Goal: Transaction & Acquisition: Subscribe to service/newsletter

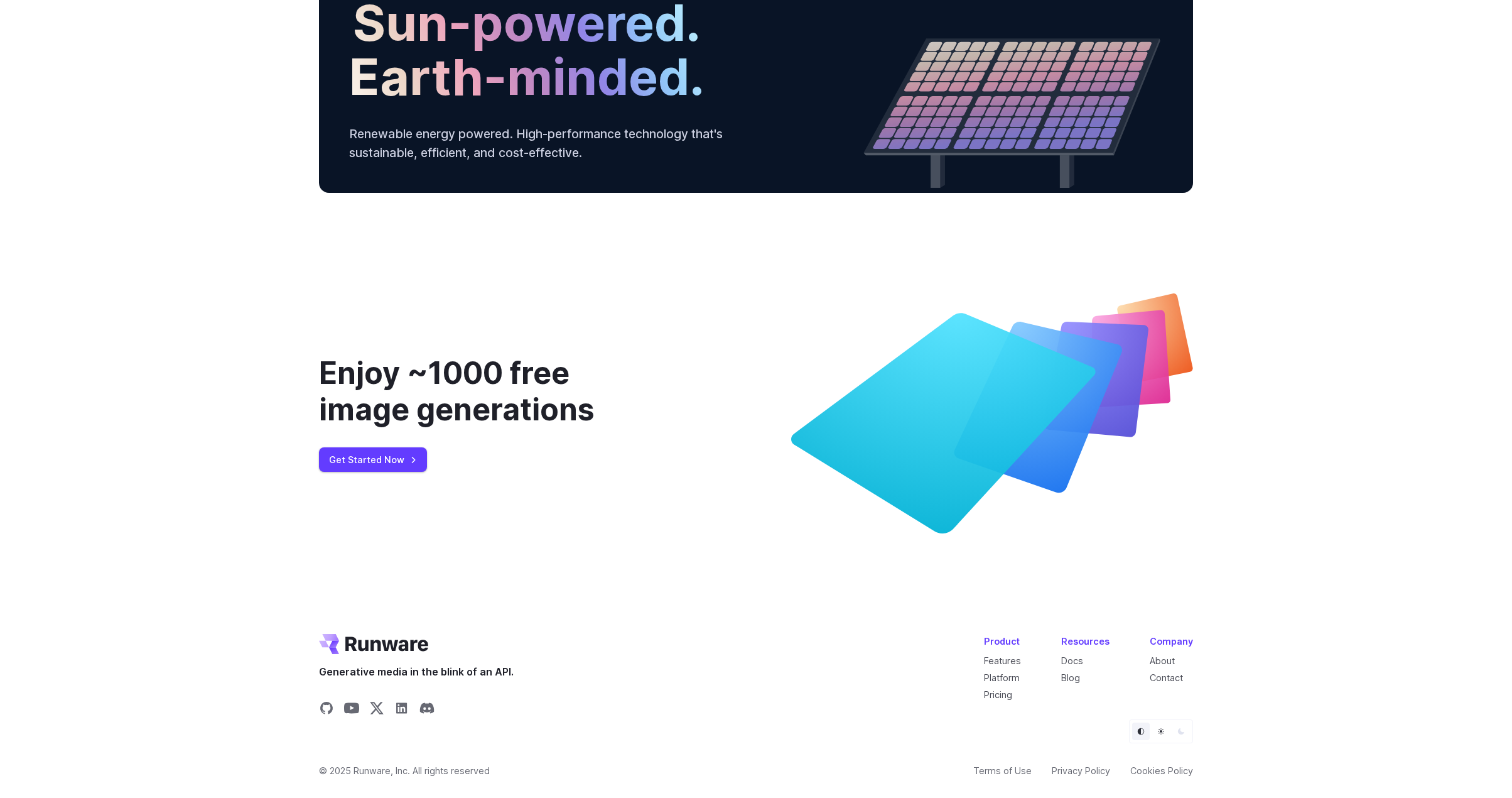
scroll to position [4559, 0]
click at [1059, 657] on div "Product Features Platform Pricing Resources Docs Blog Company About Contact" at bounding box center [1088, 668] width 209 height 67
click at [1003, 675] on link "Platform" at bounding box center [1001, 678] width 36 height 11
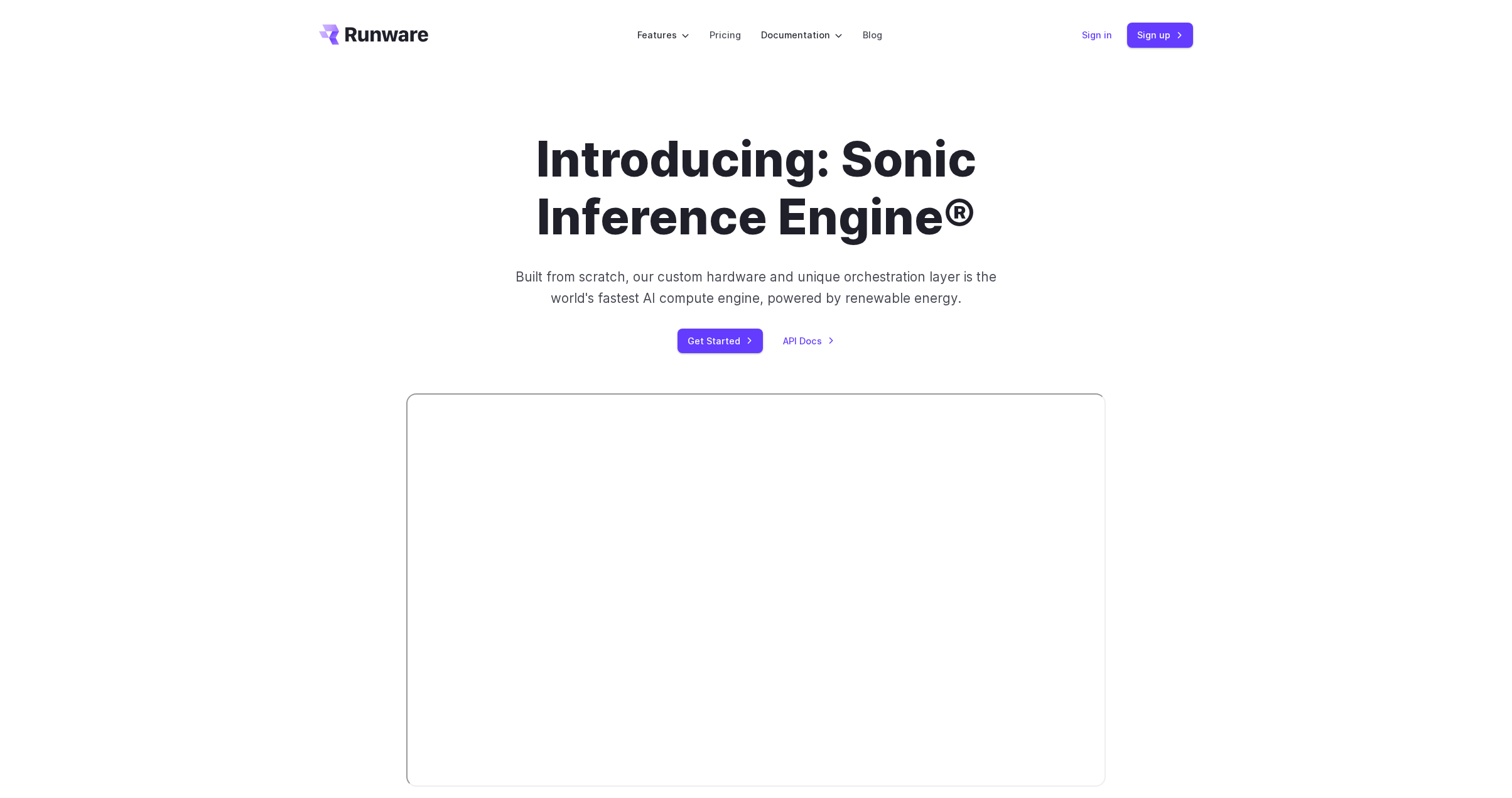
click at [1100, 33] on link "Sign in" at bounding box center [1097, 35] width 30 height 15
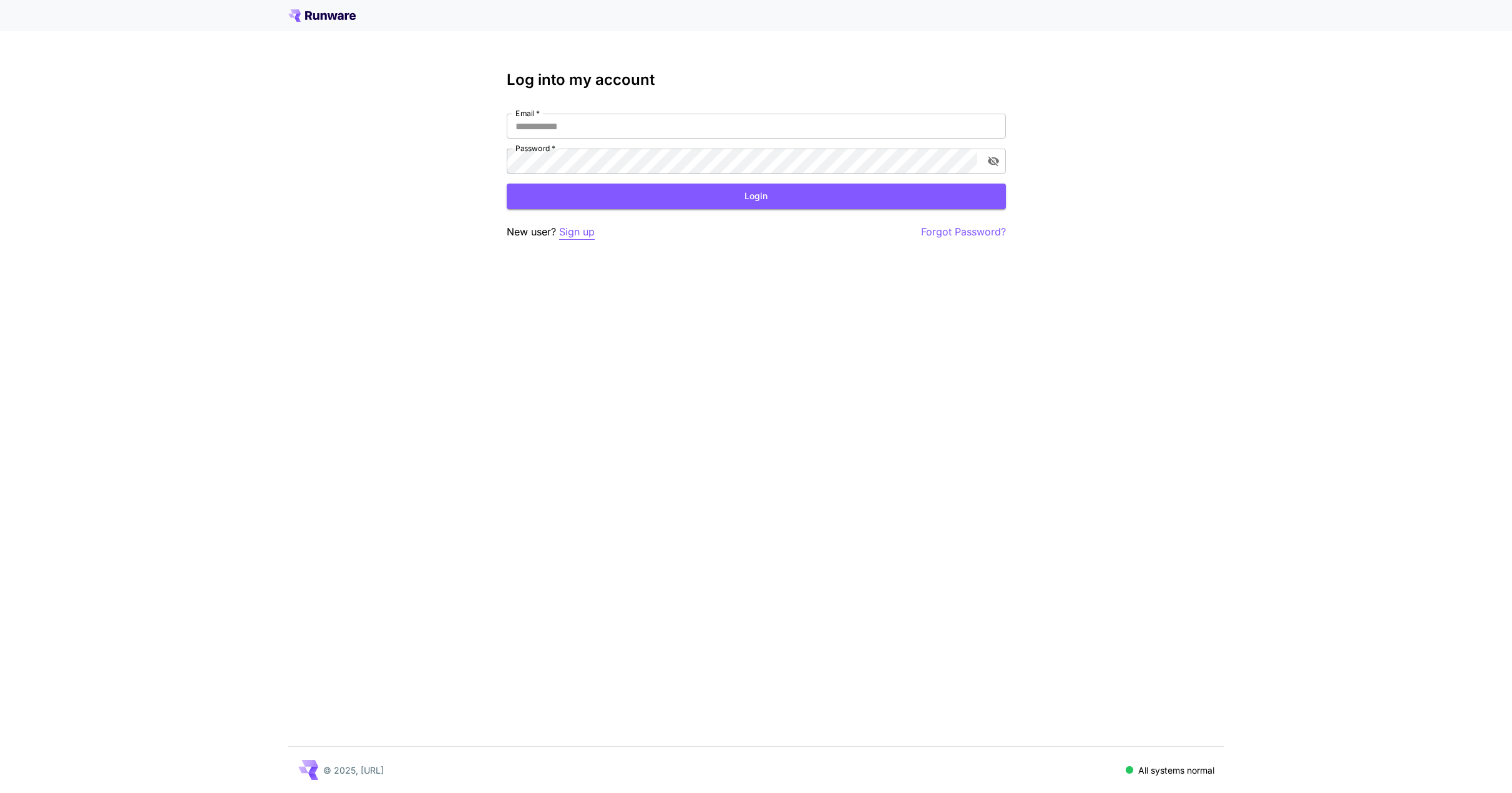
click at [580, 236] on p "Sign up" at bounding box center [576, 231] width 35 height 15
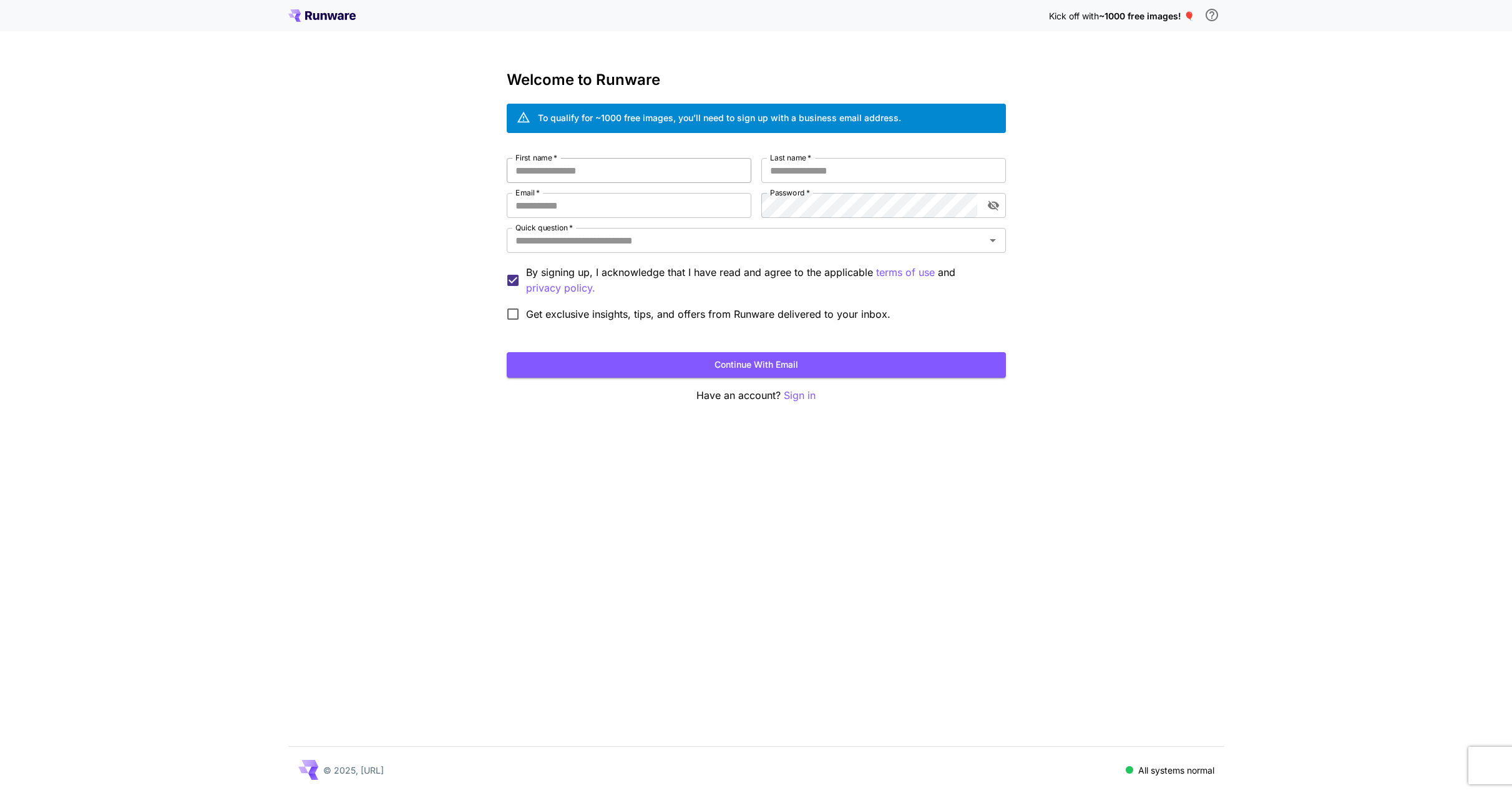
click at [579, 163] on input "First name   *" at bounding box center [629, 170] width 245 height 25
click at [818, 178] on input "Last name   *" at bounding box center [883, 170] width 245 height 25
click at [706, 171] on input "First name   *" at bounding box center [629, 170] width 245 height 25
click at [803, 171] on input "Last name   *" at bounding box center [883, 170] width 245 height 25
click at [644, 188] on div "First name   * First name   * Last name   * Last name   * Email   * Email   * P…" at bounding box center [756, 242] width 499 height 169
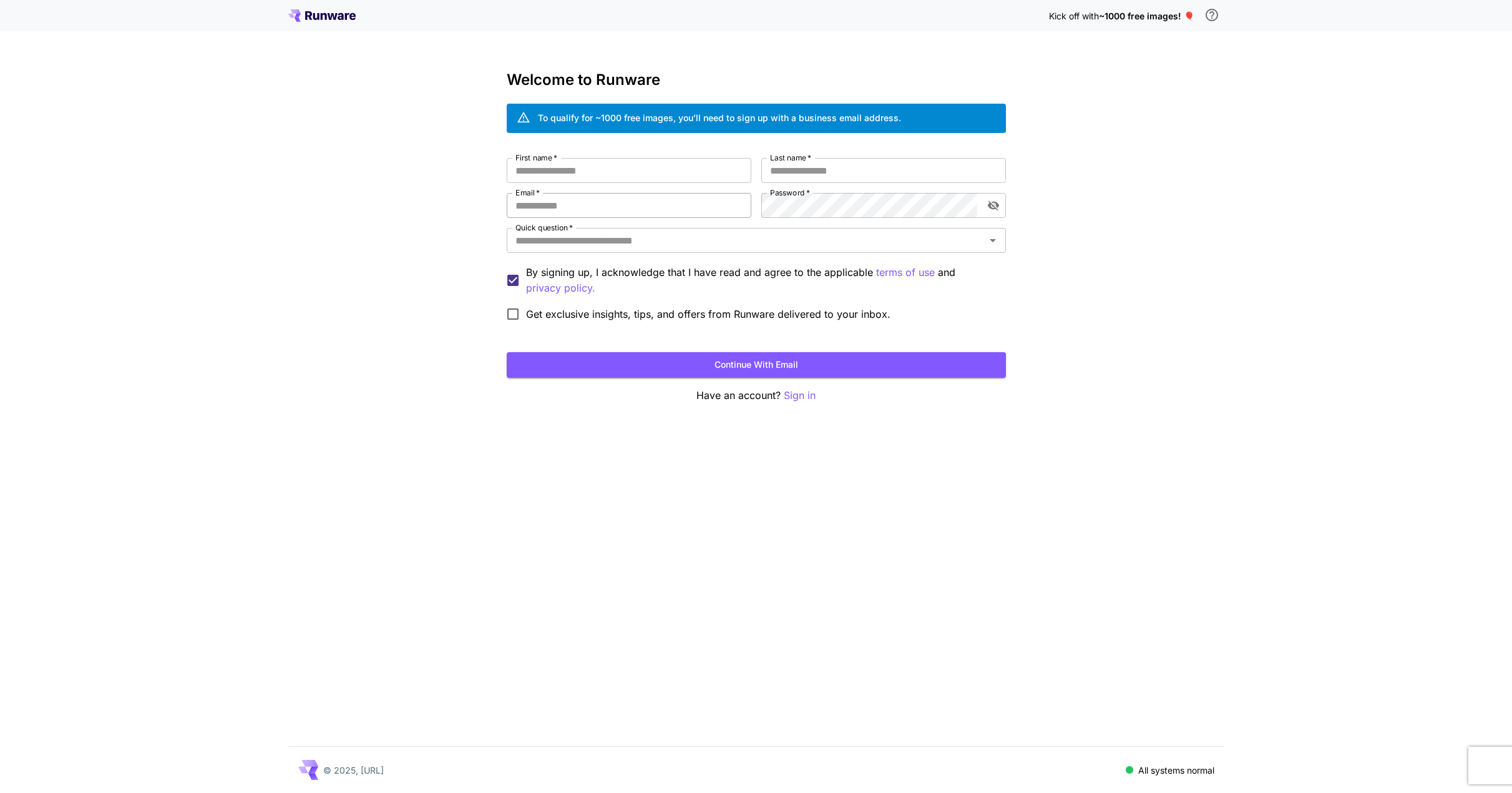
click at [631, 207] on input "Email   *" at bounding box center [629, 206] width 245 height 25
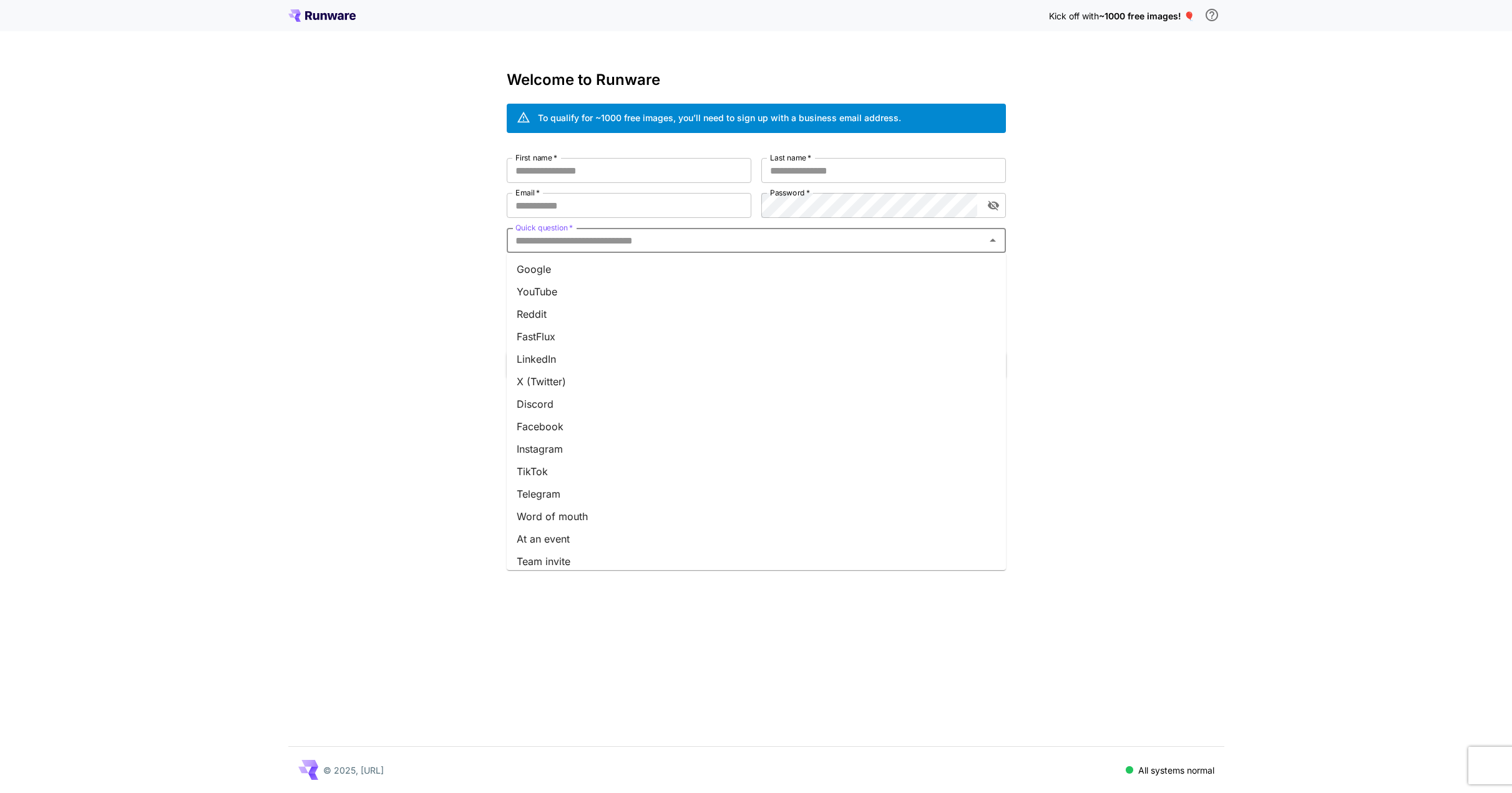
click at [811, 239] on input "Quick question   *" at bounding box center [746, 239] width 471 height 17
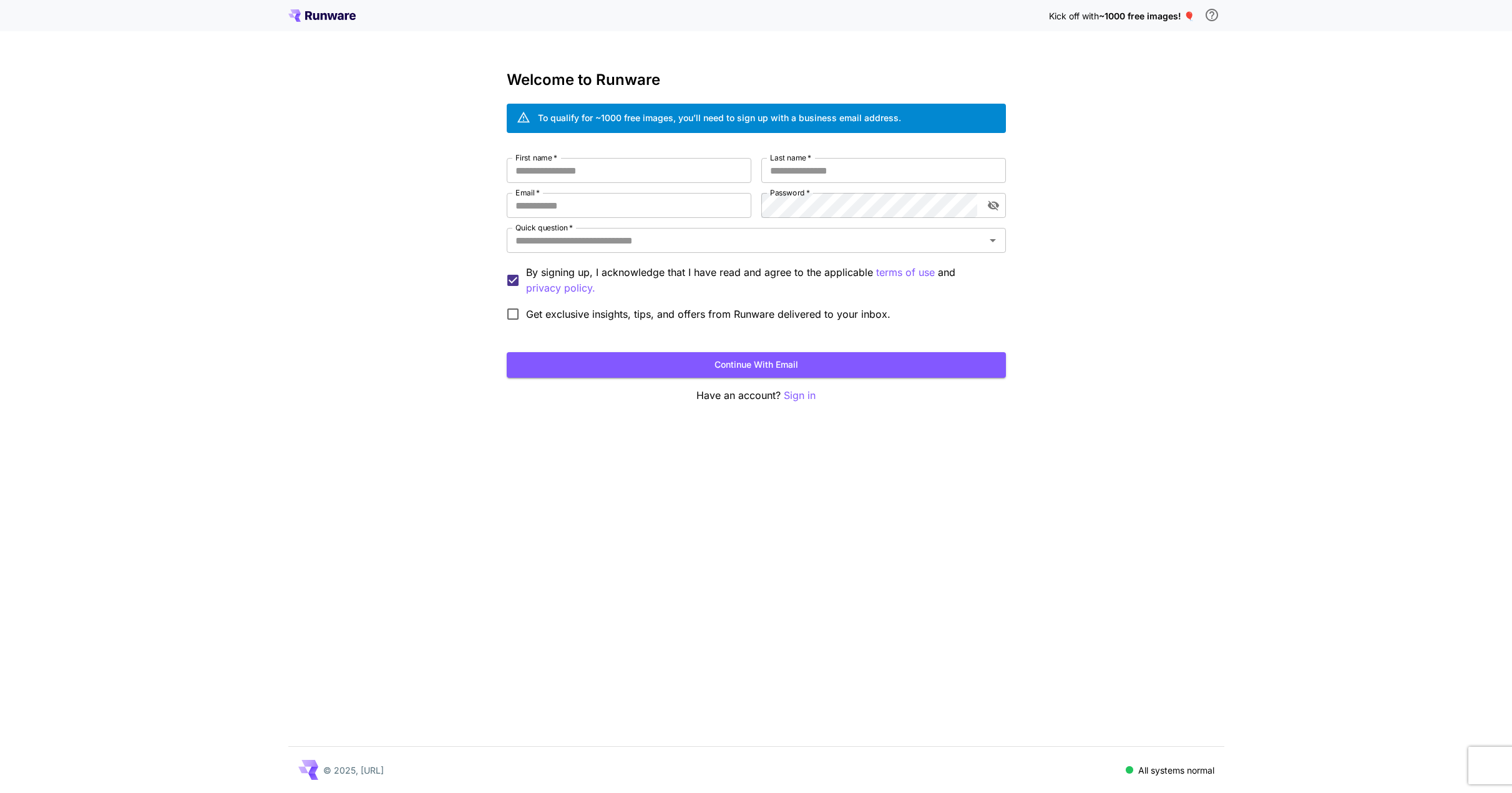
click at [1160, 276] on div "Kick off with ~1000 free images! 🎈 Welcome to Runware To qualify for ~1000 free…" at bounding box center [756, 396] width 1512 height 793
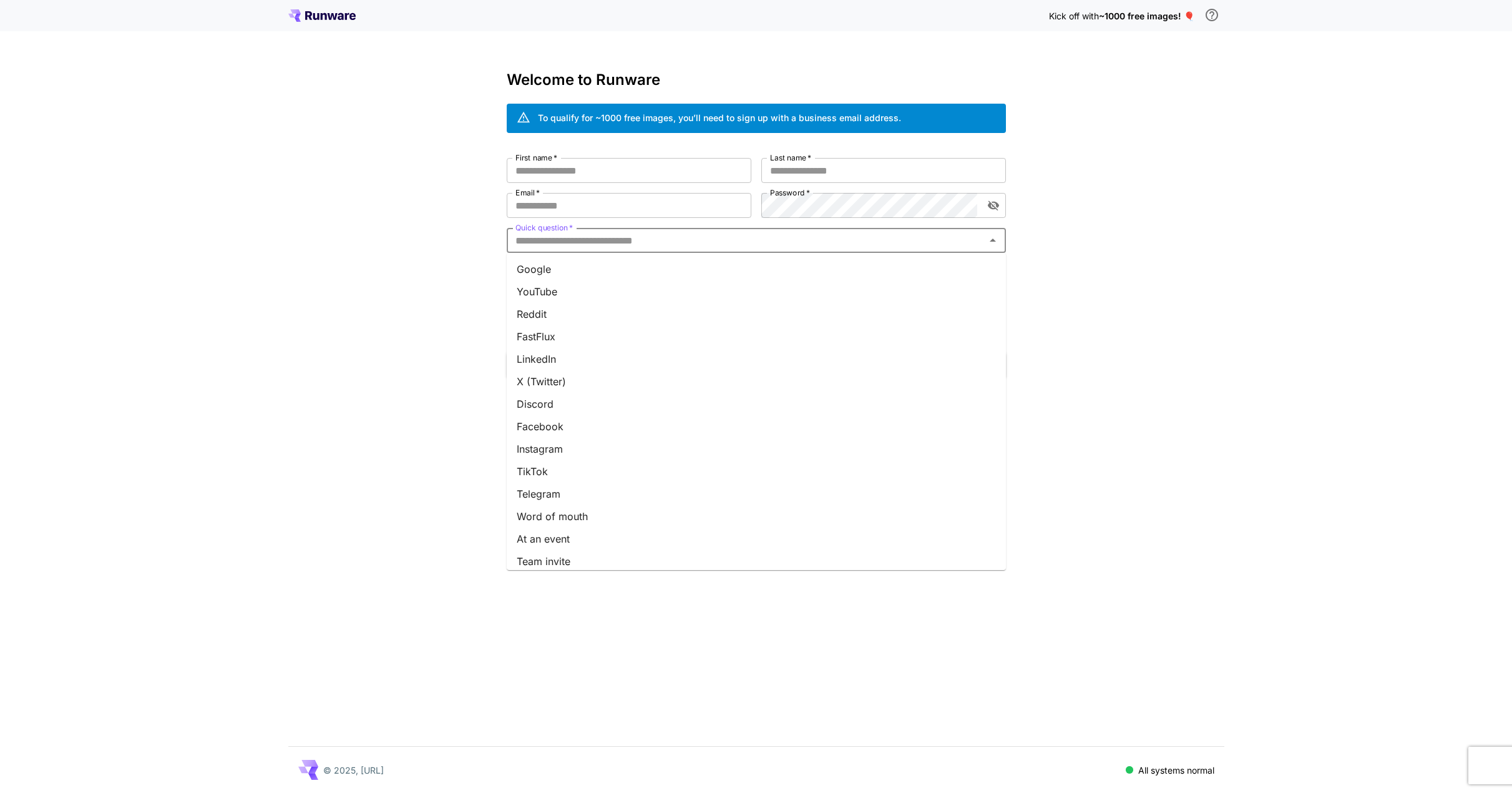
click at [811, 236] on input "Quick question   *" at bounding box center [746, 239] width 471 height 17
click at [612, 271] on li "Google" at bounding box center [756, 268] width 499 height 23
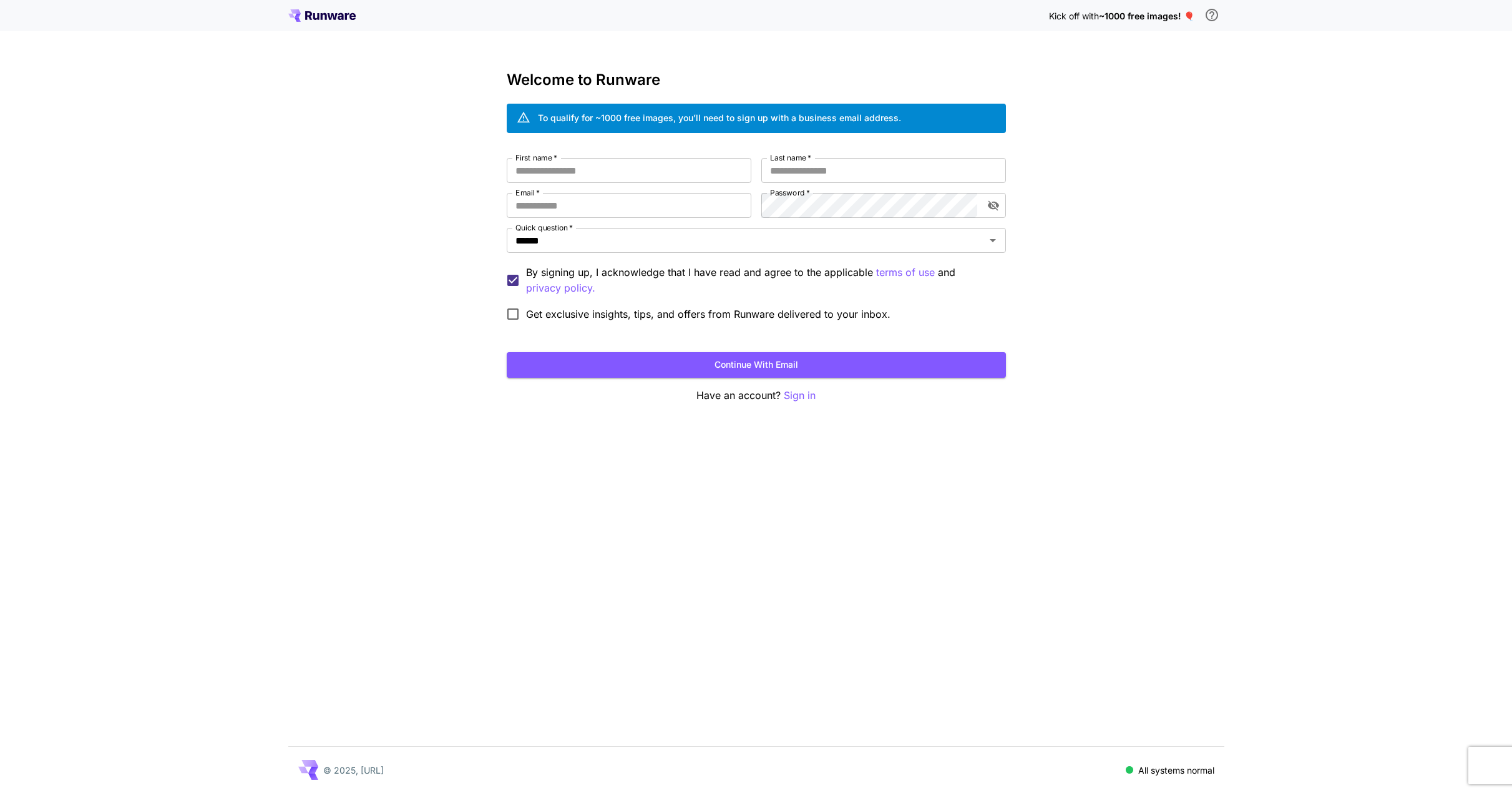
click at [1103, 253] on div "Kick off with ~1000 free images! 🎈 Welcome to Runware To qualify for ~1000 free…" at bounding box center [756, 396] width 1512 height 793
click at [565, 175] on input "First name   *" at bounding box center [629, 170] width 245 height 25
type input "*"
type input "*******"
type input "*"
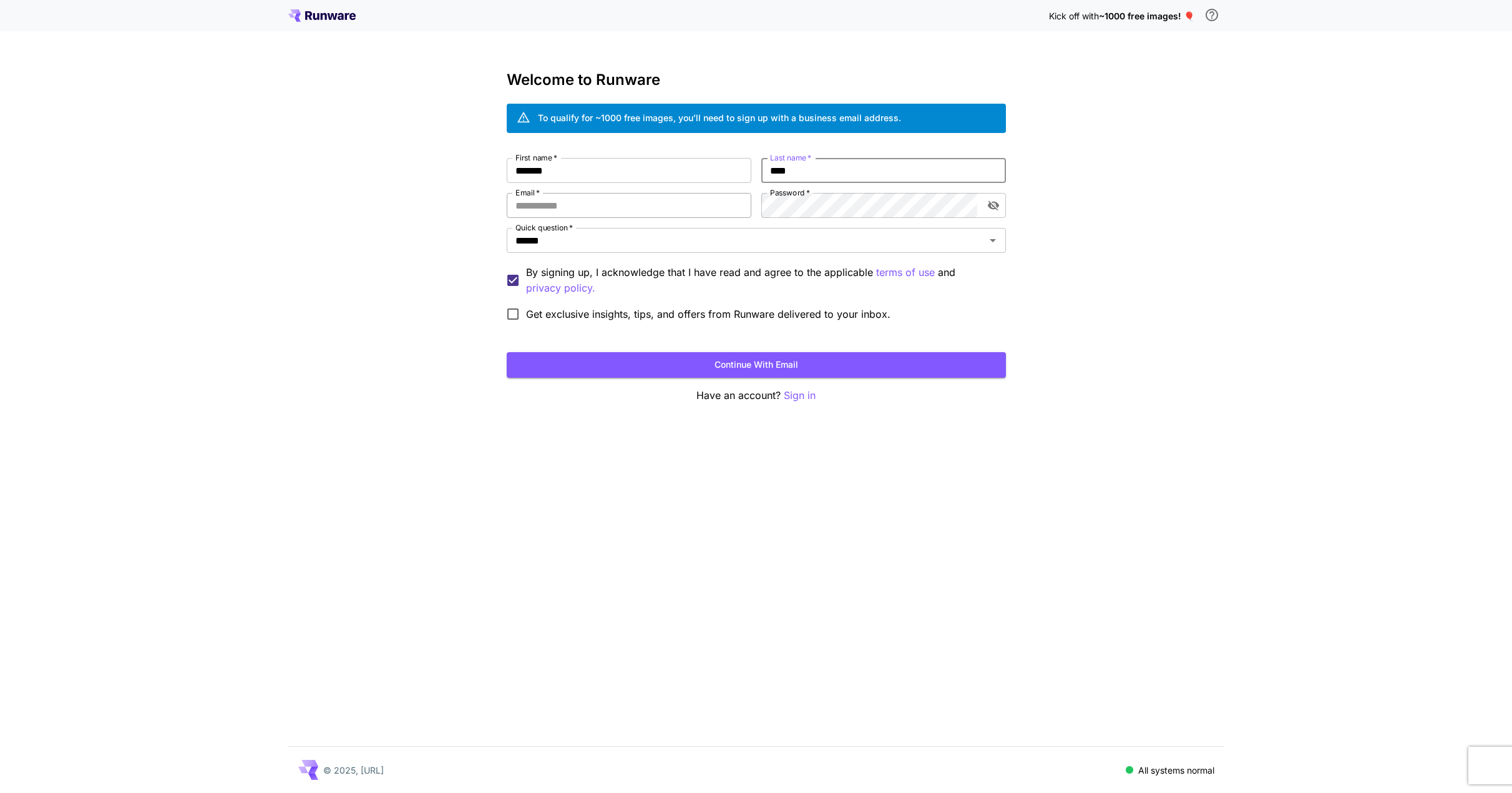
type input "****"
click at [567, 203] on input "Email   *" at bounding box center [629, 206] width 245 height 25
type input "**********"
click at [997, 203] on icon "toggle password visibility" at bounding box center [992, 206] width 11 height 10
click at [621, 207] on input "**********" at bounding box center [629, 206] width 245 height 25
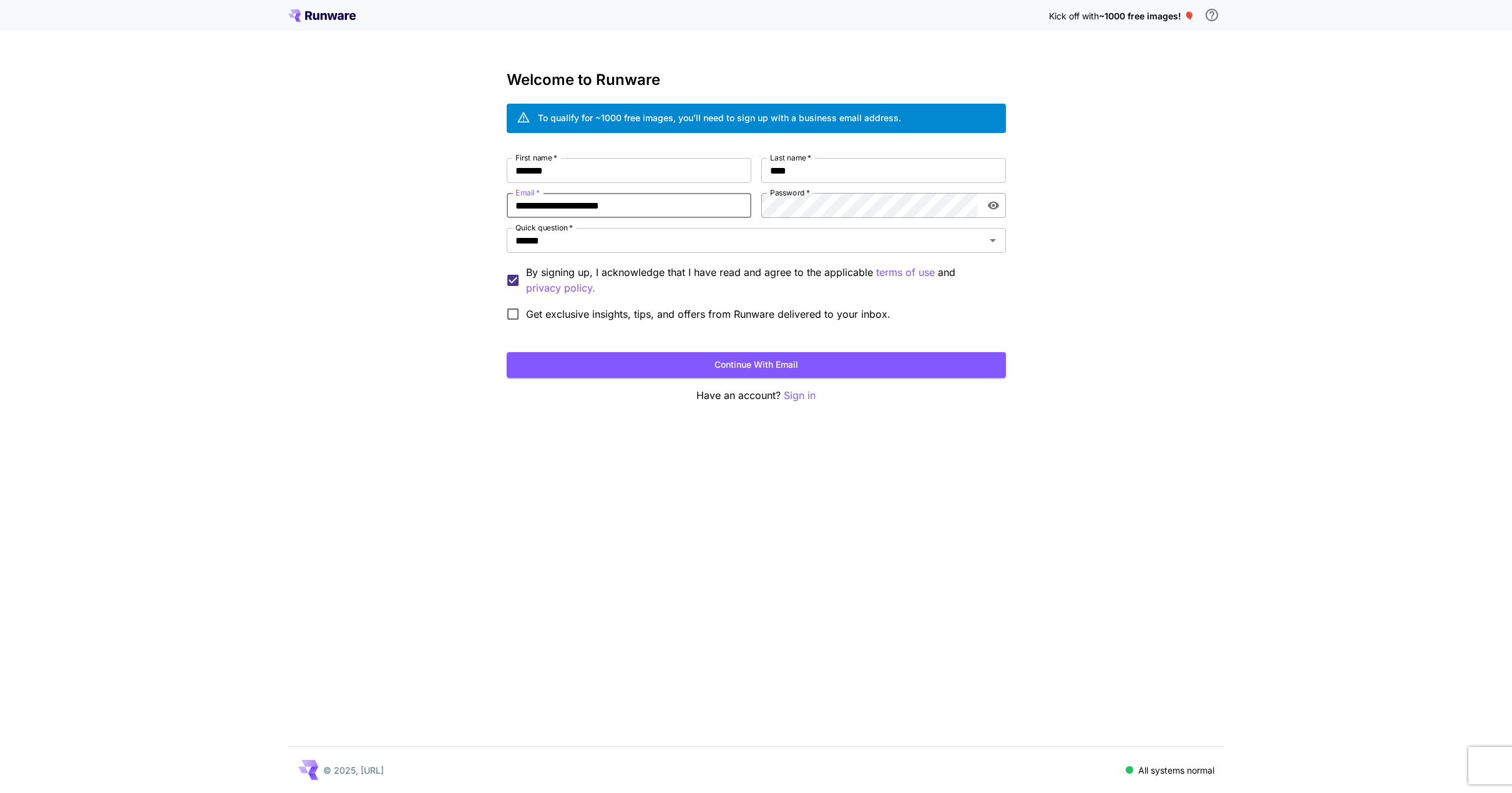
click at [621, 207] on input "**********" at bounding box center [629, 206] width 245 height 25
drag, startPoint x: 383, startPoint y: 23, endPoint x: 300, endPoint y: 15, distance: 83.4
click at [300, 15] on div "Kick off with ~1000 free images! 🎈" at bounding box center [756, 15] width 936 height 26
click at [589, 70] on div "**********" at bounding box center [756, 396] width 1512 height 793
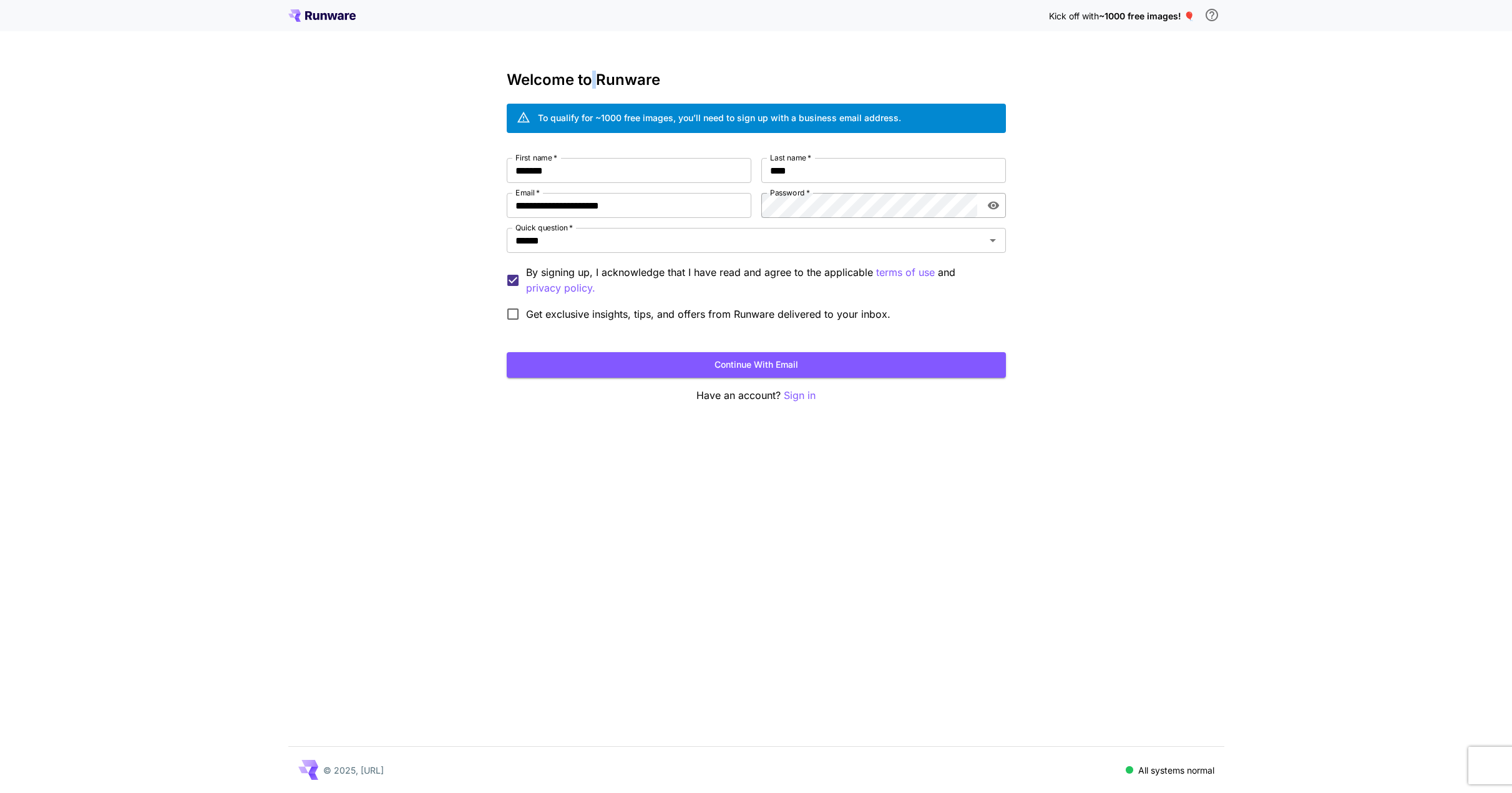
click at [589, 70] on div "**********" at bounding box center [756, 396] width 1512 height 793
copy div "Welcome to Runware"
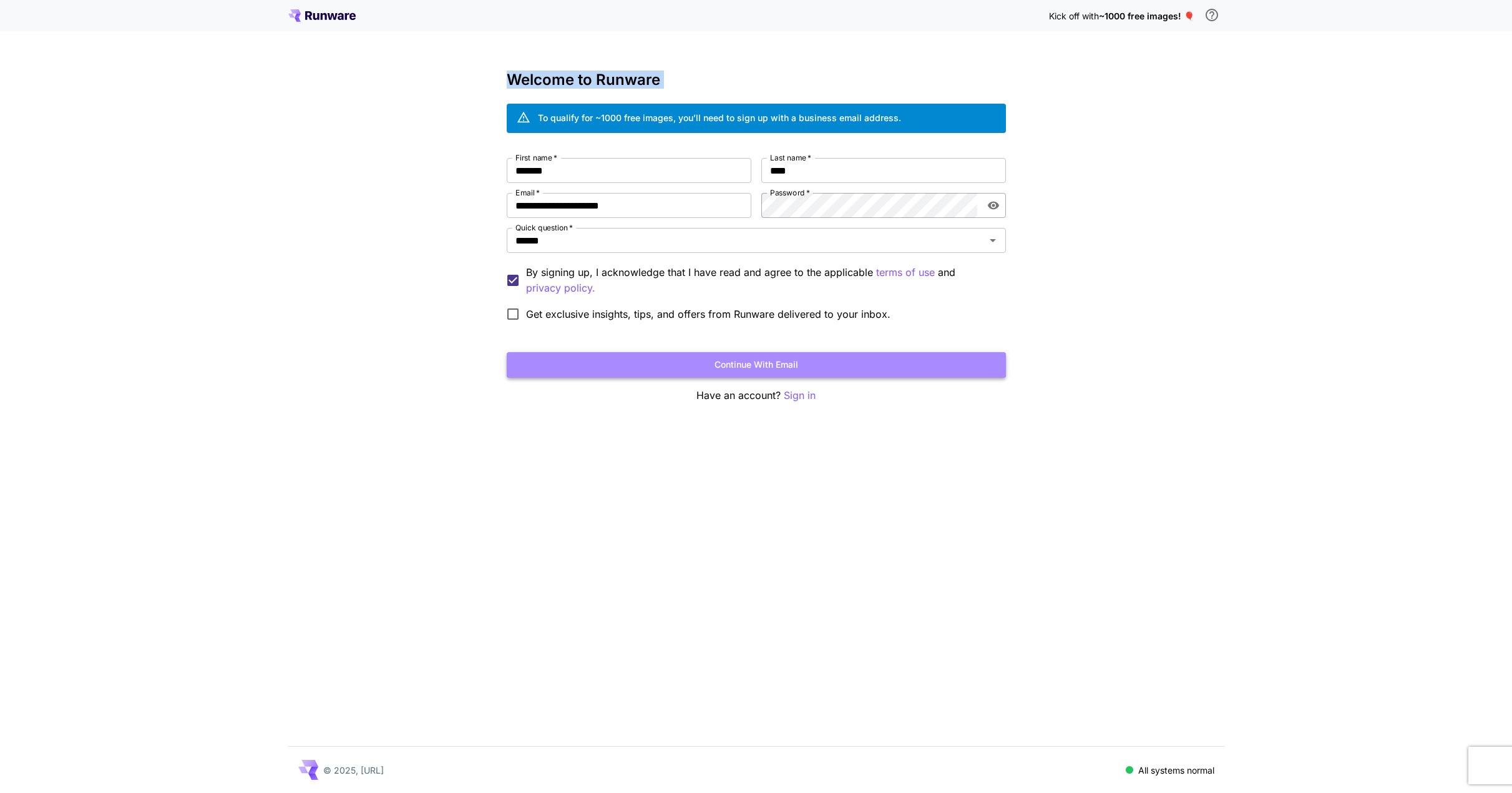
click at [834, 368] on button "Continue with email" at bounding box center [756, 364] width 499 height 25
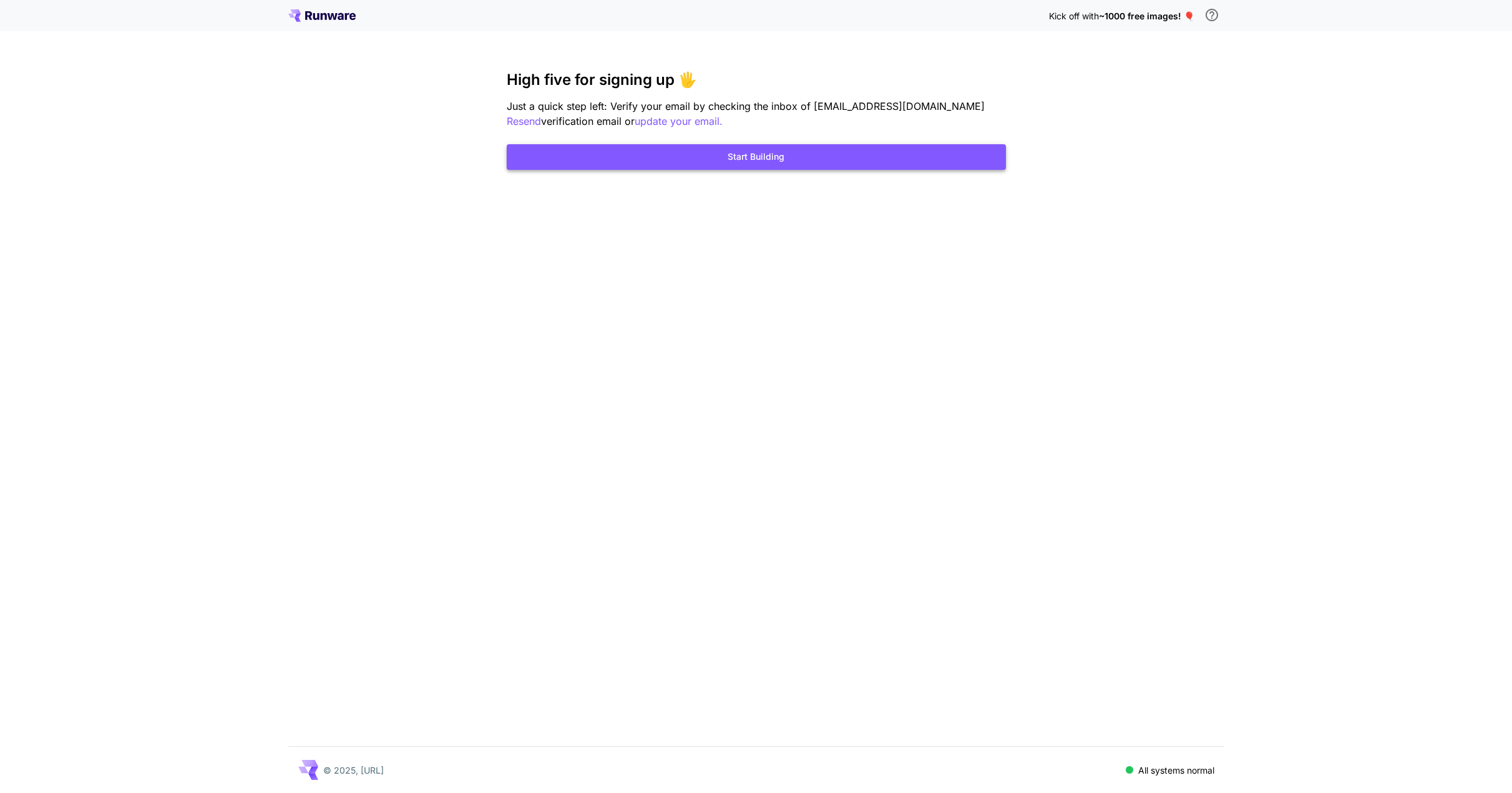
click at [746, 160] on button "Start Building" at bounding box center [756, 157] width 499 height 25
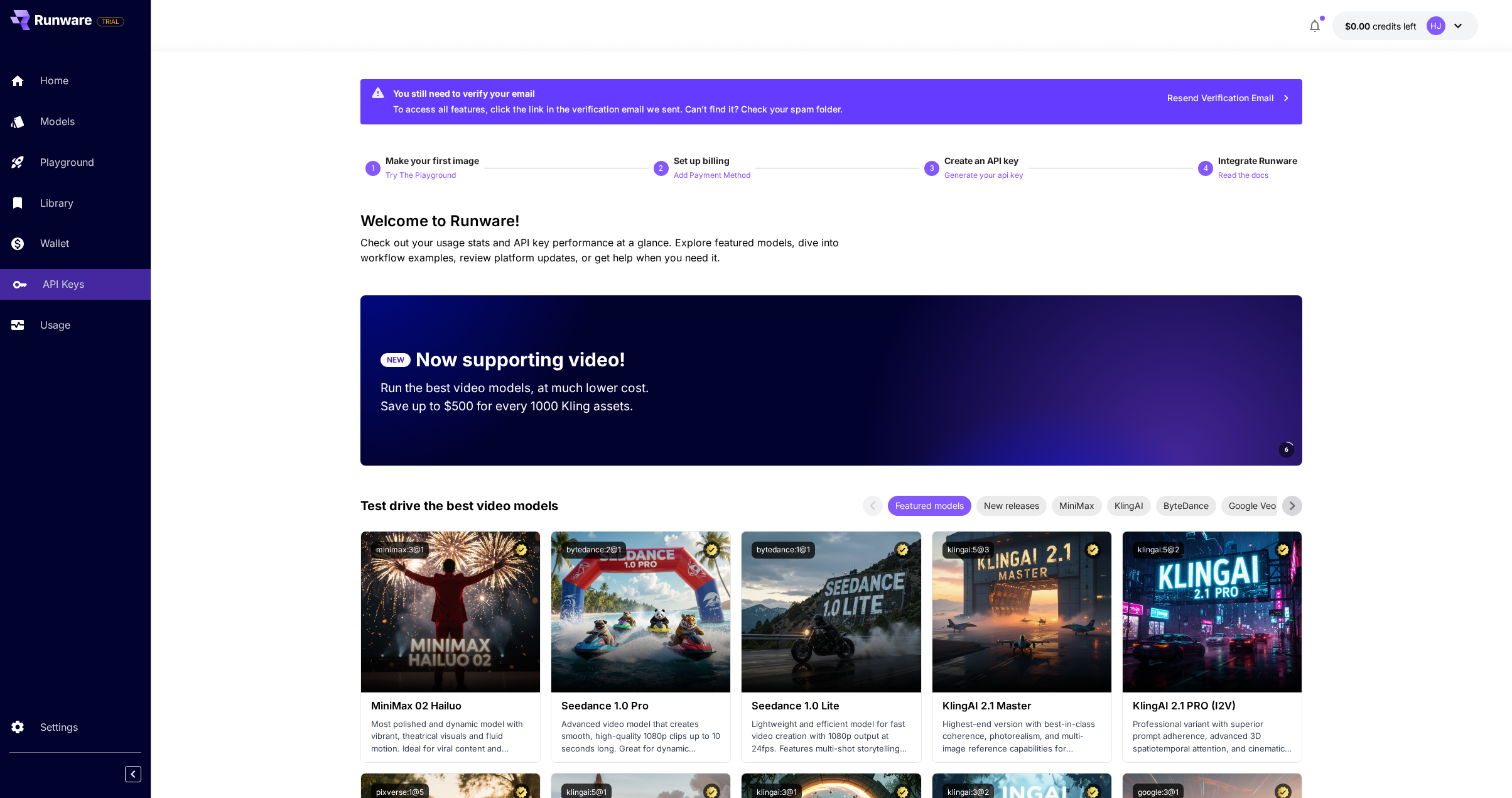
click at [61, 280] on p "API Keys" at bounding box center [63, 284] width 41 height 16
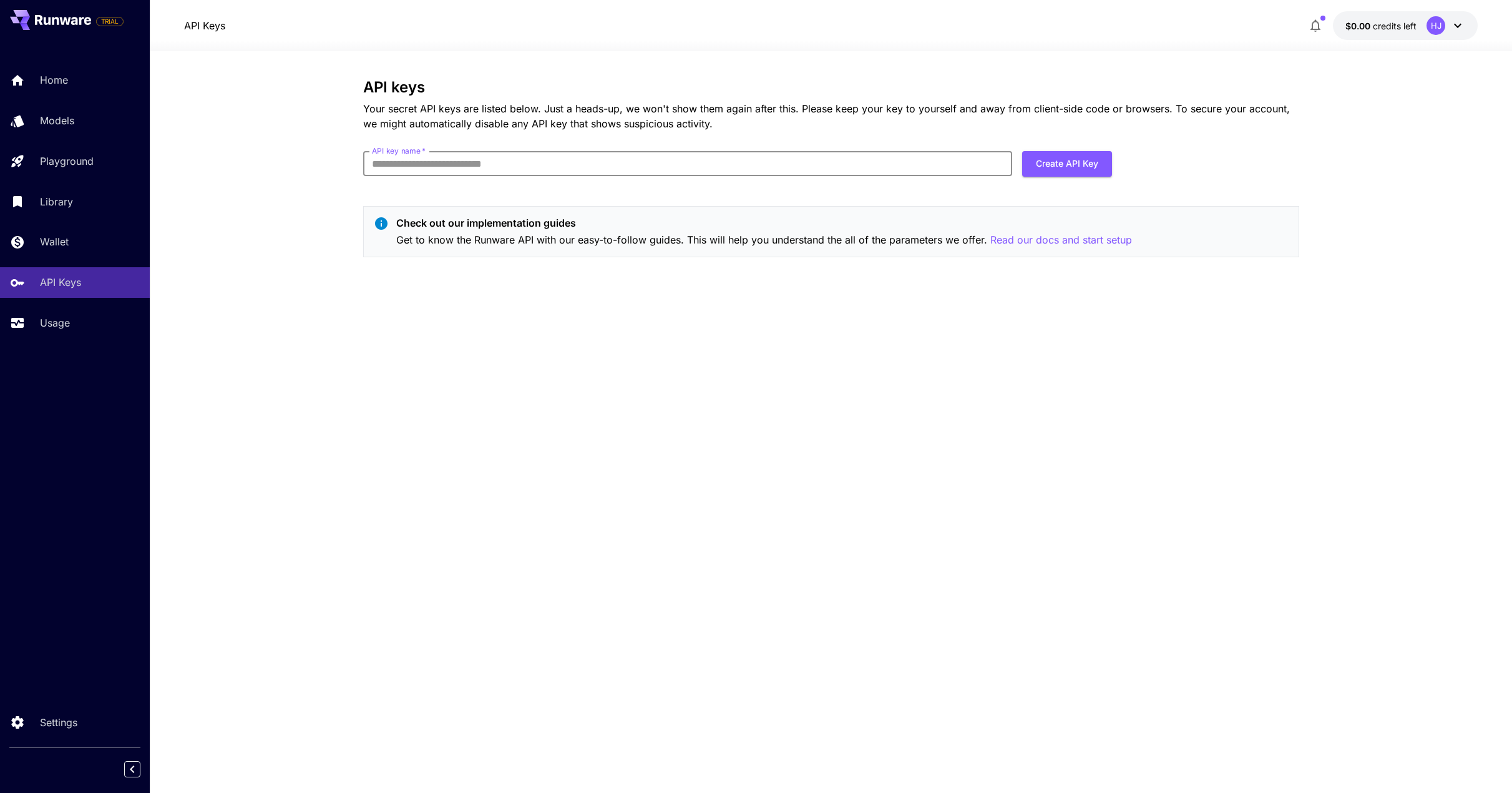
click at [486, 165] on input "API key name   *" at bounding box center [688, 164] width 649 height 25
type input "*******"
click at [810, 209] on div "Check out our implementation guides Get to know the Runware API with our easy-t…" at bounding box center [831, 231] width 936 height 51
click at [1049, 169] on button "Create API Key" at bounding box center [1066, 164] width 90 height 25
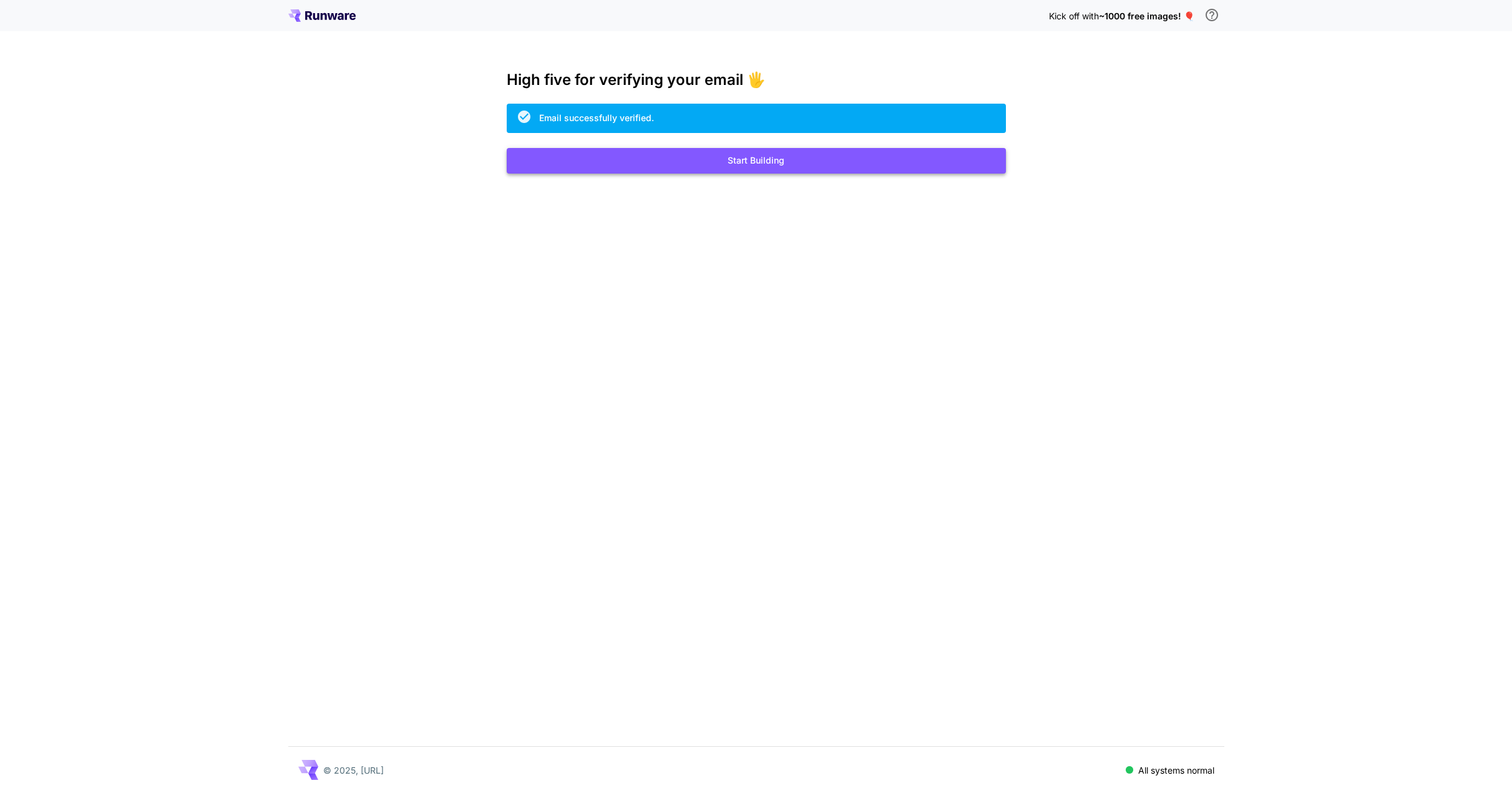
click at [772, 161] on button "Start Building" at bounding box center [756, 160] width 499 height 25
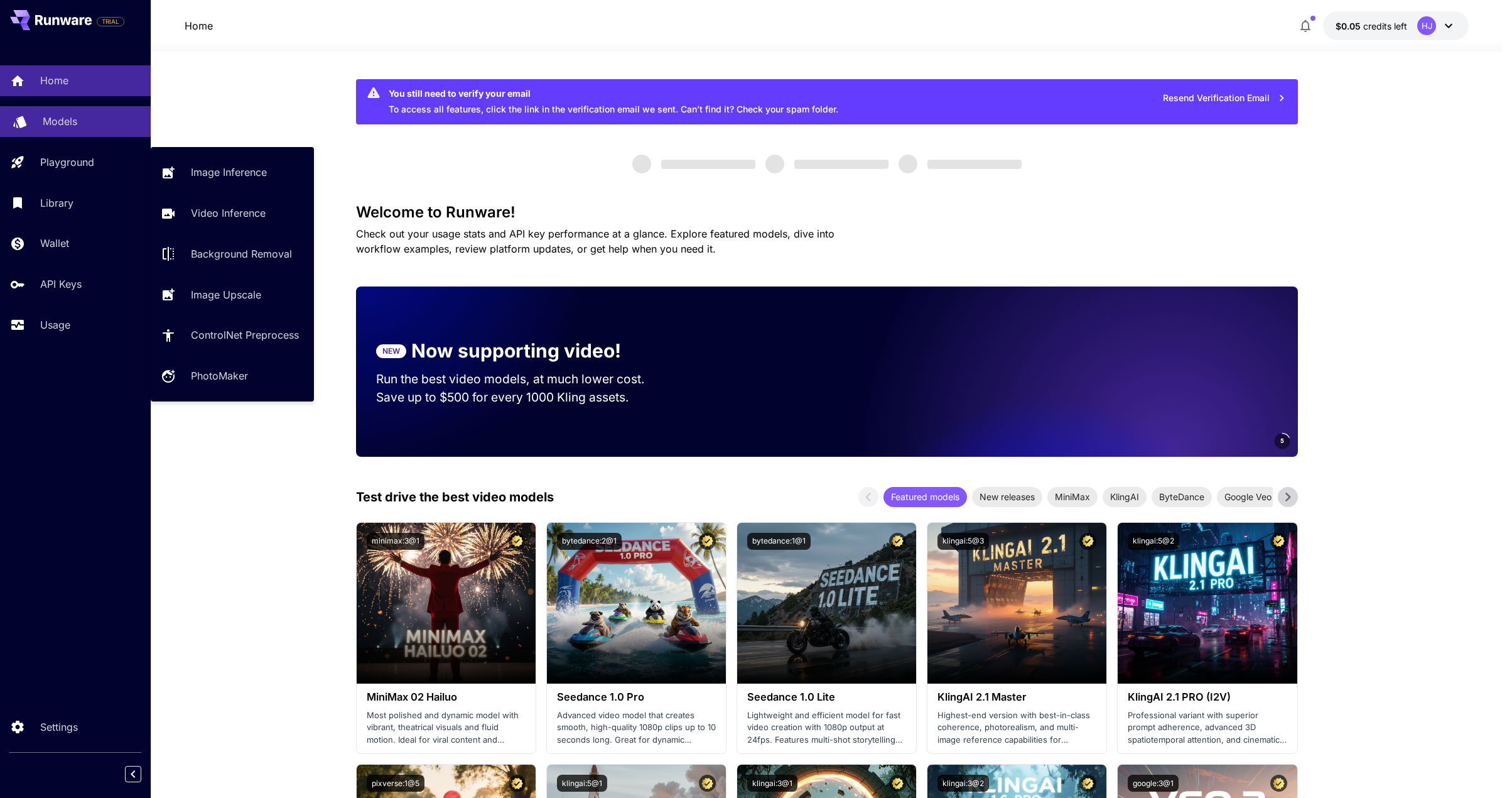
click at [66, 136] on link "Models" at bounding box center [75, 121] width 150 height 31
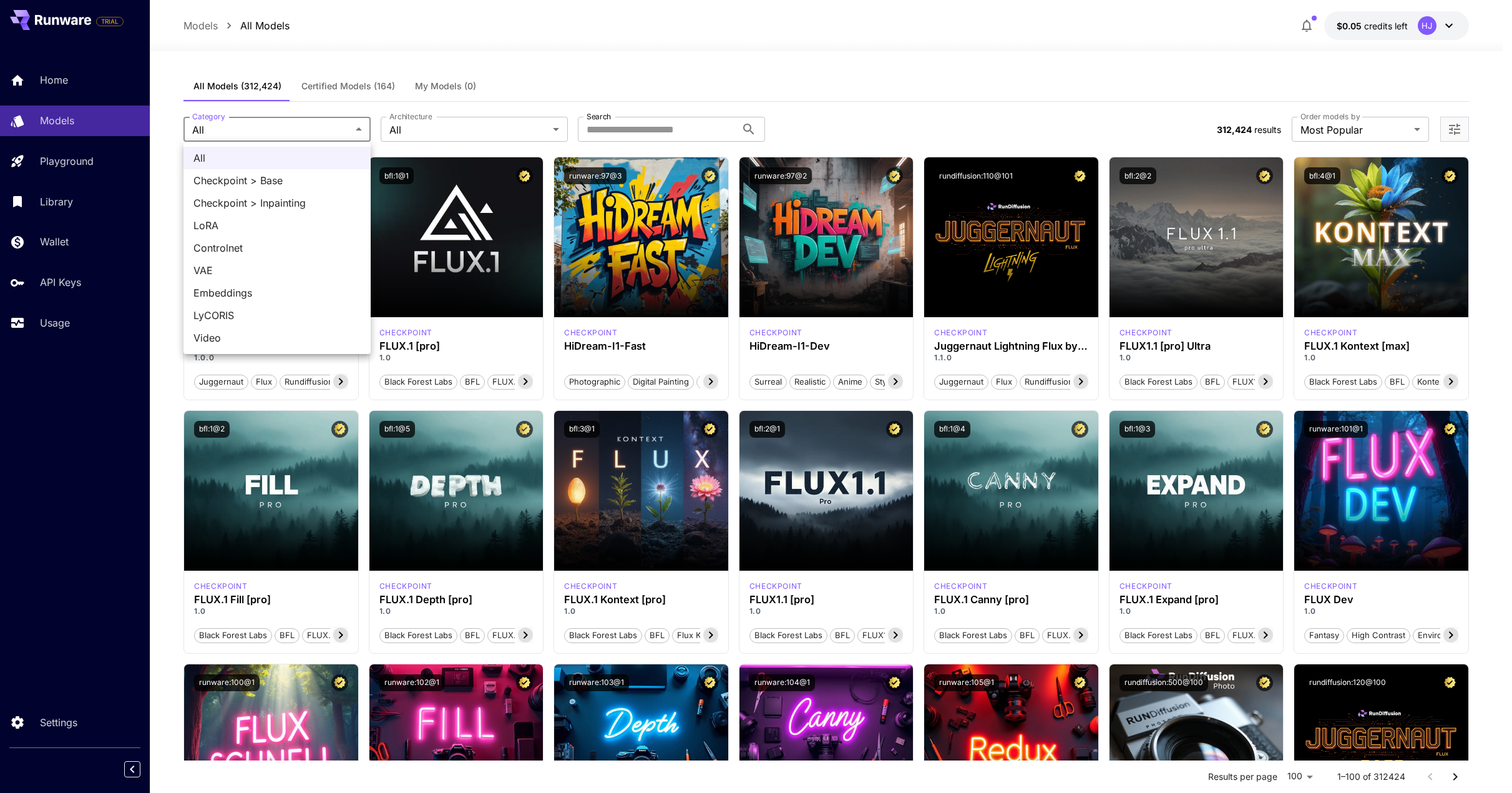
click at [451, 137] on div at bounding box center [756, 396] width 1512 height 793
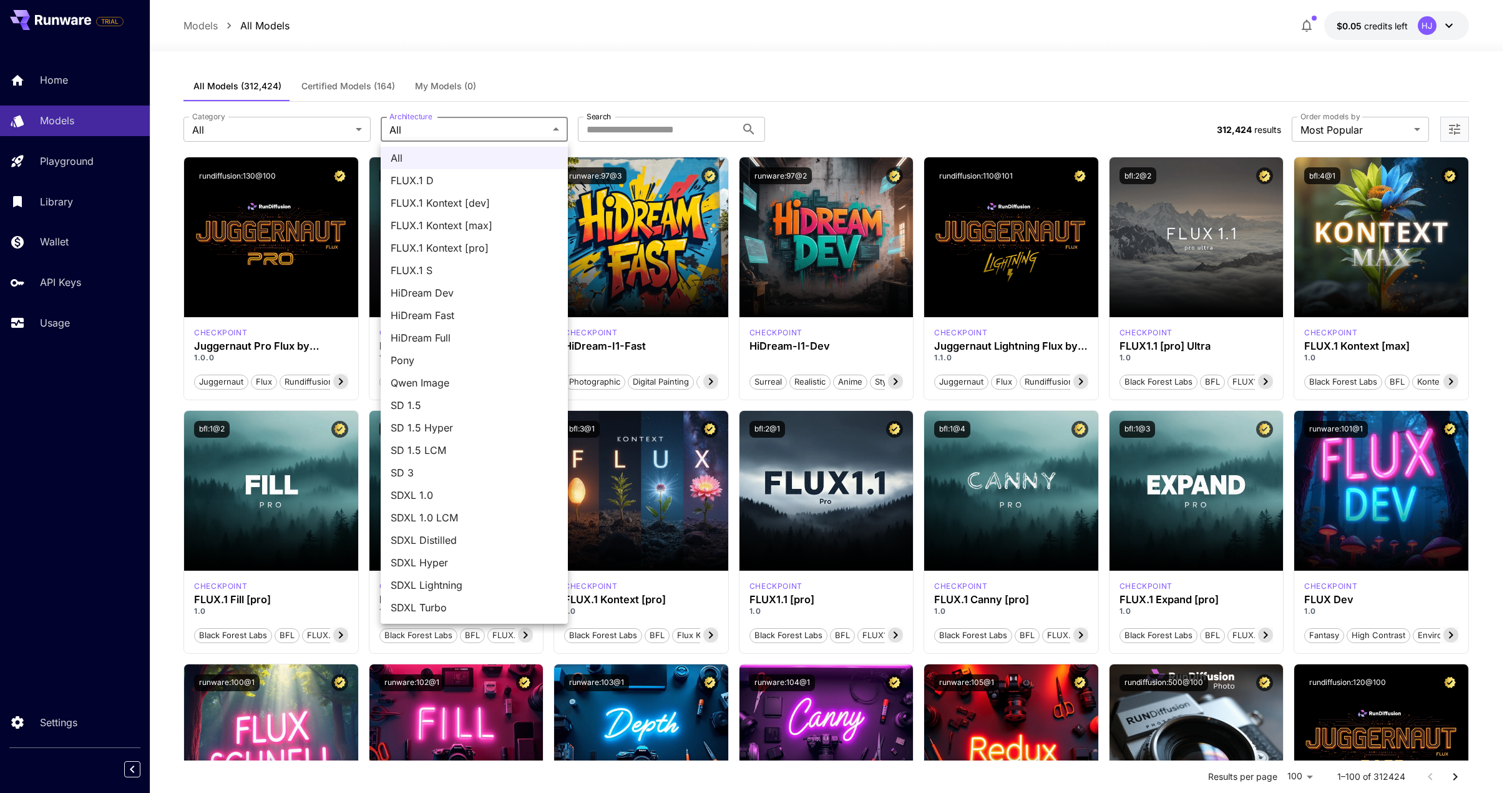
click at [432, 472] on span "SD 3" at bounding box center [474, 472] width 168 height 15
type input "***"
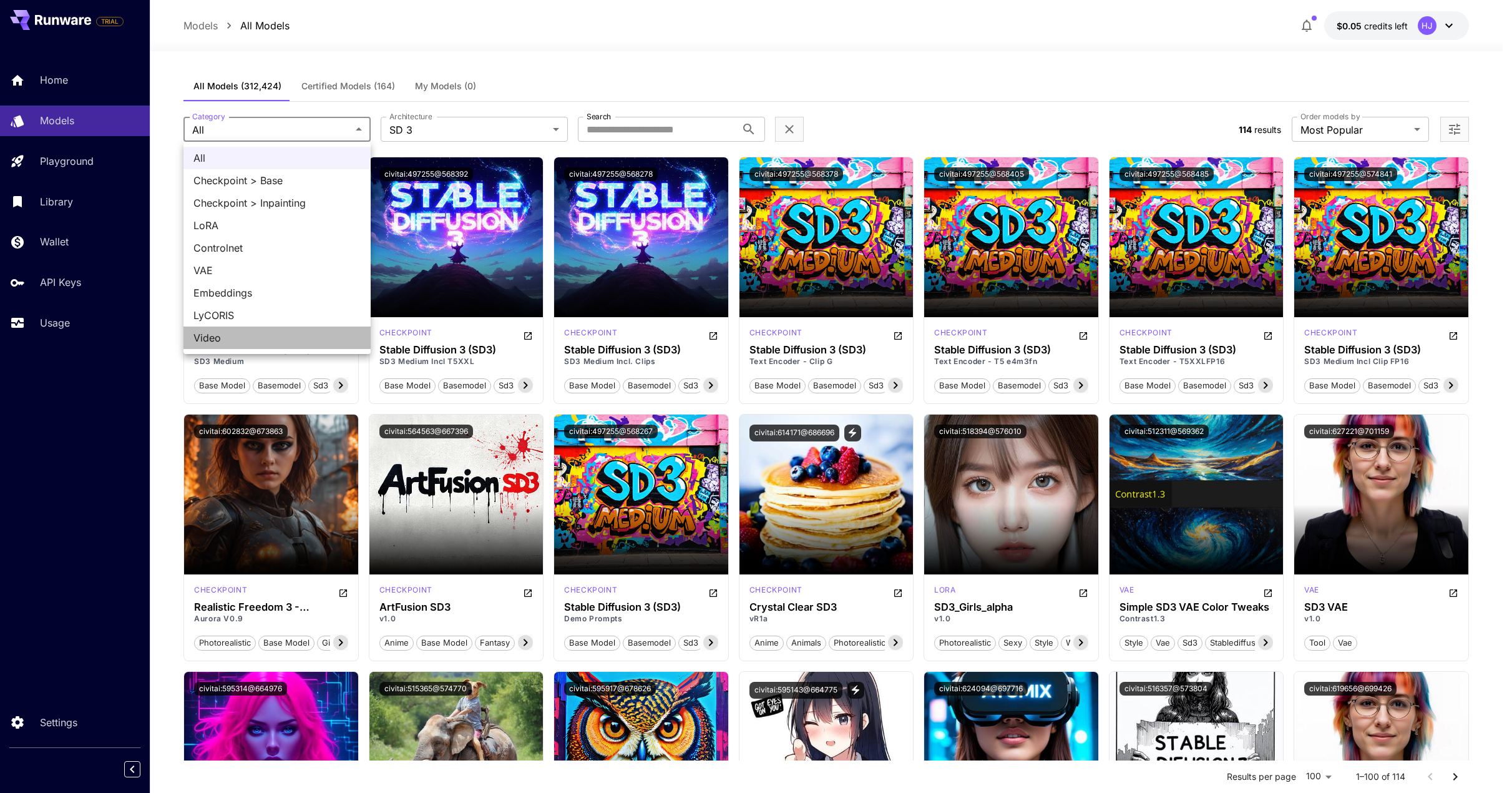
click at [237, 338] on span "Video" at bounding box center [276, 337] width 168 height 15
type input "*****"
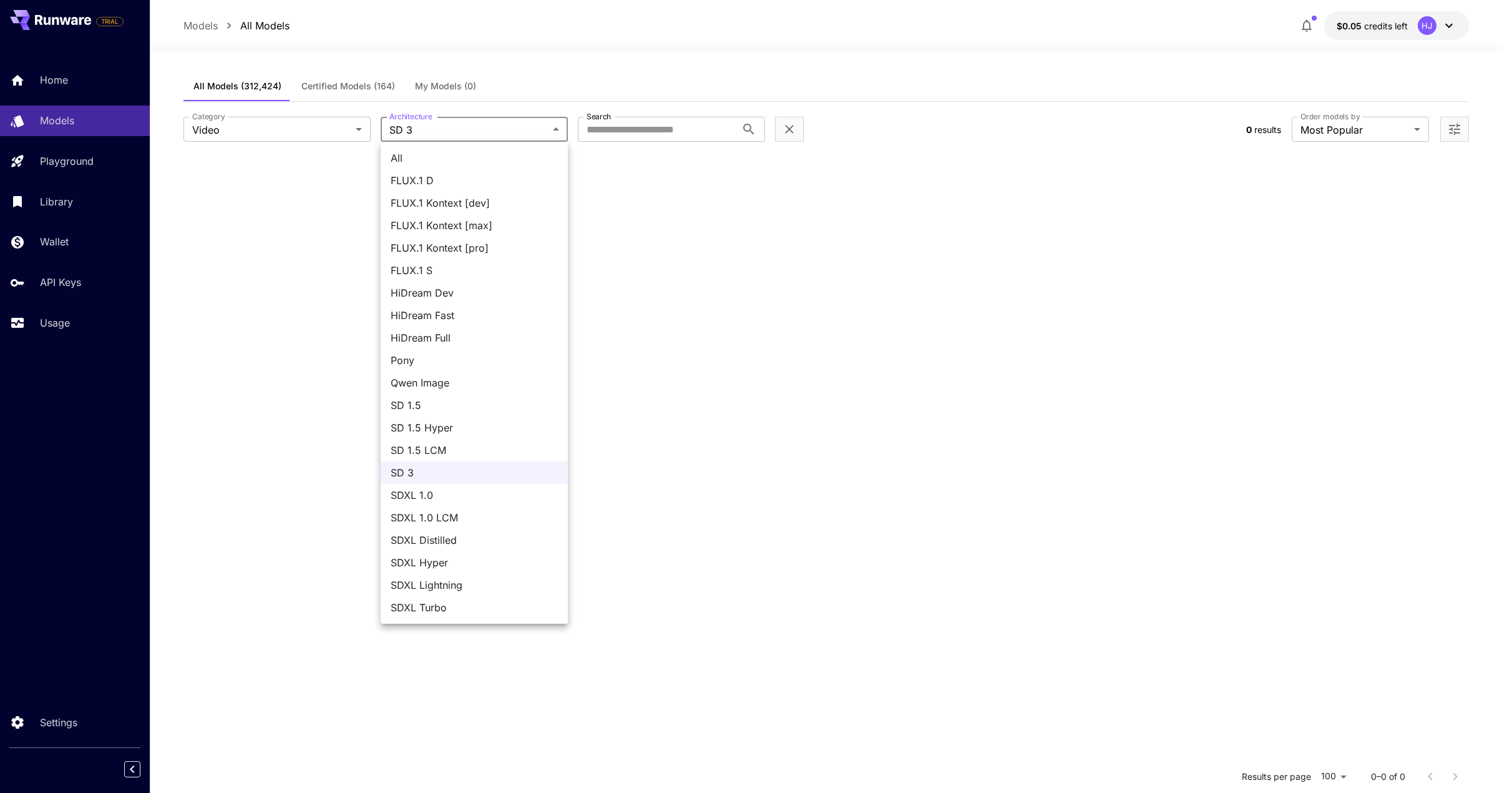
click at [522, 137] on body "**********" at bounding box center [756, 509] width 1512 height 1020
click at [507, 157] on span "All" at bounding box center [474, 158] width 168 height 15
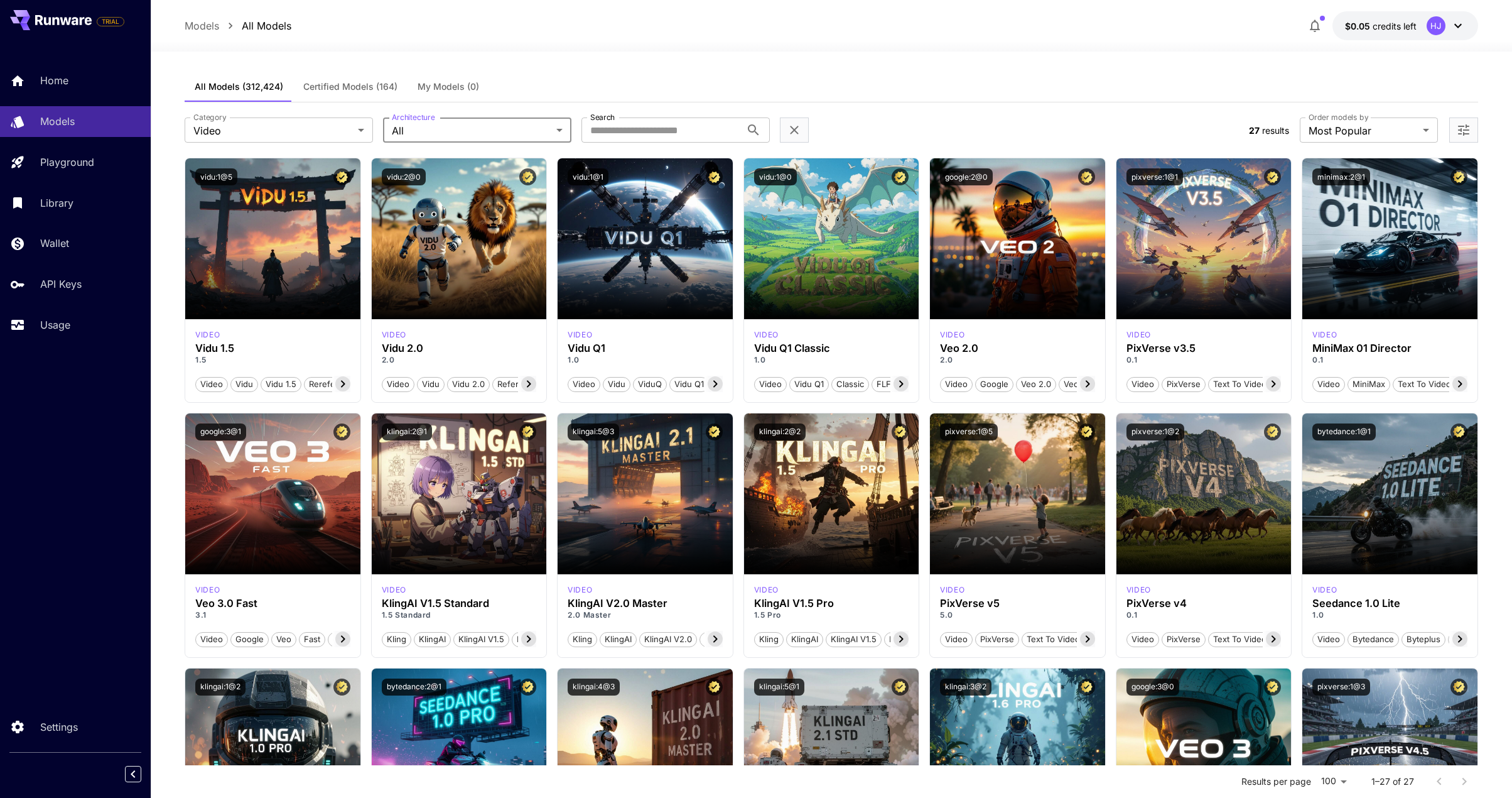
click at [530, 132] on body "**********" at bounding box center [756, 618] width 1512 height 1238
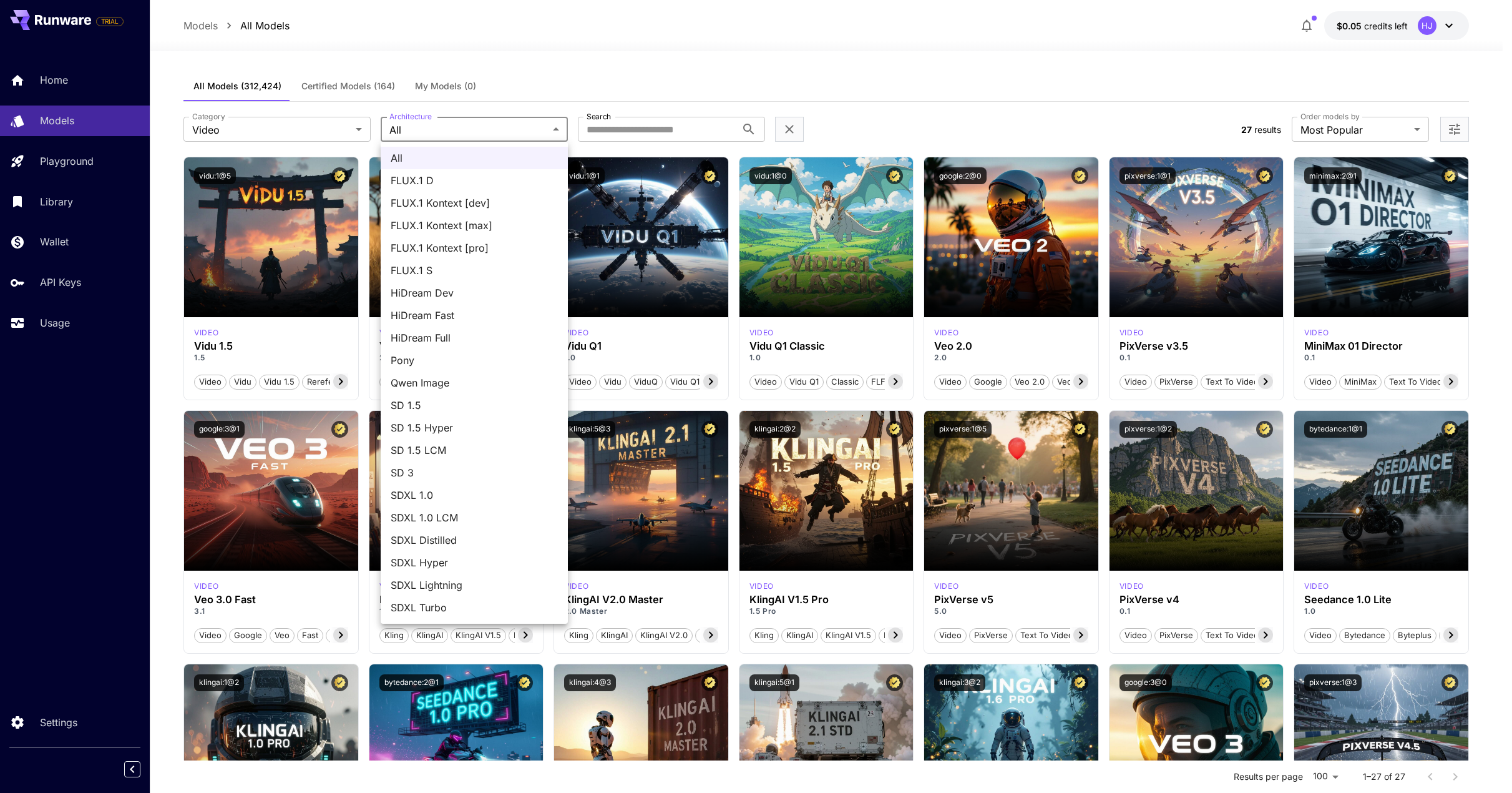
click at [480, 254] on span "FLUX.1 Kontext [pro]" at bounding box center [474, 247] width 168 height 15
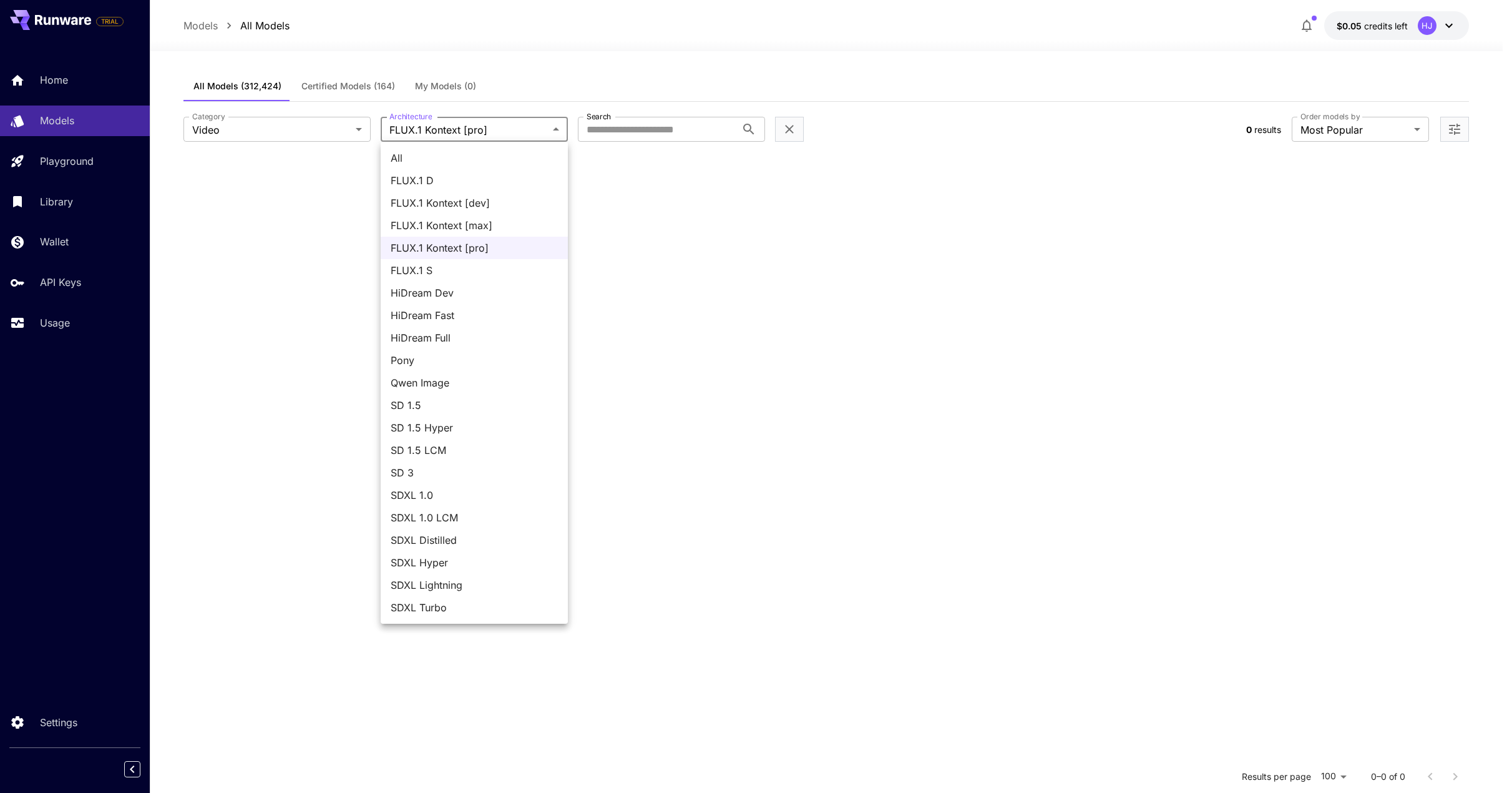
click at [503, 131] on body "**********" at bounding box center [756, 509] width 1512 height 1020
click at [482, 162] on span "All" at bounding box center [474, 158] width 168 height 15
type input "***"
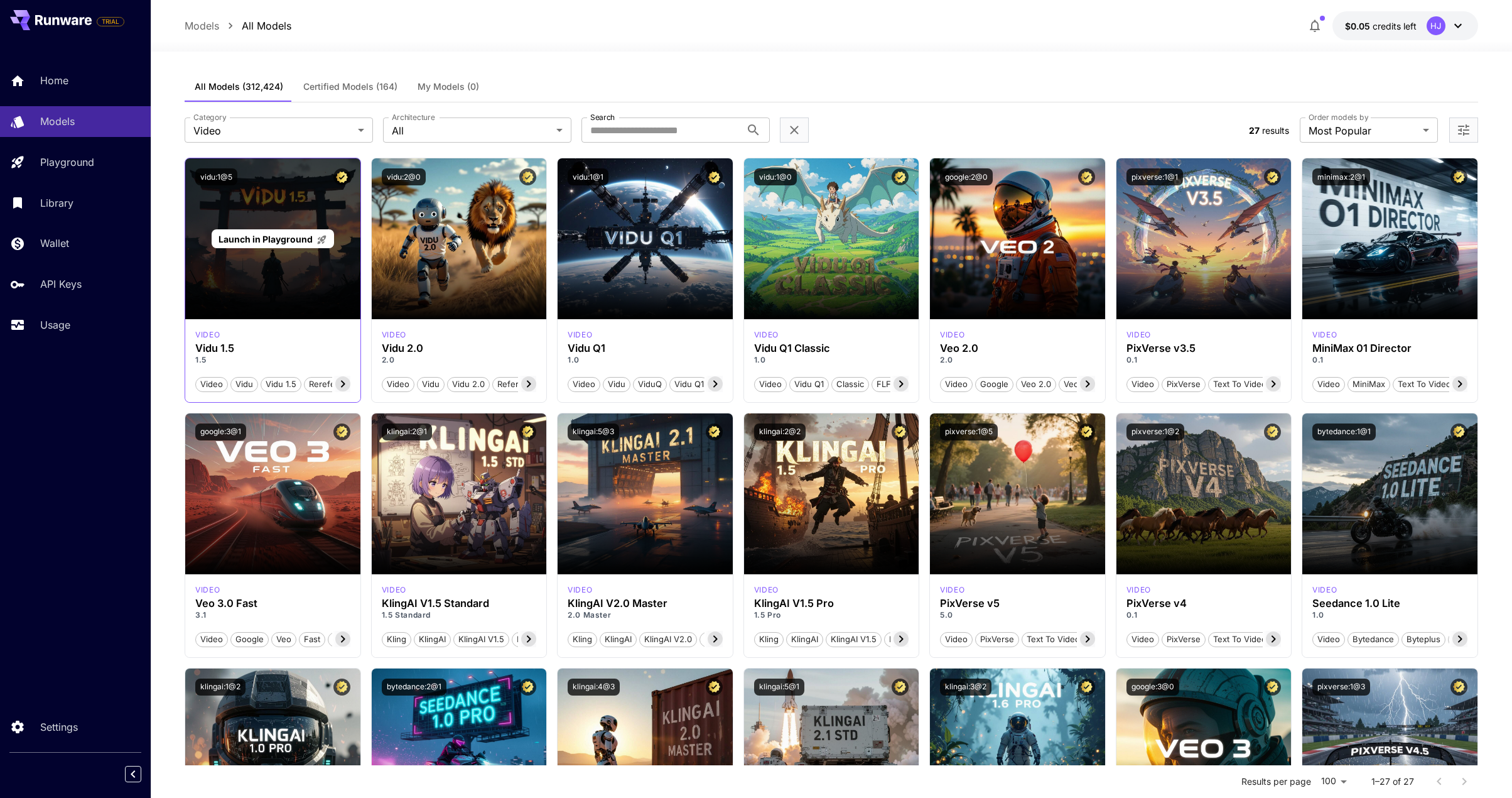
click at [235, 242] on span "Launch in Playground" at bounding box center [265, 239] width 94 height 11
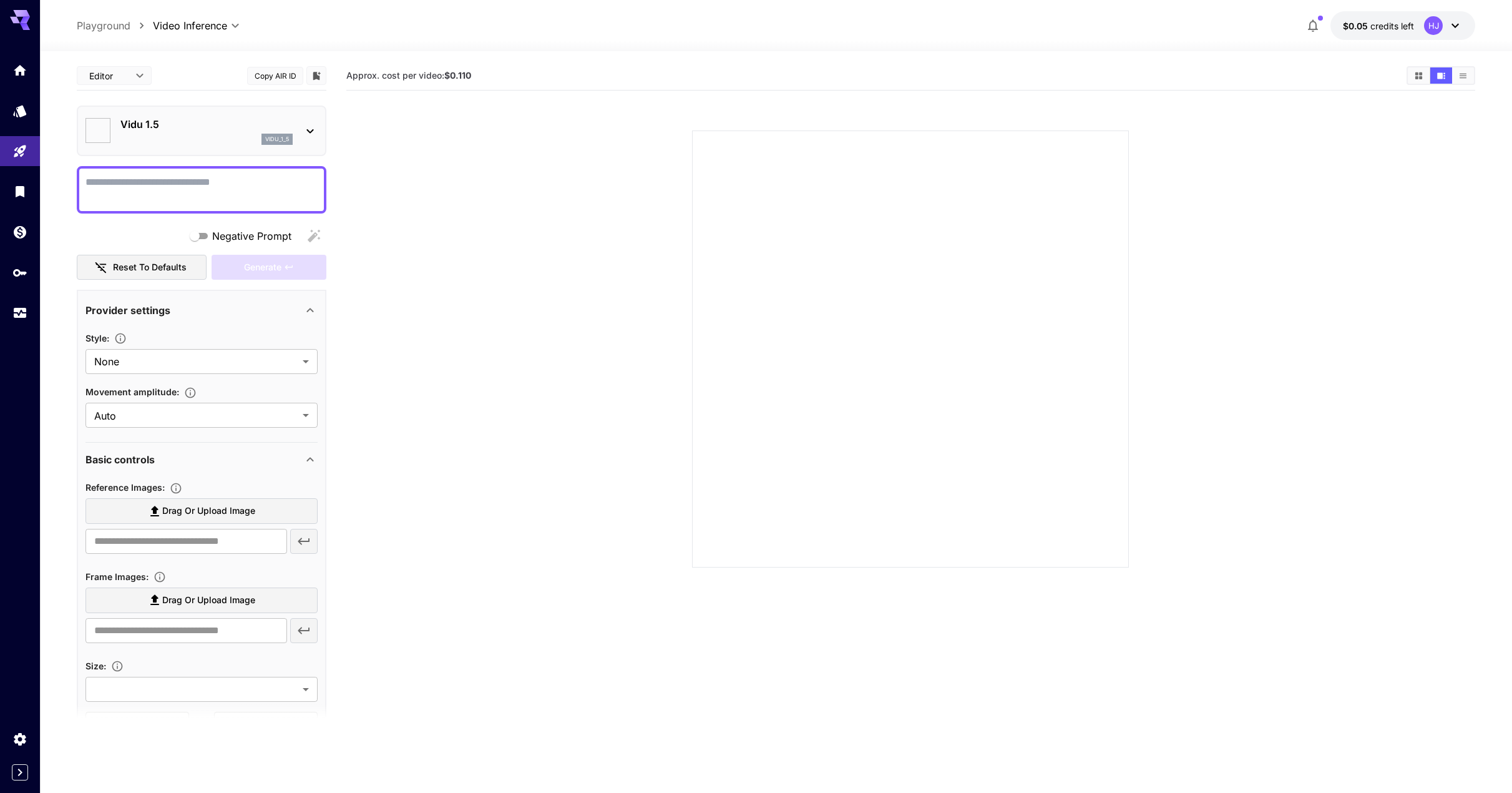
type input "**********"
type input "****"
type input "*"
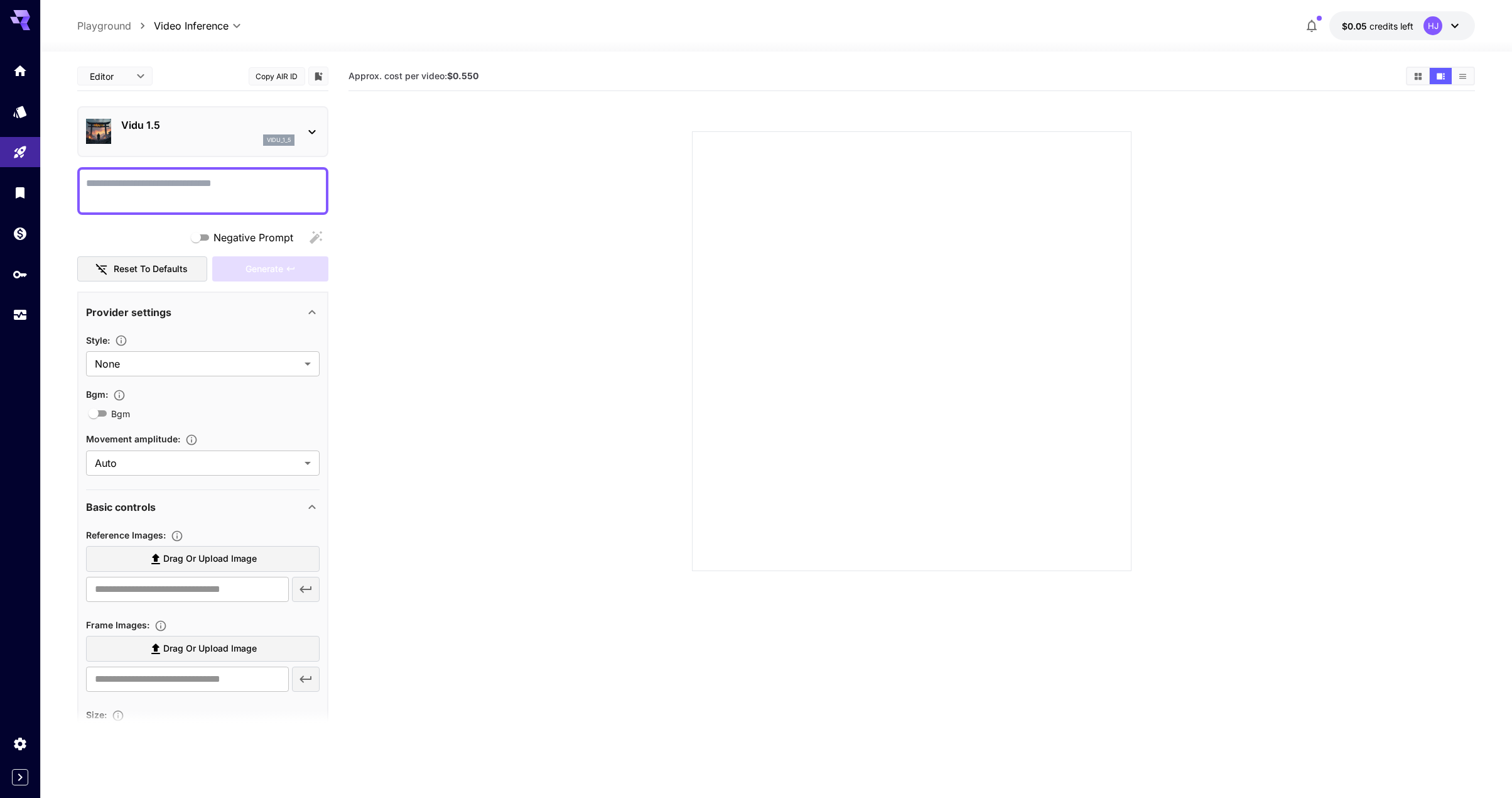
click at [308, 134] on icon at bounding box center [312, 131] width 16 height 16
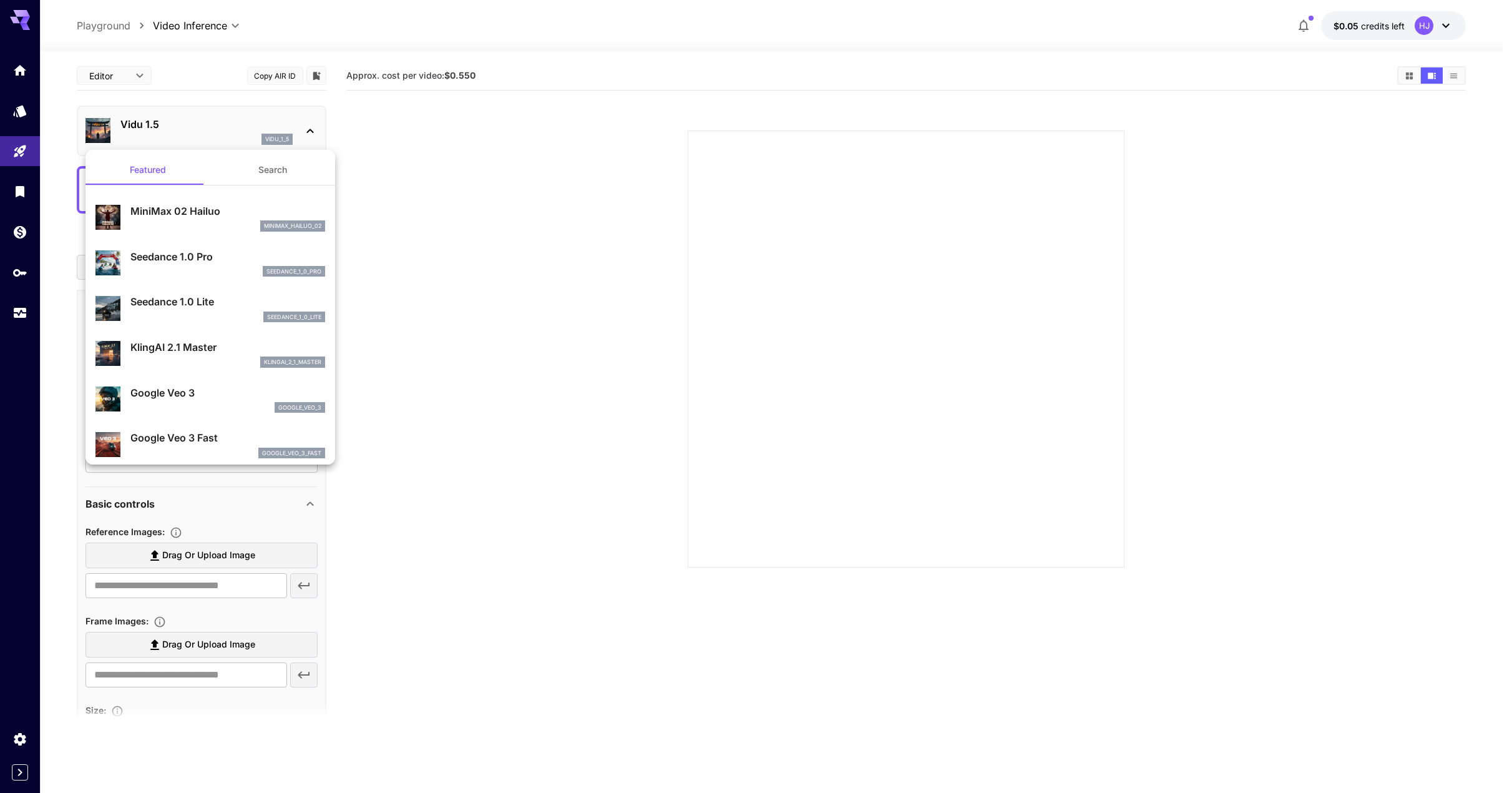
drag, startPoint x: 201, startPoint y: 209, endPoint x: 229, endPoint y: 293, distance: 88.5
click at [179, 269] on div "seedance_1_0_pro" at bounding box center [227, 271] width 195 height 11
type input "**********"
type input "***"
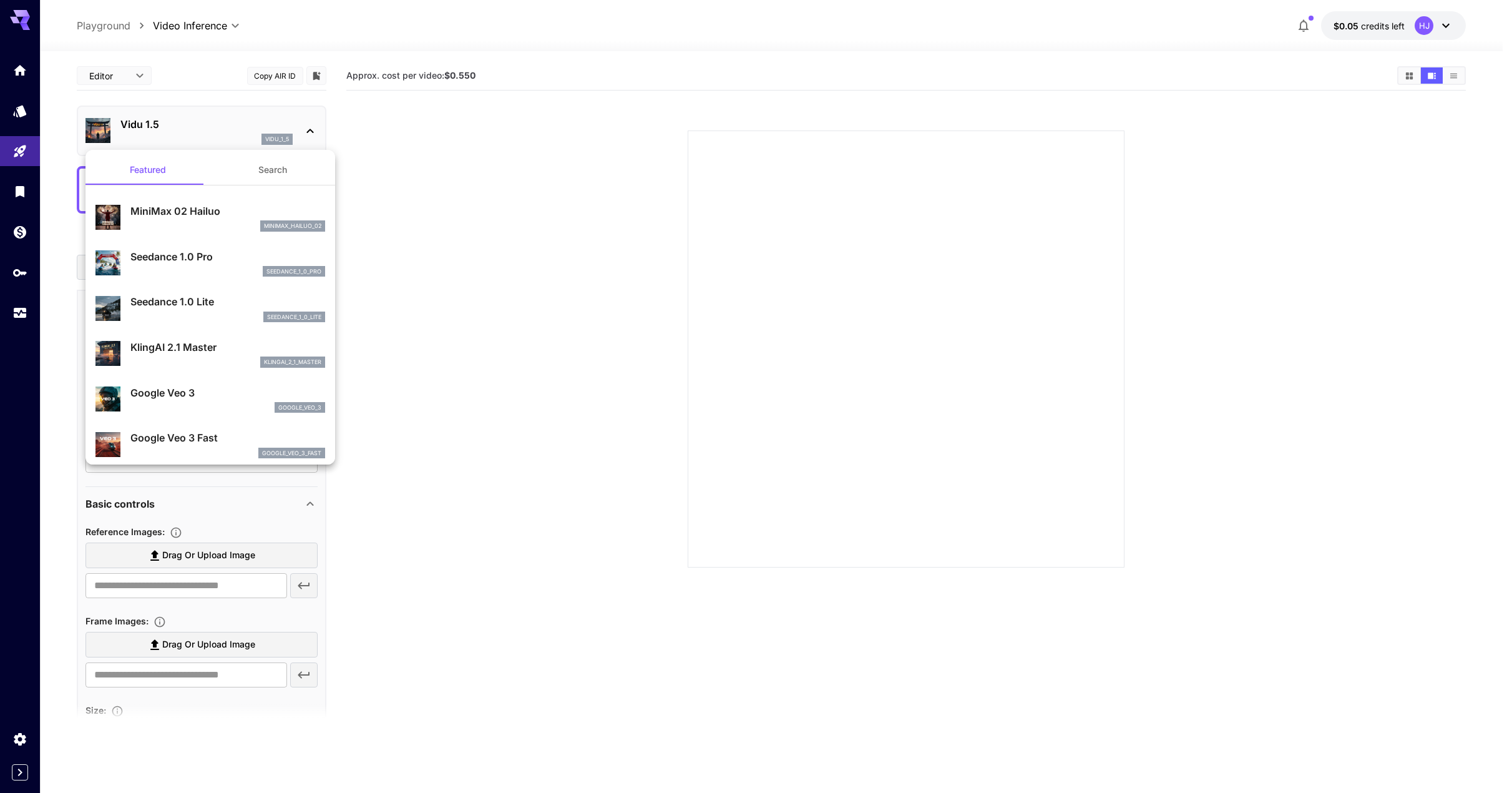
type input "***"
type input "*"
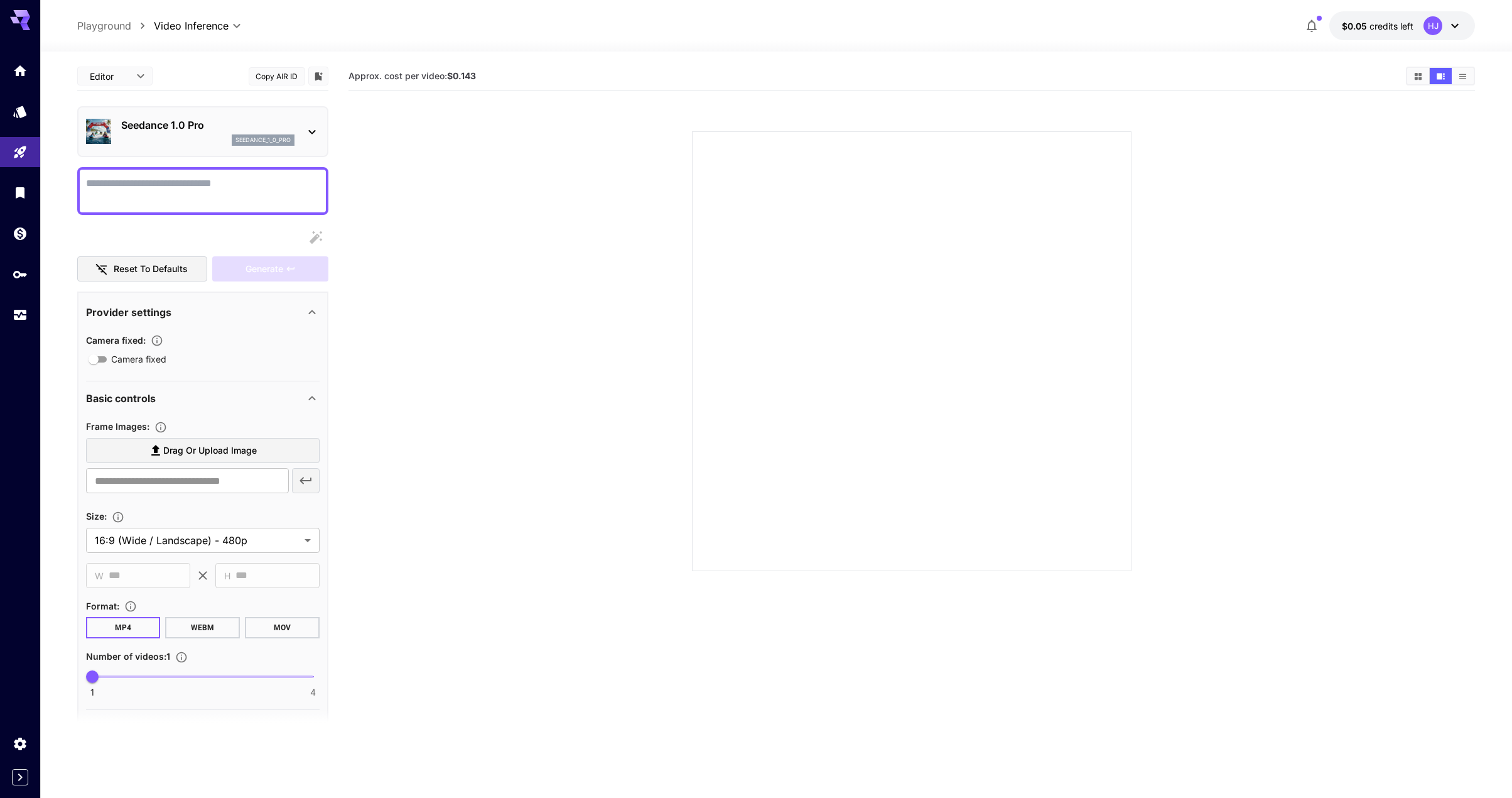
click at [306, 131] on icon at bounding box center [312, 131] width 16 height 16
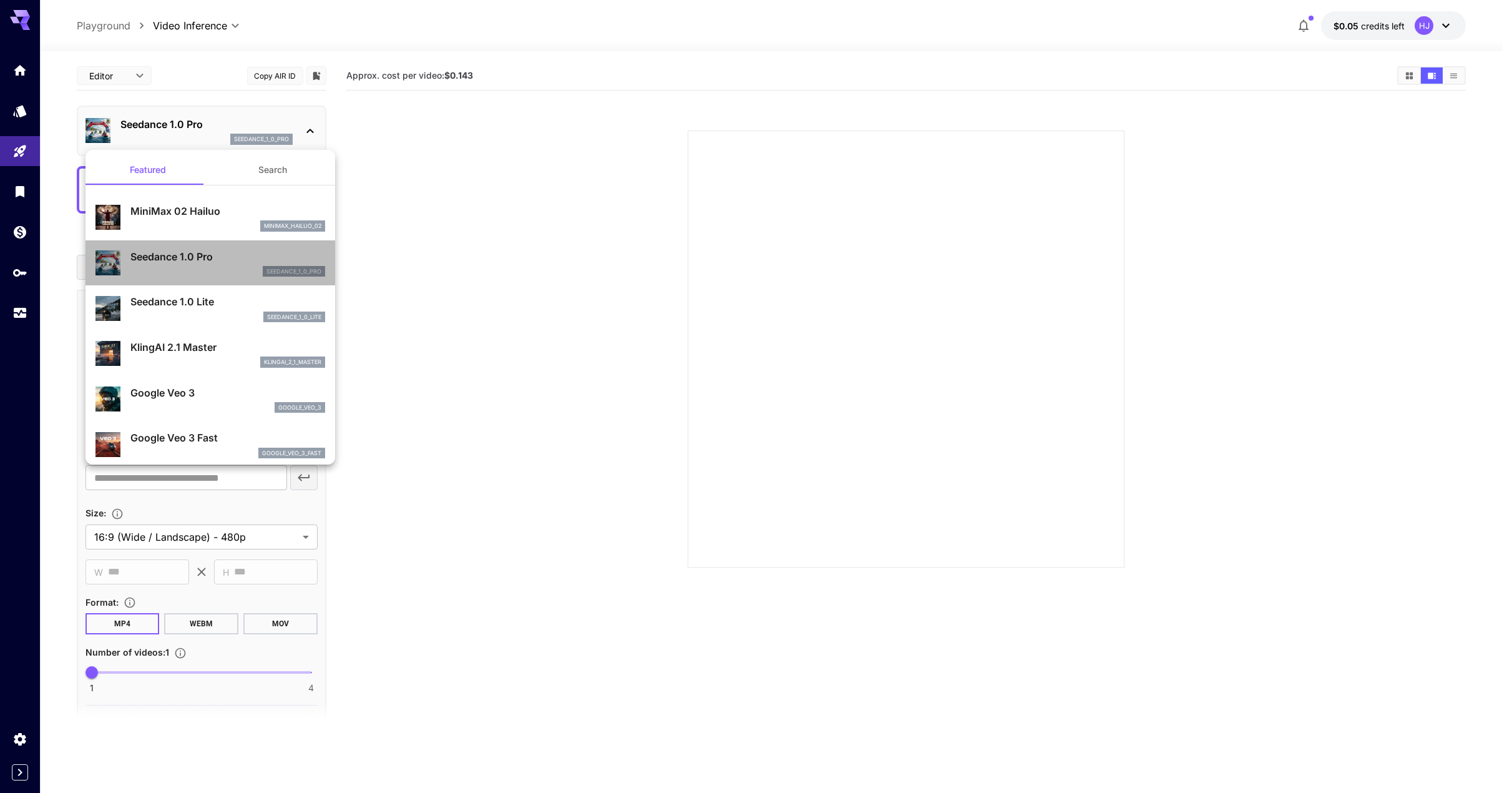
click at [279, 267] on p "seedance_1_0_pro" at bounding box center [294, 272] width 55 height 9
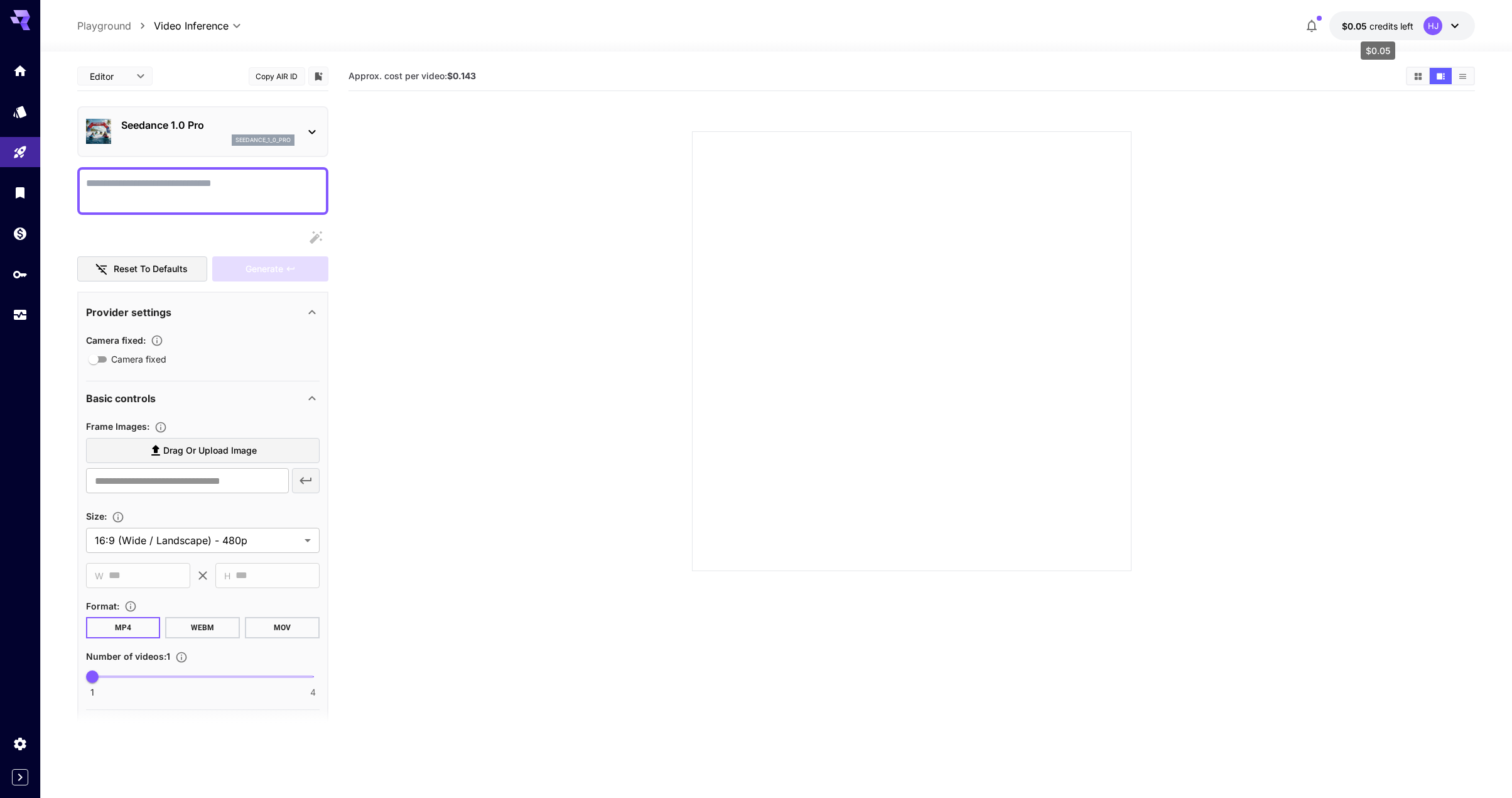
click at [1371, 24] on span "credits left" at bounding box center [1392, 26] width 44 height 11
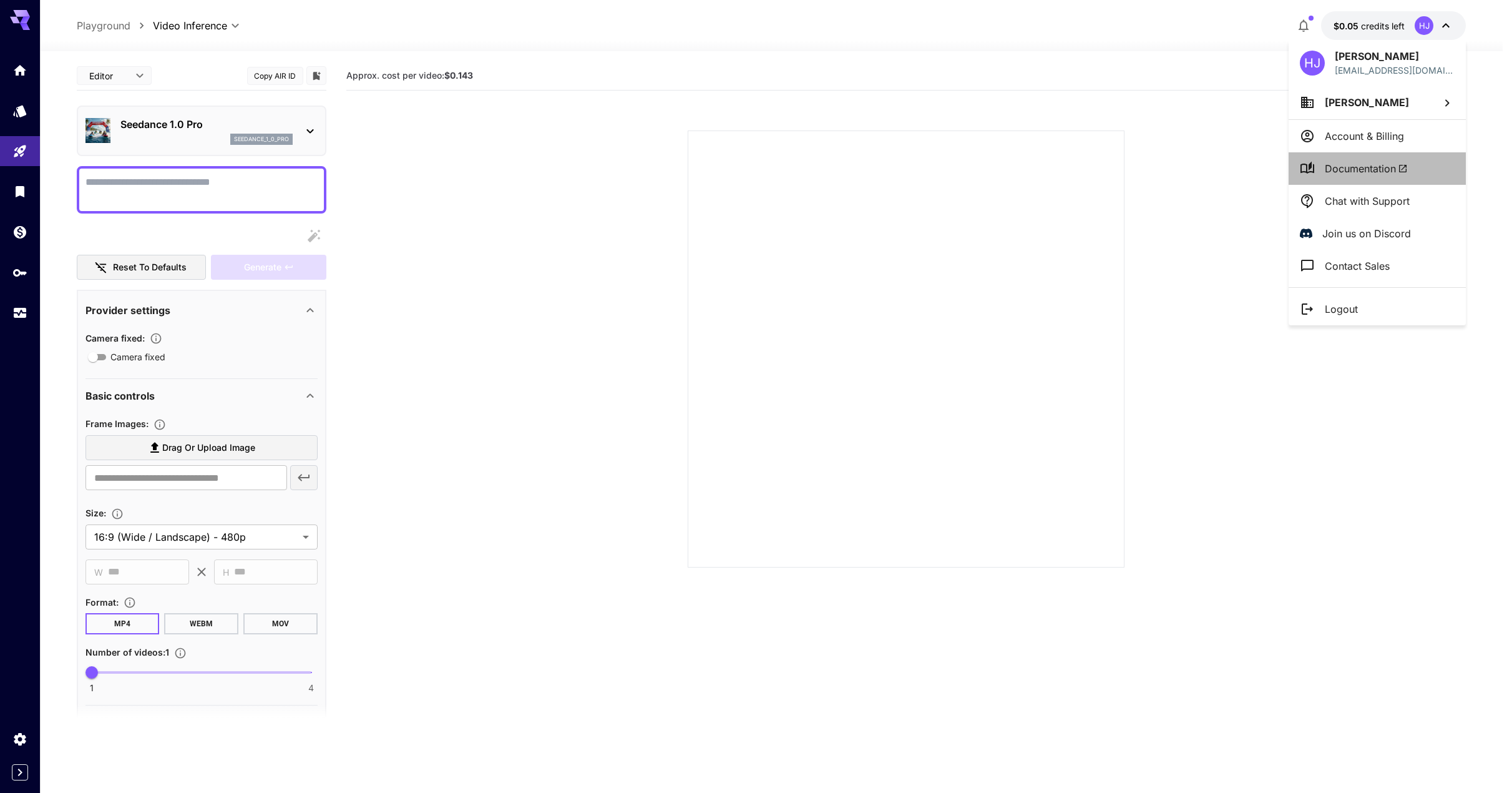
click at [1351, 161] on span "Documentation" at bounding box center [1366, 169] width 83 height 15
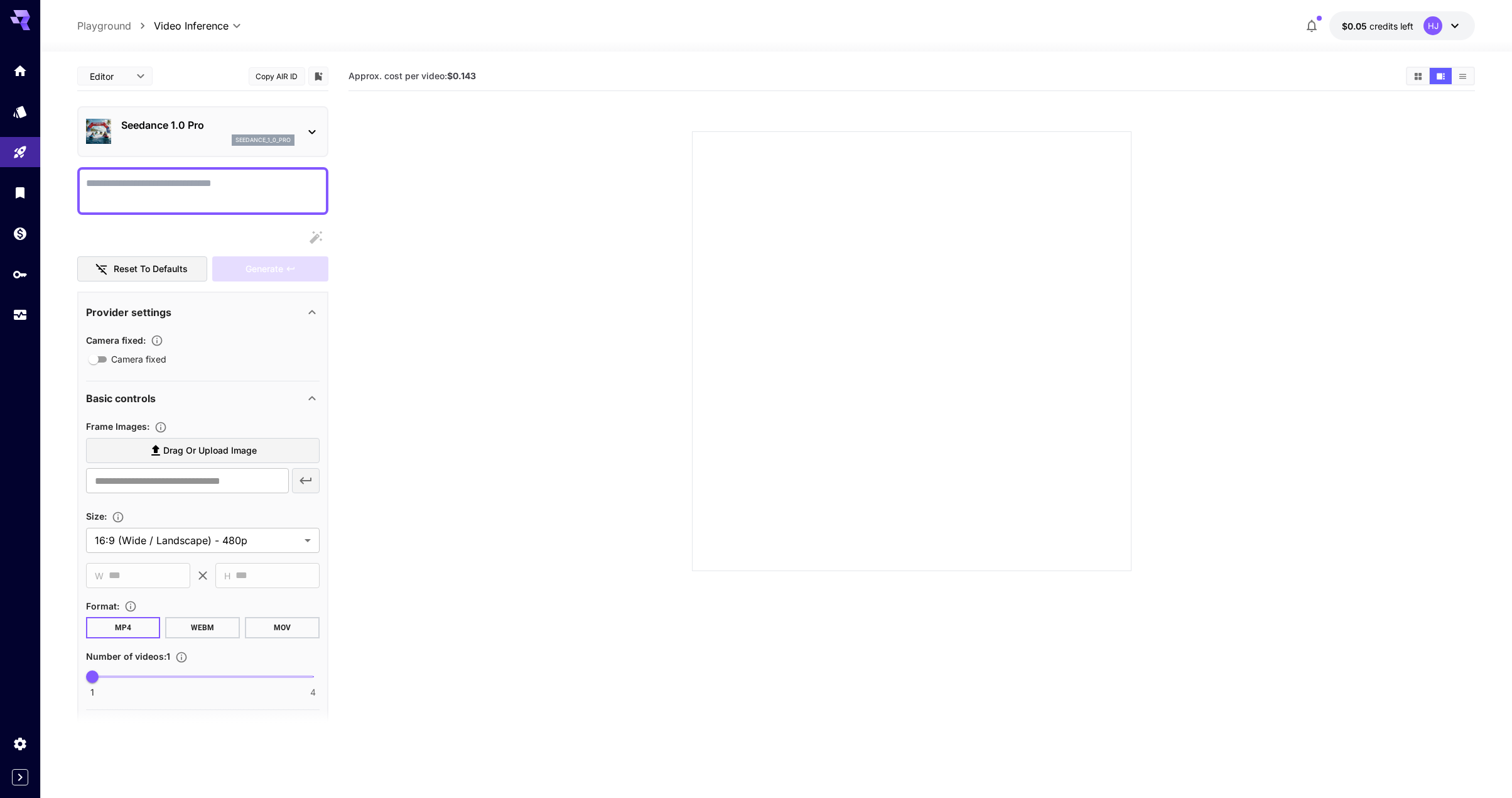
click at [1451, 28] on icon at bounding box center [1455, 26] width 16 height 16
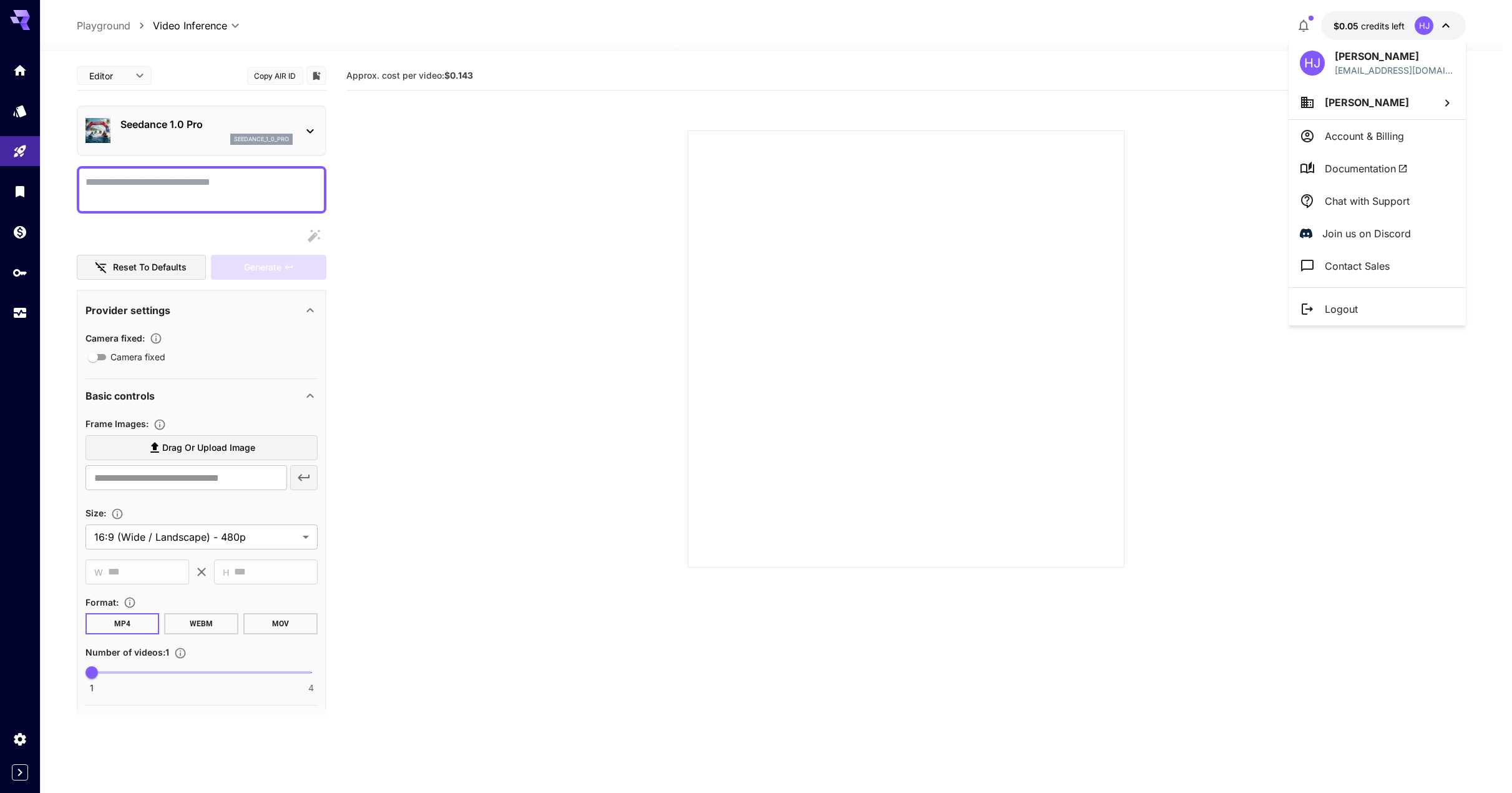
click at [1394, 134] on p "Account & Billing" at bounding box center [1363, 136] width 79 height 15
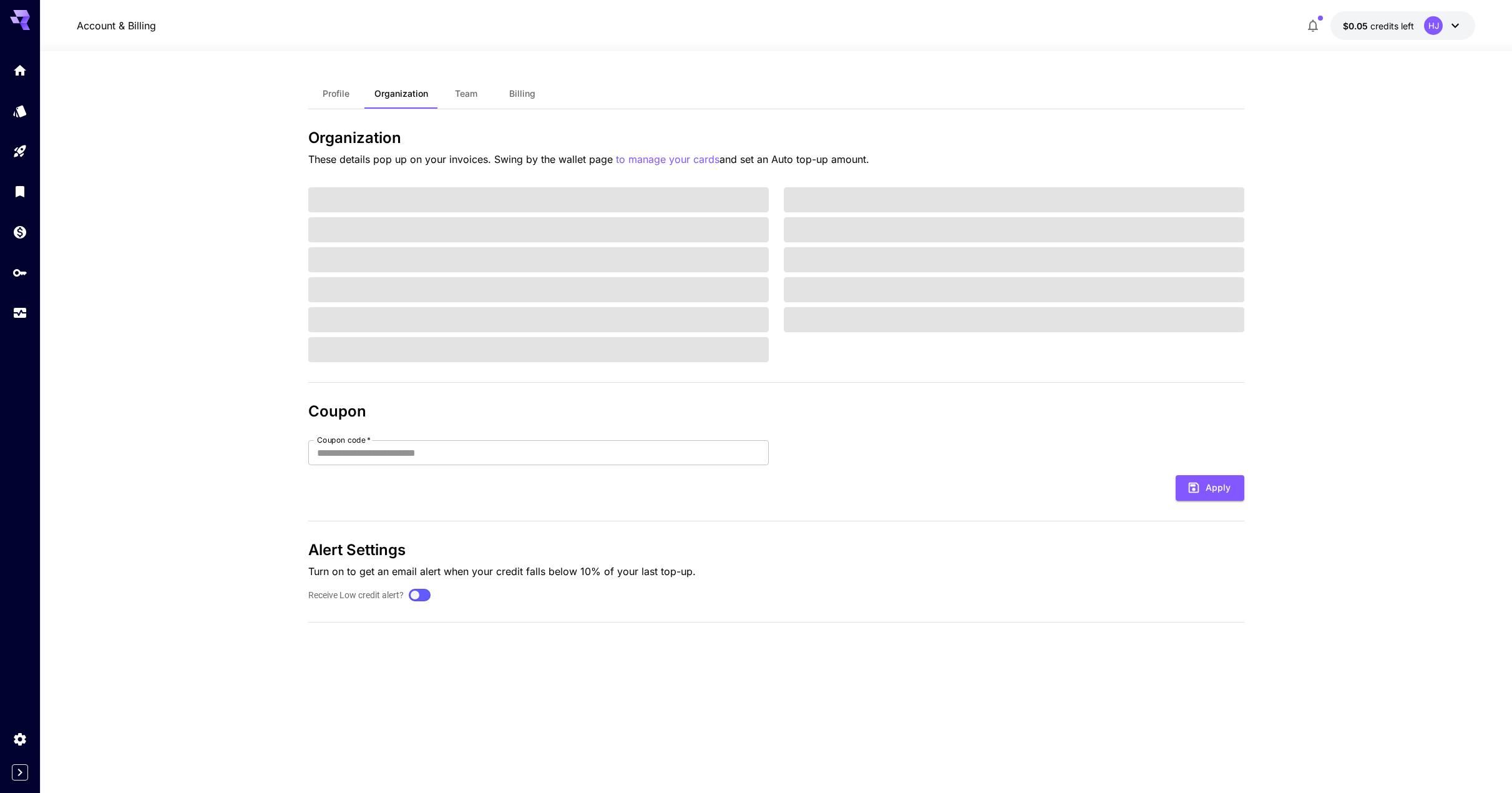
click at [511, 97] on span "Billing" at bounding box center [522, 93] width 26 height 11
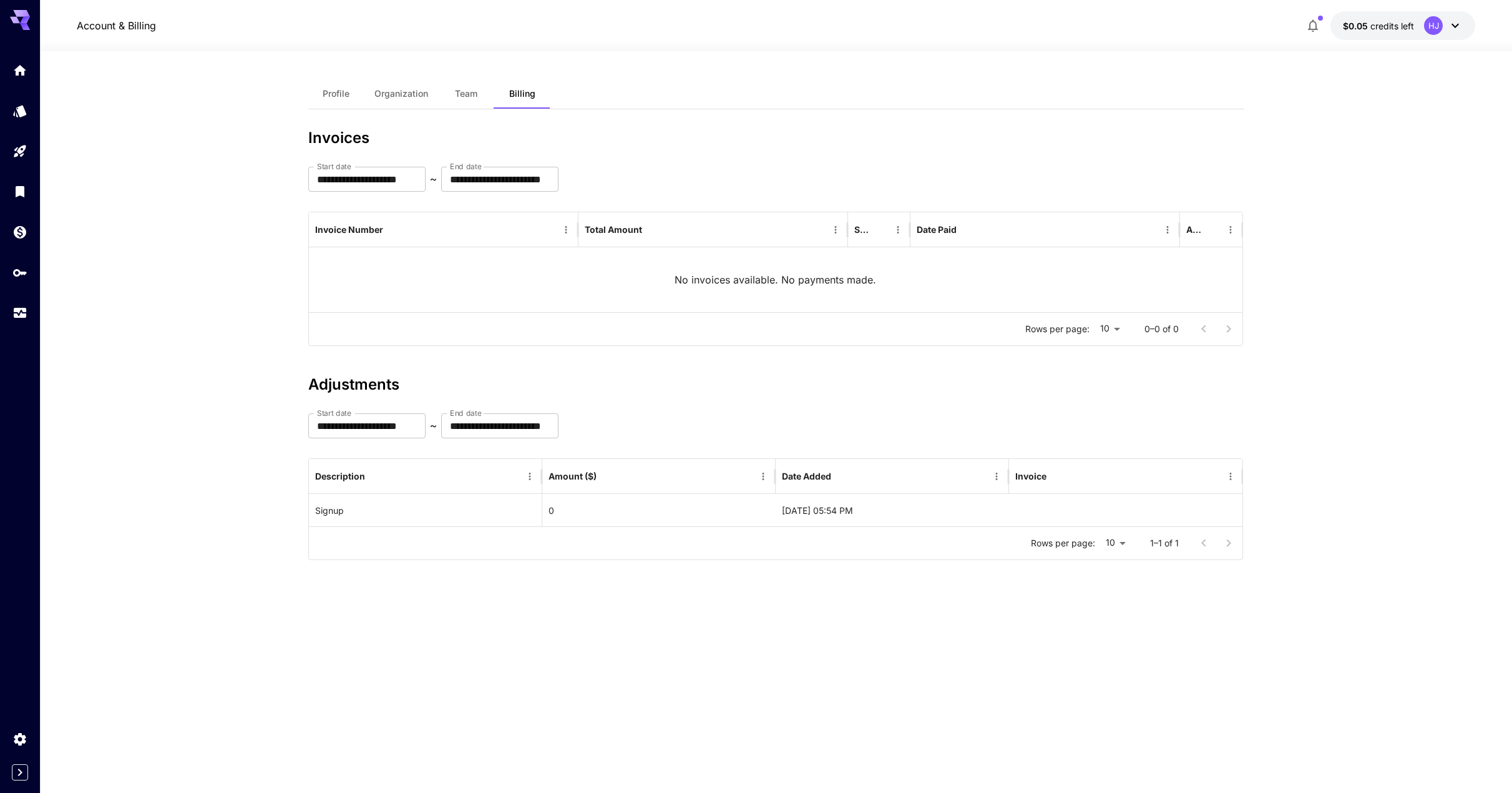
click at [79, 29] on p "Account & Billing" at bounding box center [116, 25] width 79 height 15
click at [111, 25] on p "Account & Billing" at bounding box center [116, 25] width 79 height 15
click at [1448, 21] on icon at bounding box center [1455, 25] width 15 height 15
click at [1375, 161] on span "Documentation" at bounding box center [1375, 169] width 83 height 15
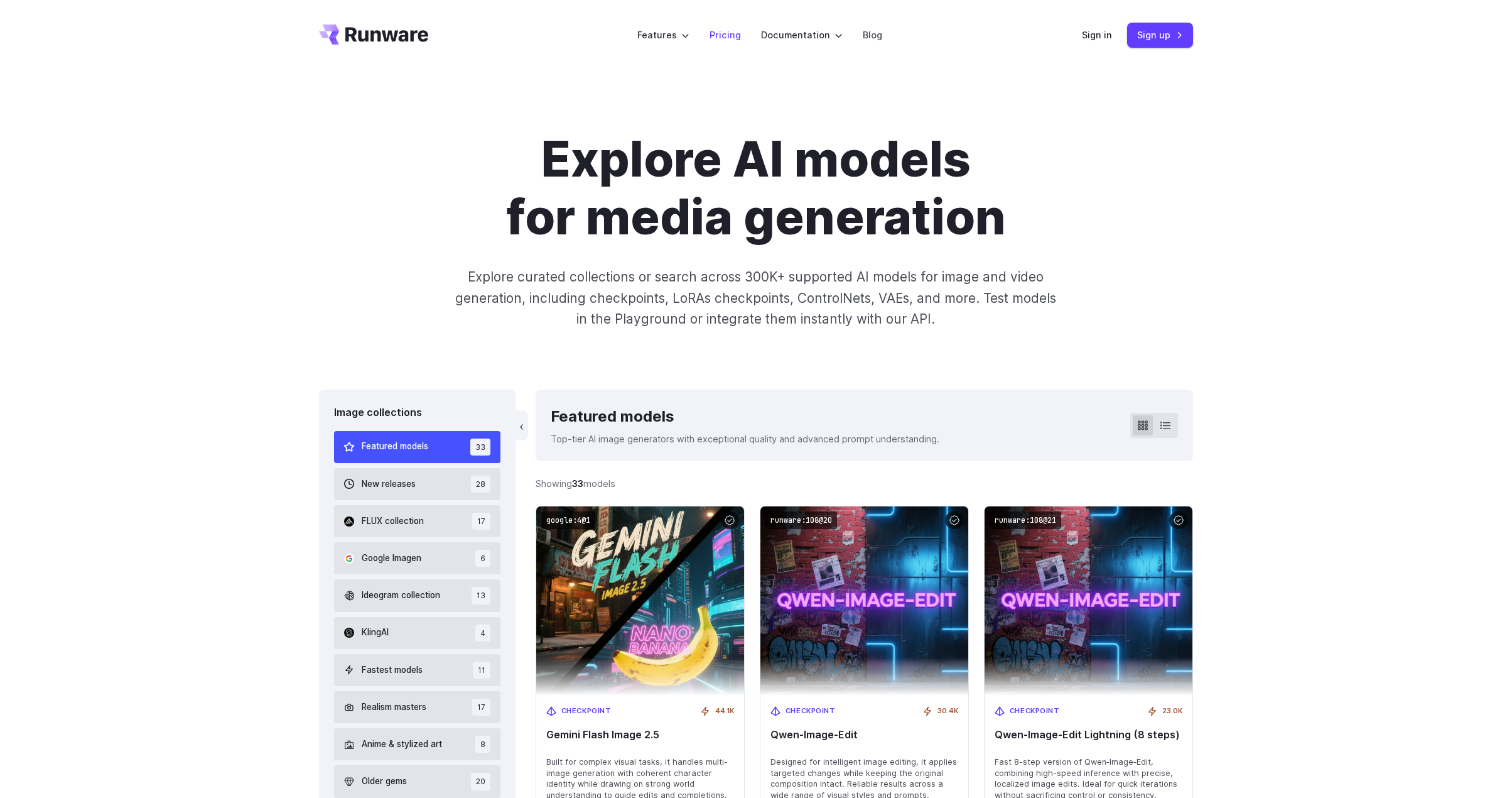
click at [737, 35] on link "Pricing" at bounding box center [725, 35] width 31 height 15
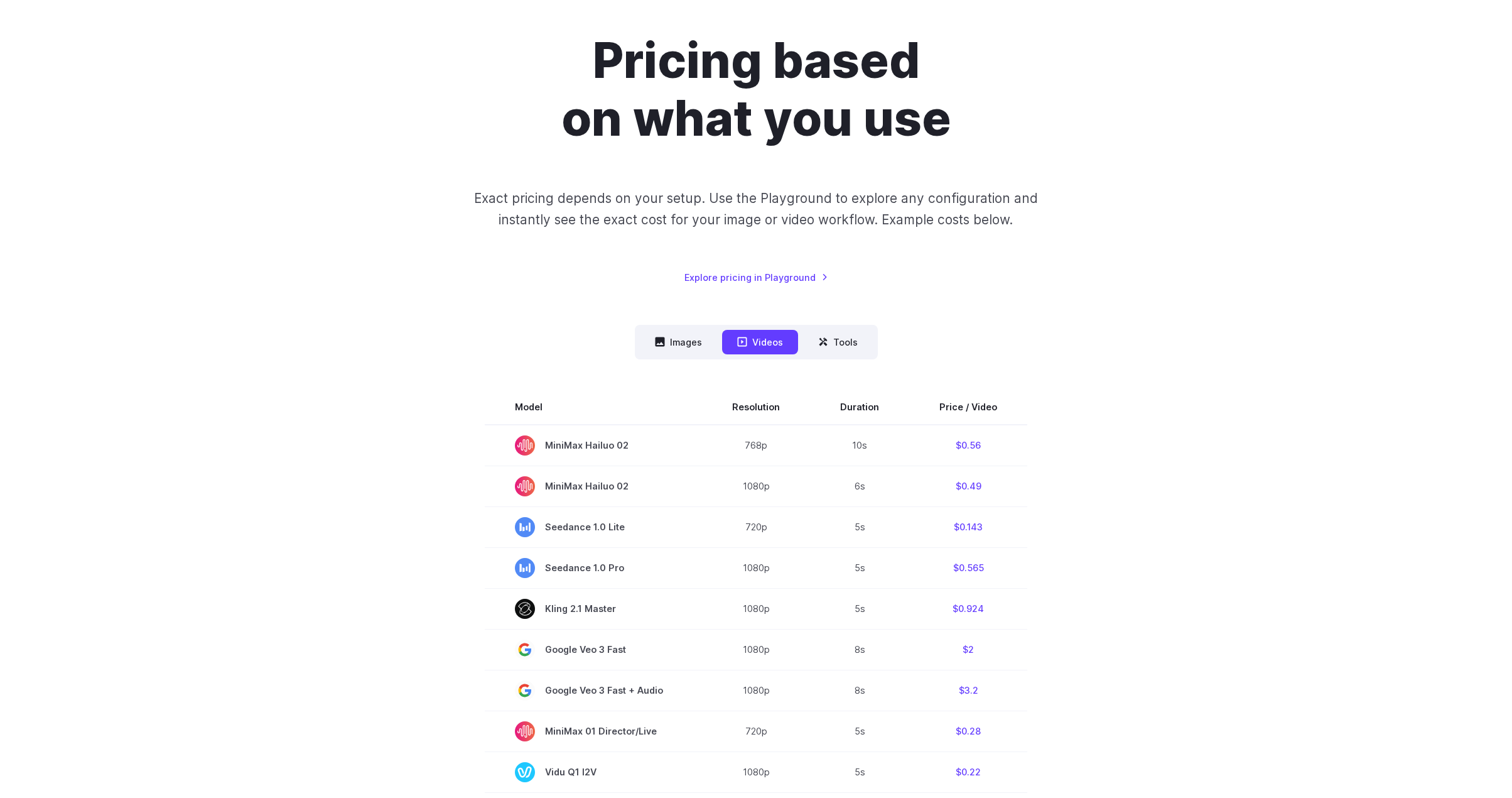
scroll to position [189, 0]
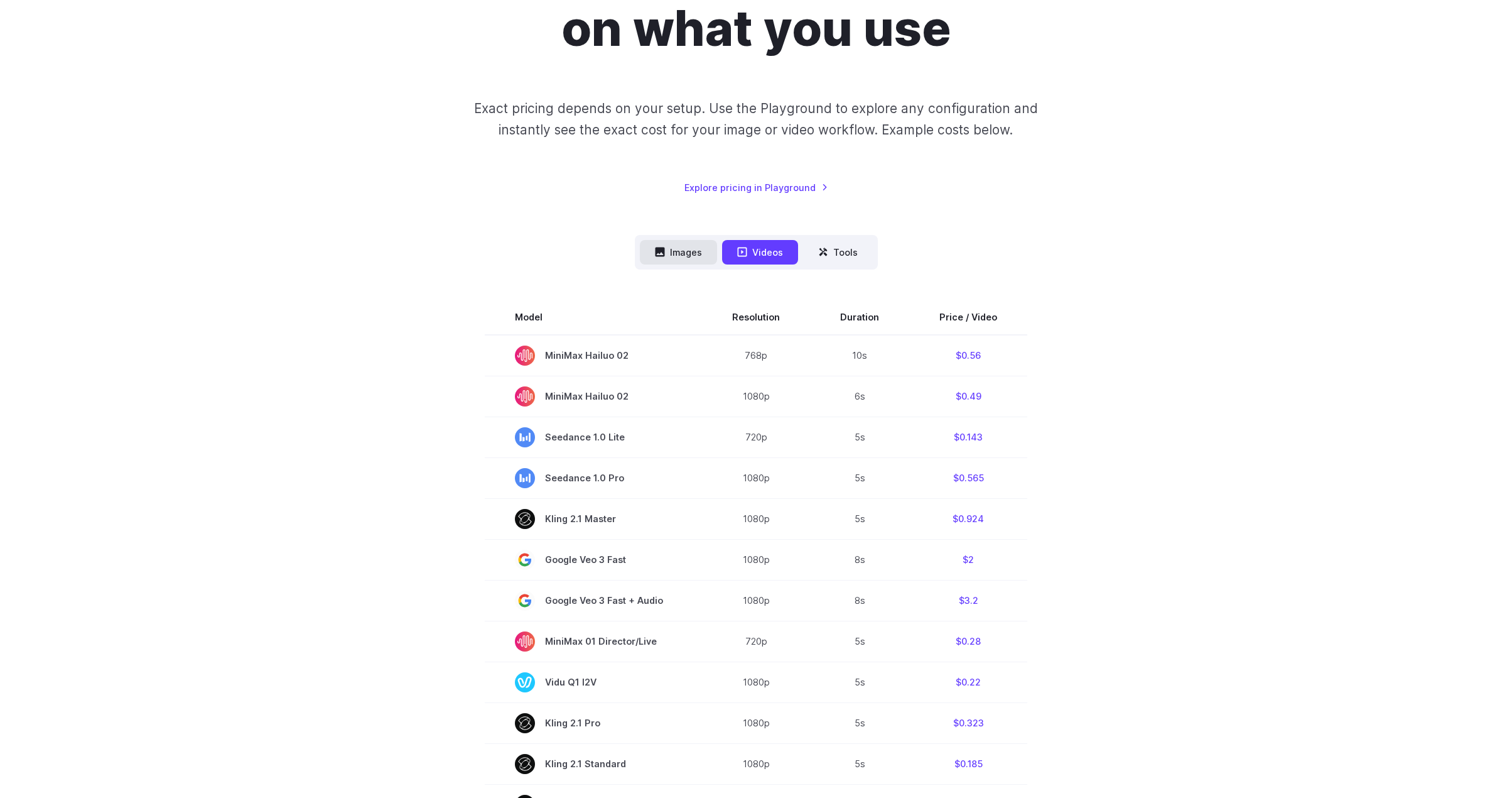
click at [681, 256] on button "Images" at bounding box center [678, 252] width 78 height 25
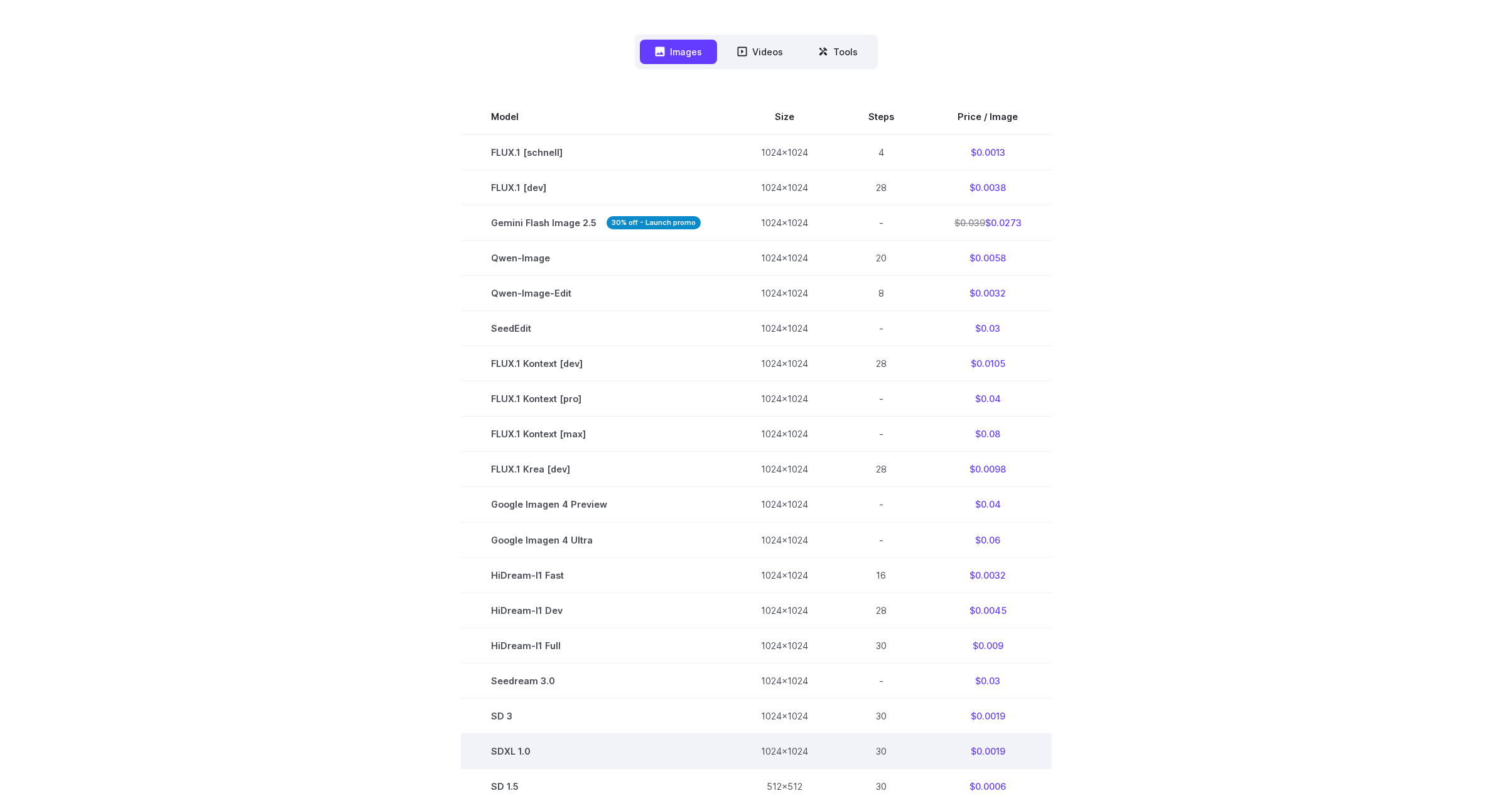
scroll to position [377, 0]
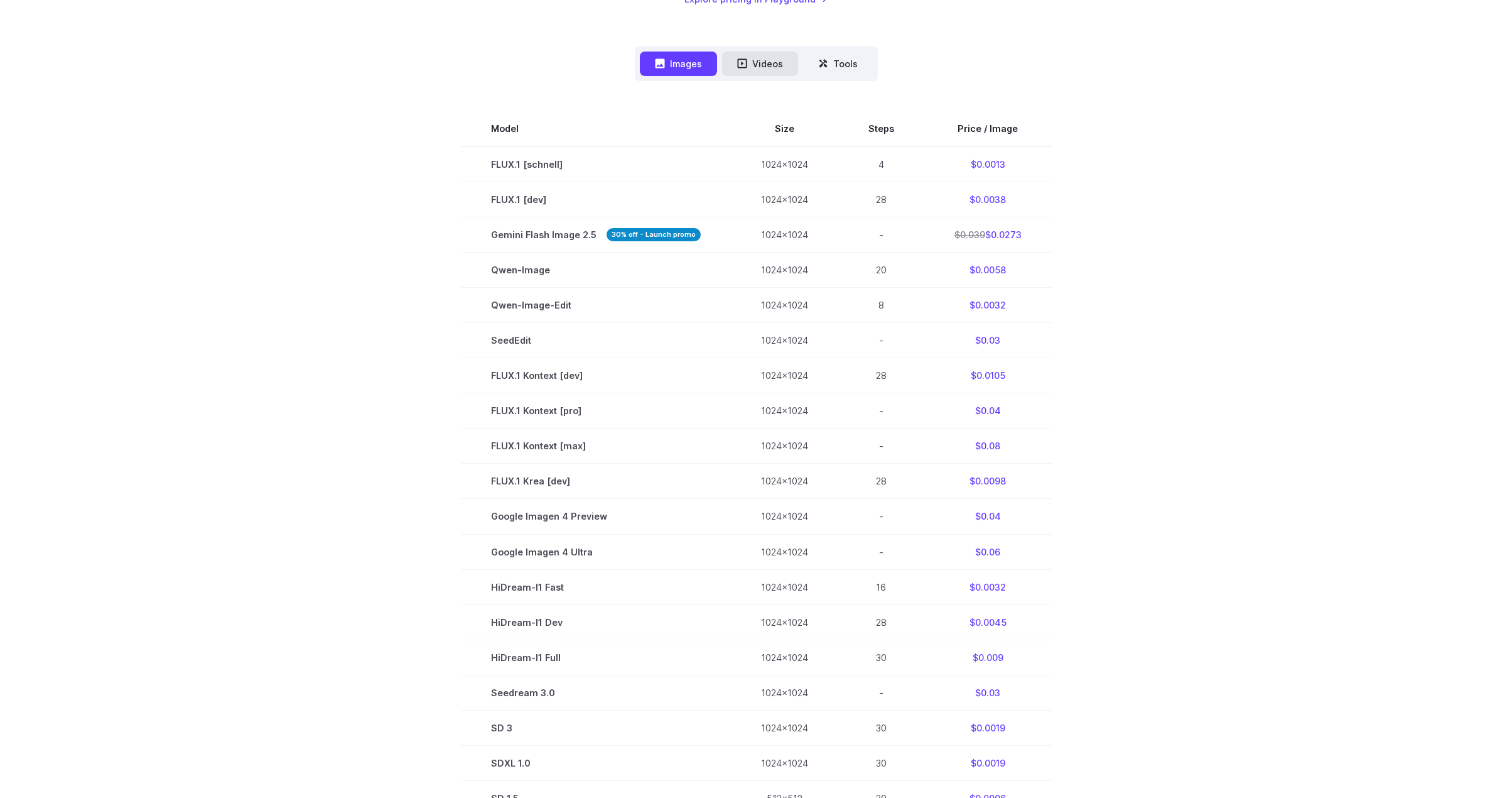
click at [745, 72] on button "Videos" at bounding box center [760, 63] width 76 height 25
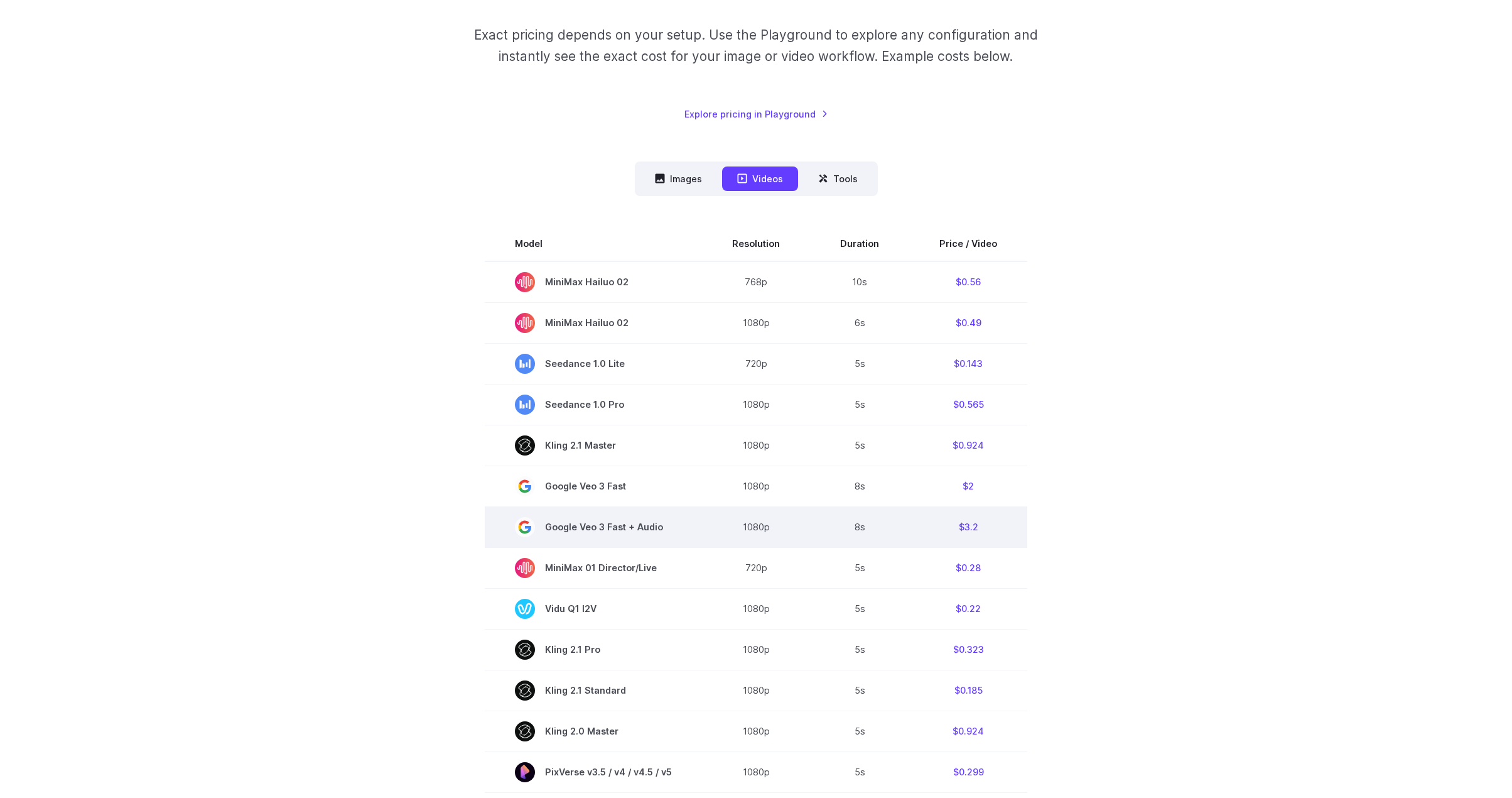
scroll to position [63, 0]
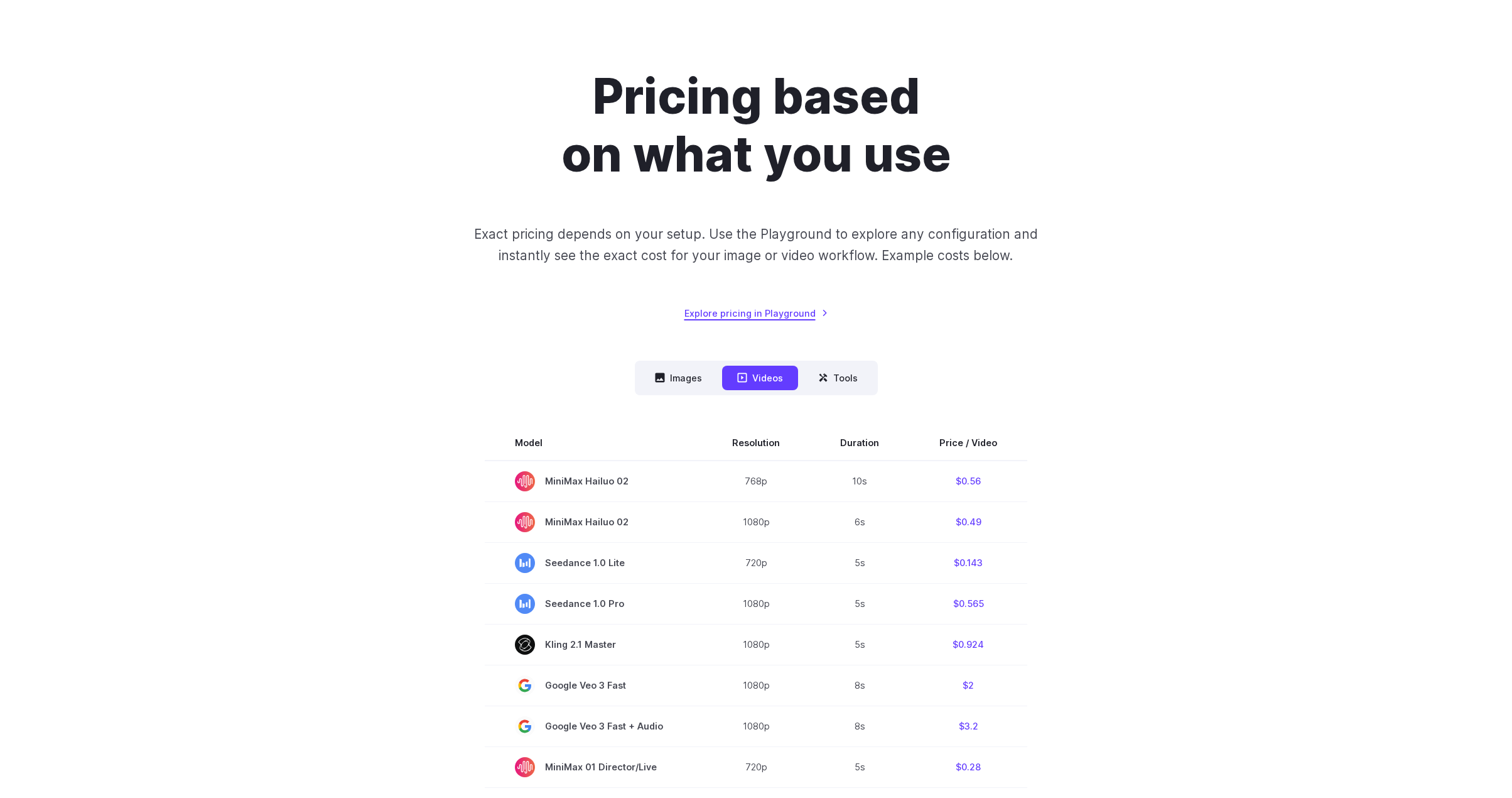
click at [772, 309] on link "Explore pricing in Playground" at bounding box center [757, 313] width 144 height 15
click at [837, 371] on button "Tools" at bounding box center [838, 378] width 69 height 25
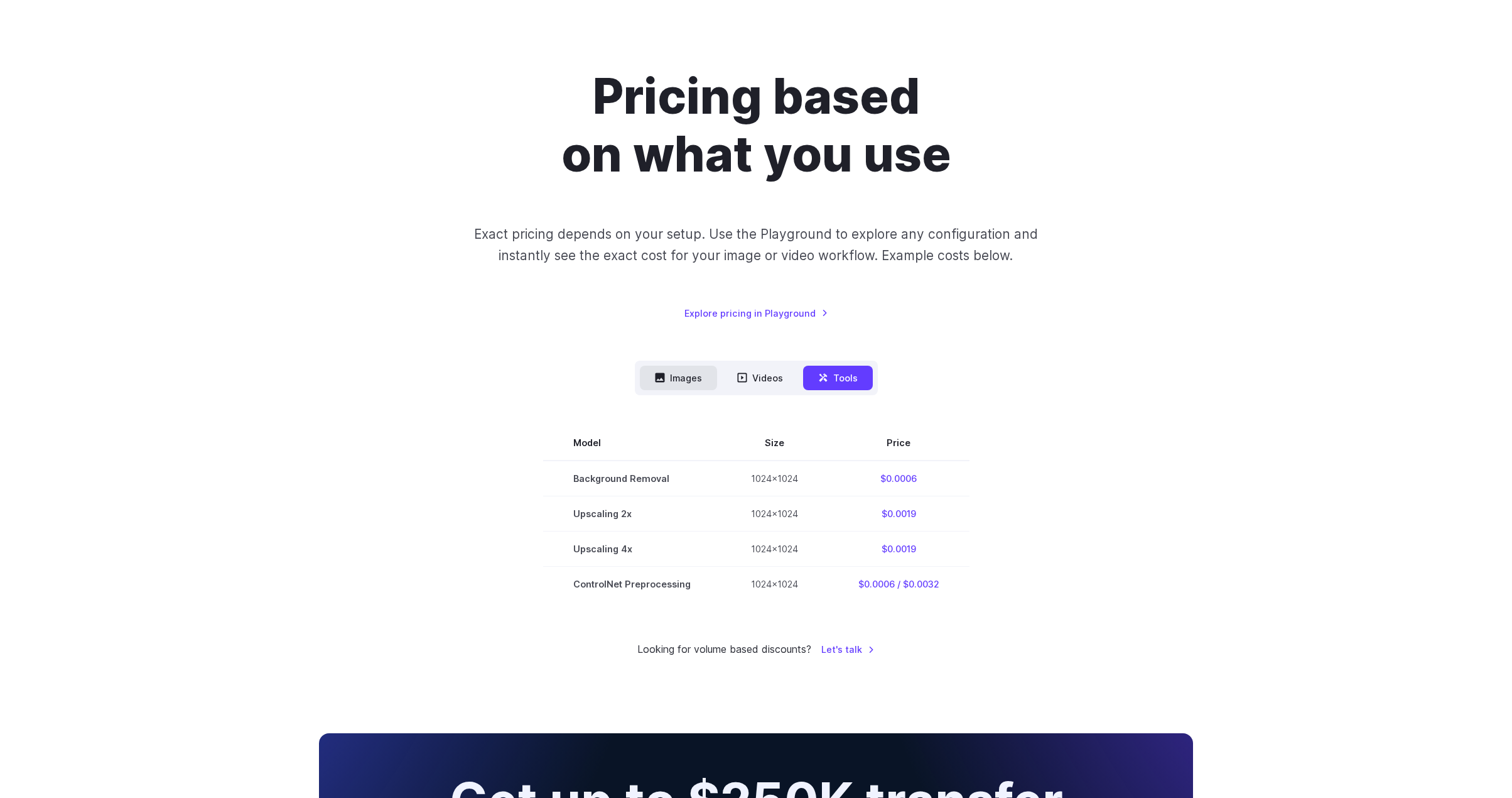
click at [680, 386] on button "Images" at bounding box center [678, 378] width 78 height 25
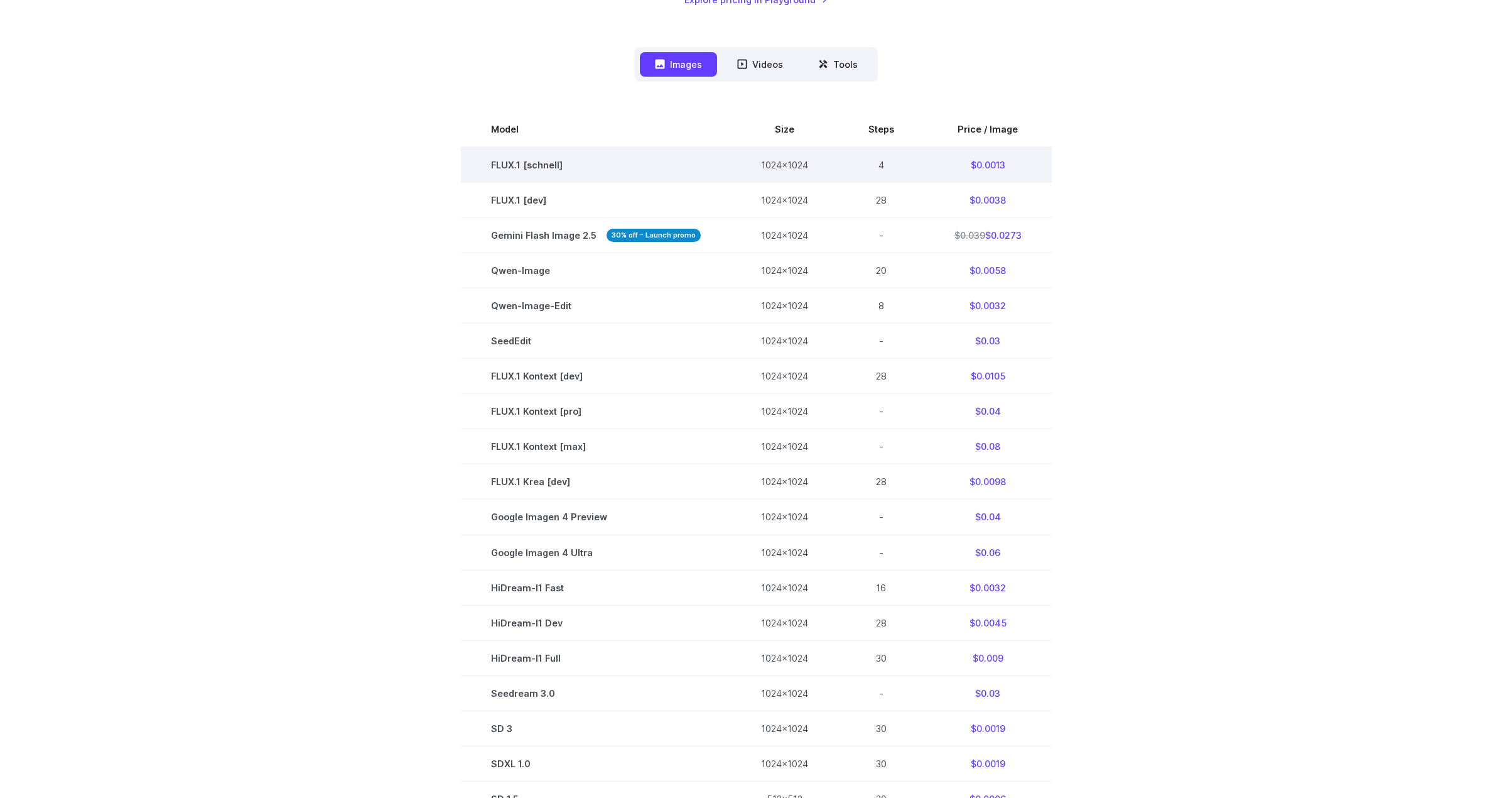
scroll to position [377, 0]
click at [769, 66] on button "Videos" at bounding box center [760, 63] width 76 height 25
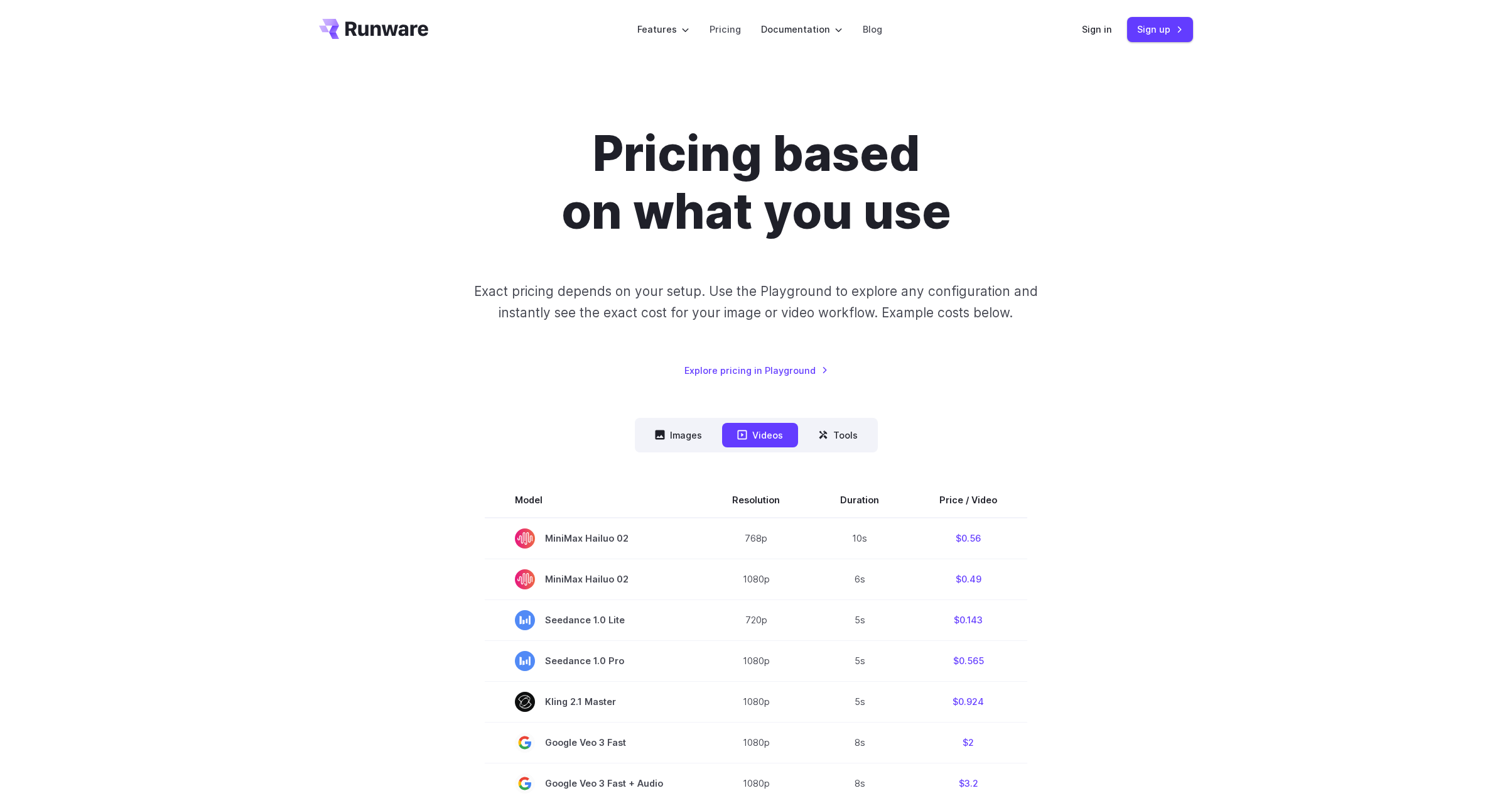
scroll to position [0, 0]
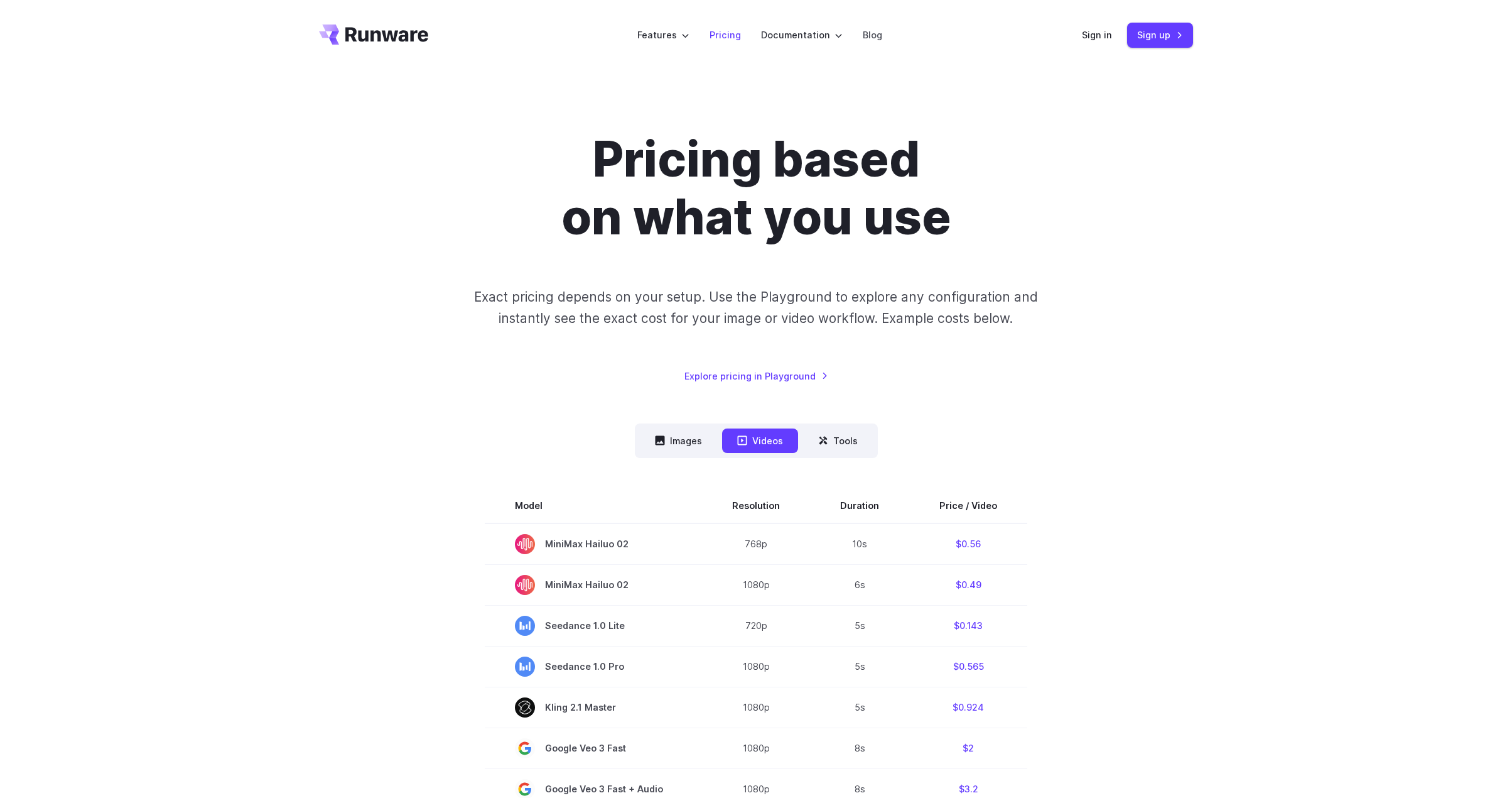
click at [727, 36] on link "Pricing" at bounding box center [725, 35] width 31 height 15
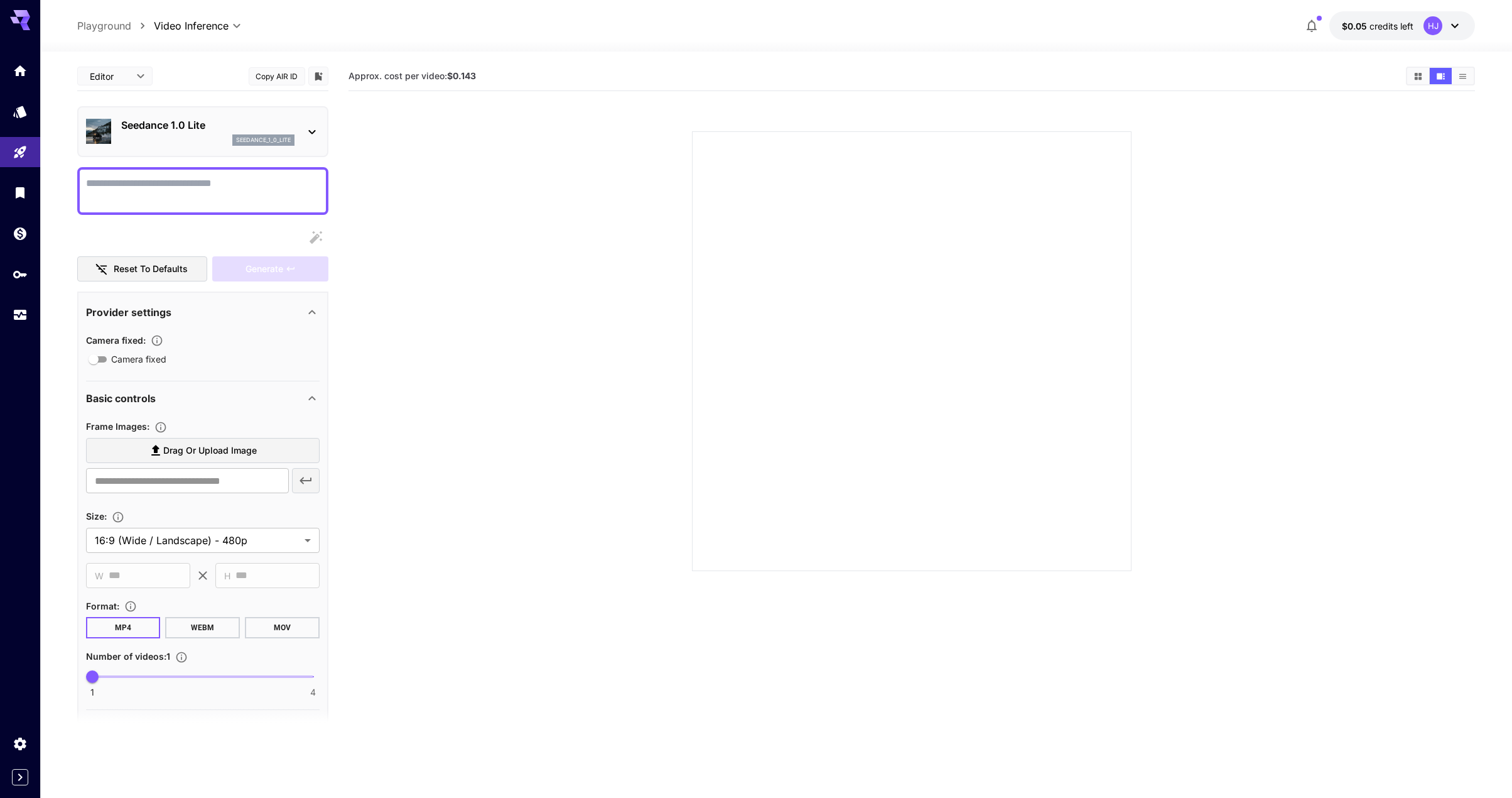
click at [16, 765] on div at bounding box center [20, 756] width 40 height 57
click at [26, 773] on icon "Expand sidebar" at bounding box center [20, 777] width 16 height 16
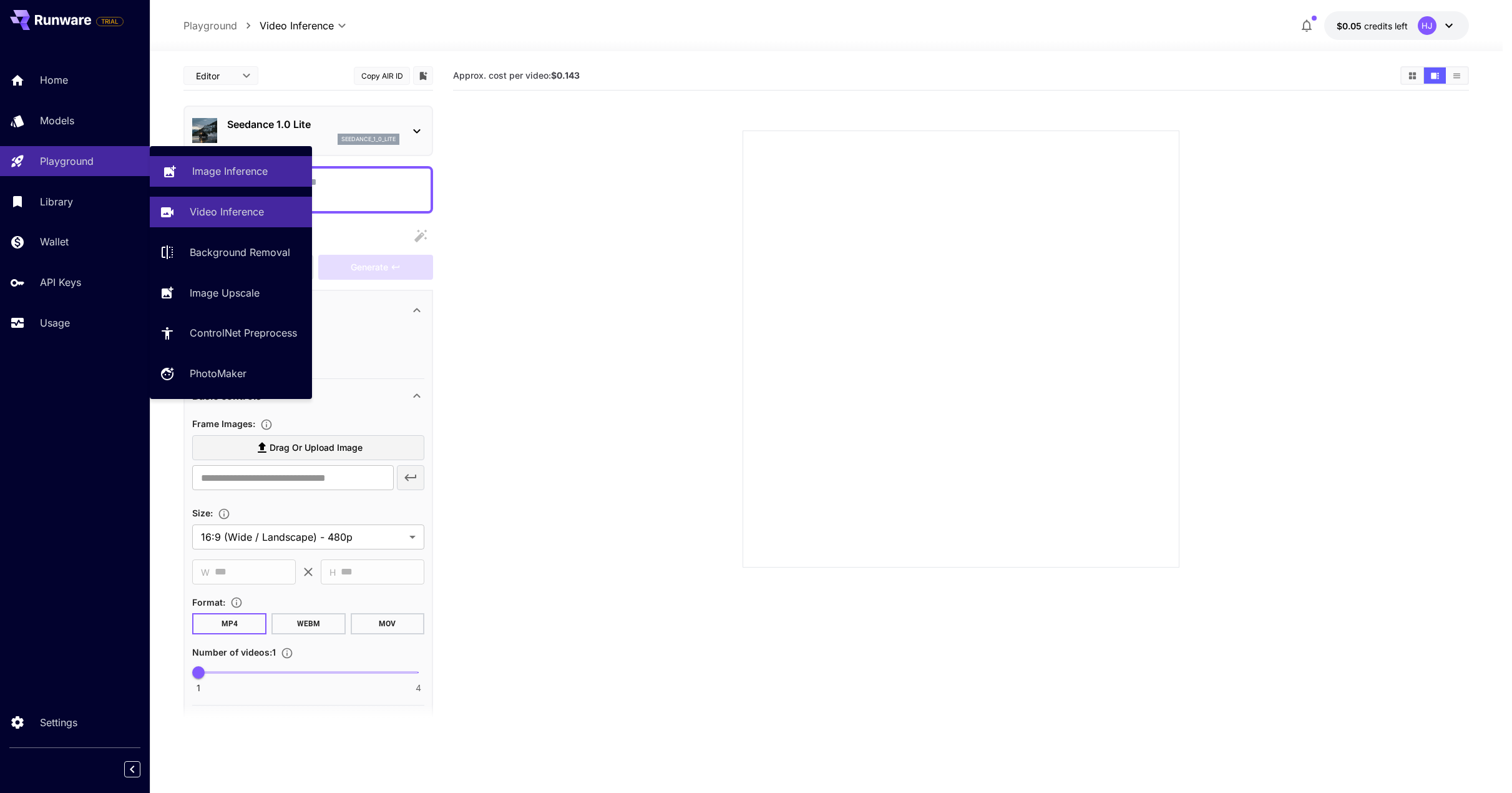
click at [215, 169] on p "Image Inference" at bounding box center [229, 170] width 75 height 15
type input "**********"
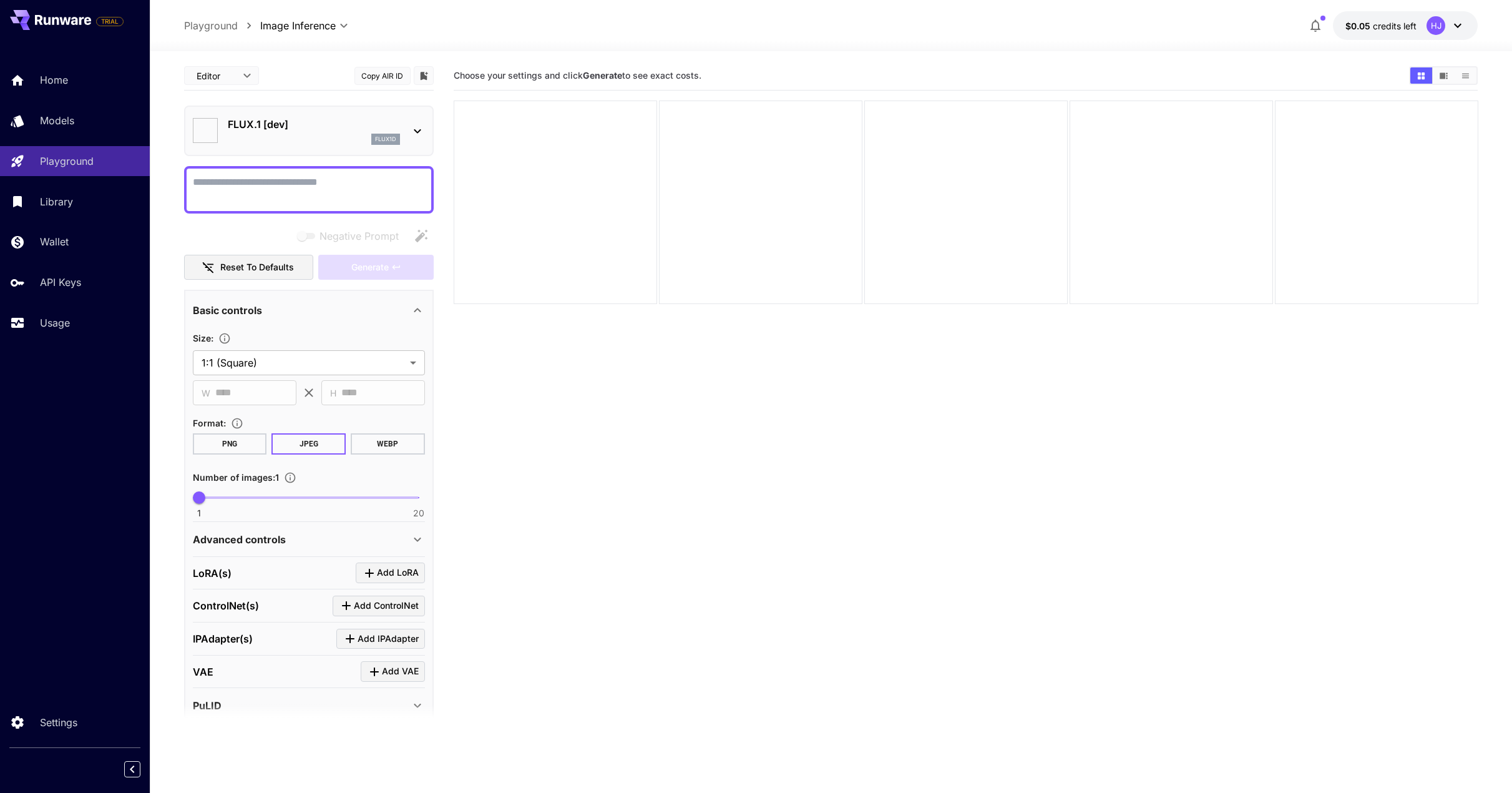
type input "**********"
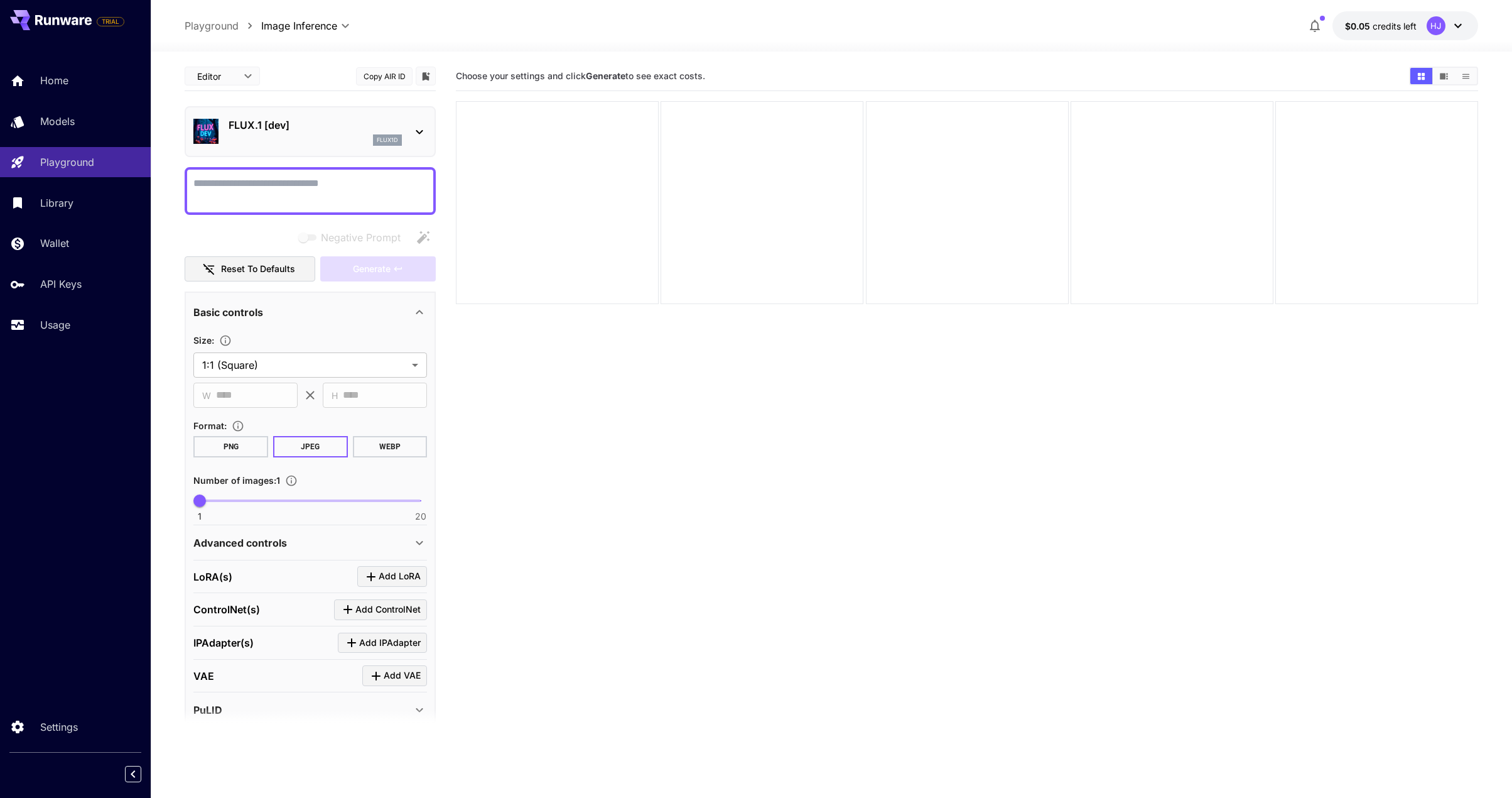
click at [233, 78] on body "**********" at bounding box center [756, 448] width 1512 height 896
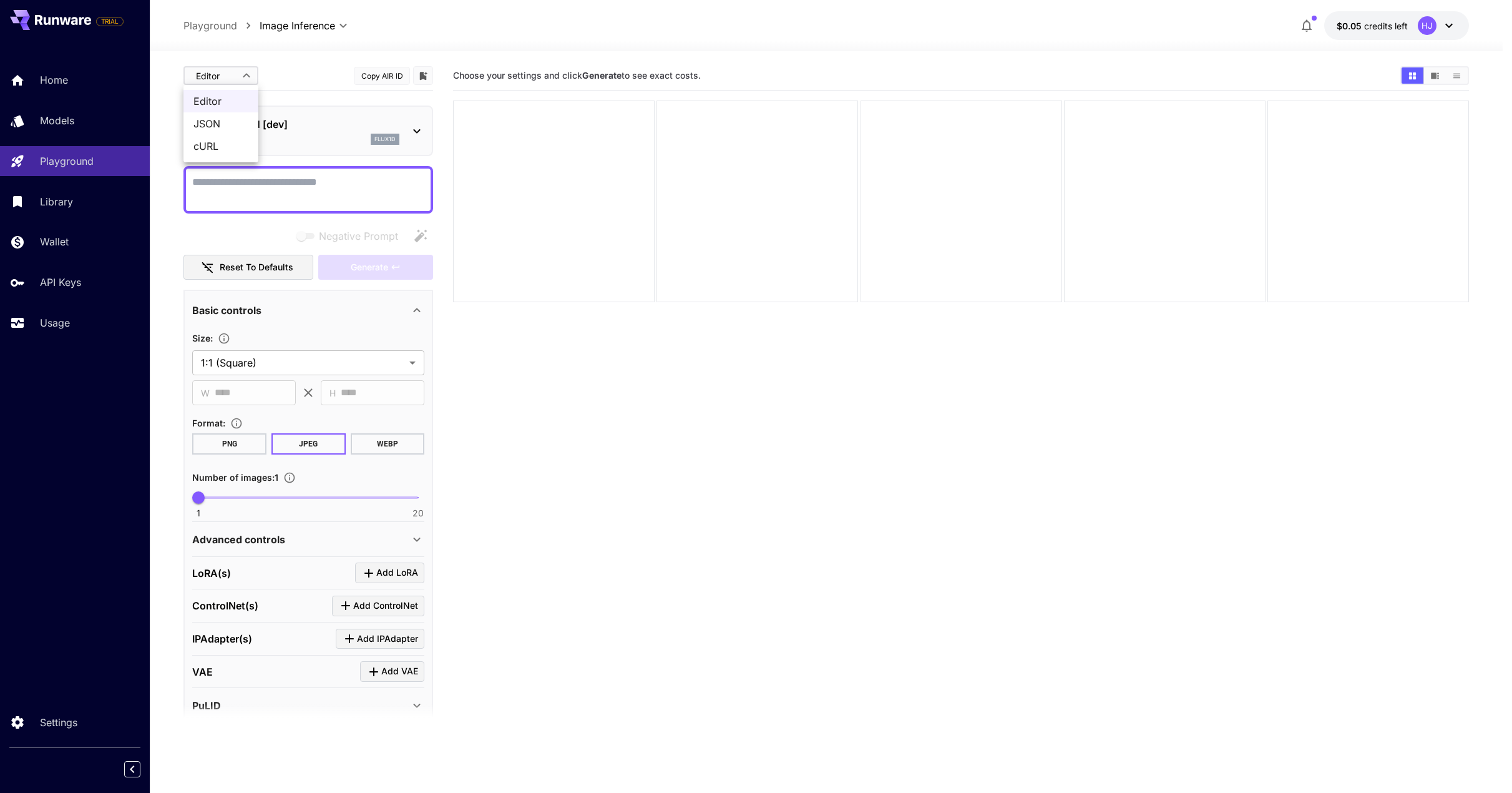
click at [232, 77] on div at bounding box center [756, 396] width 1512 height 793
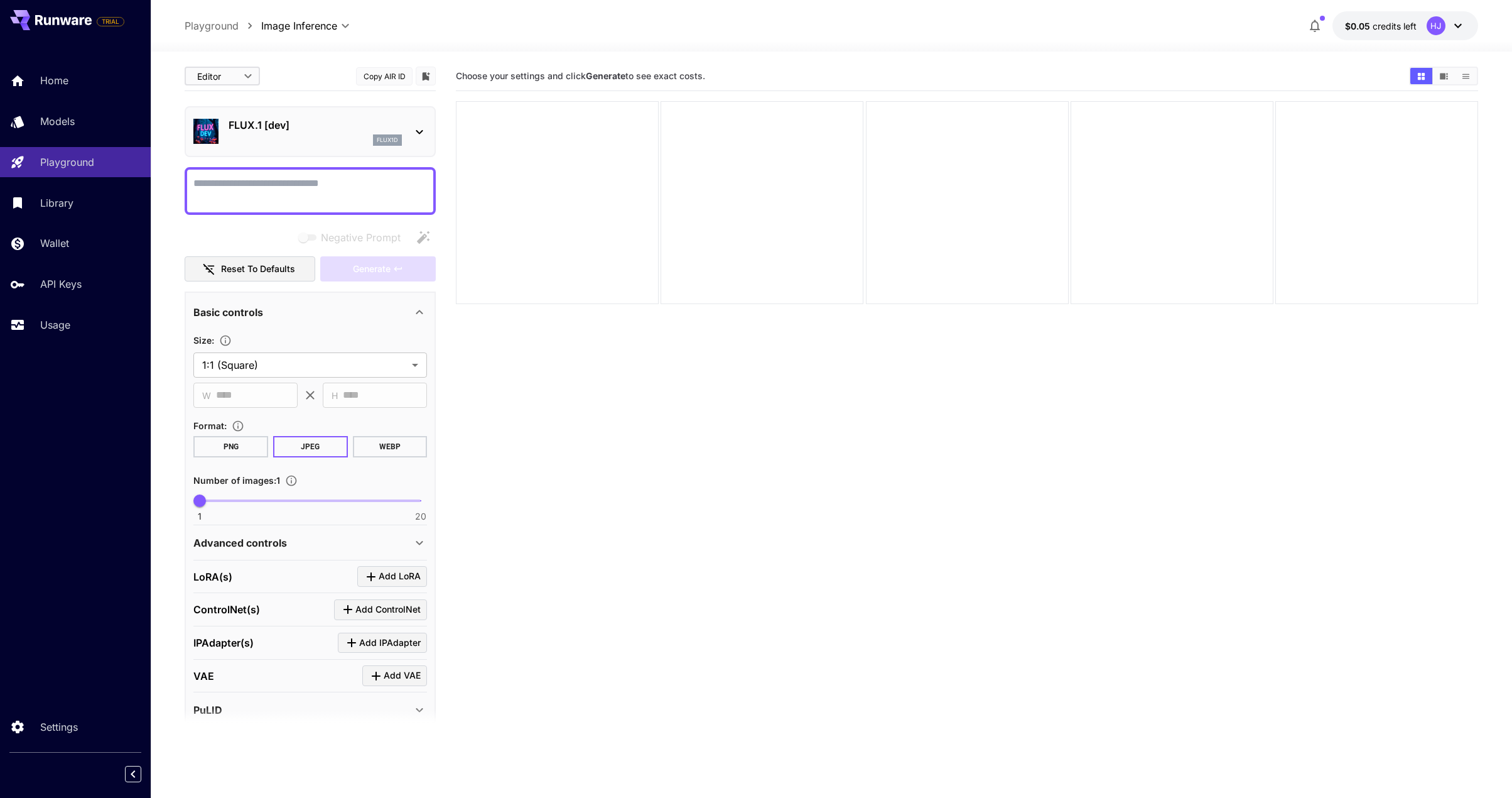
click at [399, 130] on p "FLUX.1 [dev]" at bounding box center [316, 125] width 173 height 16
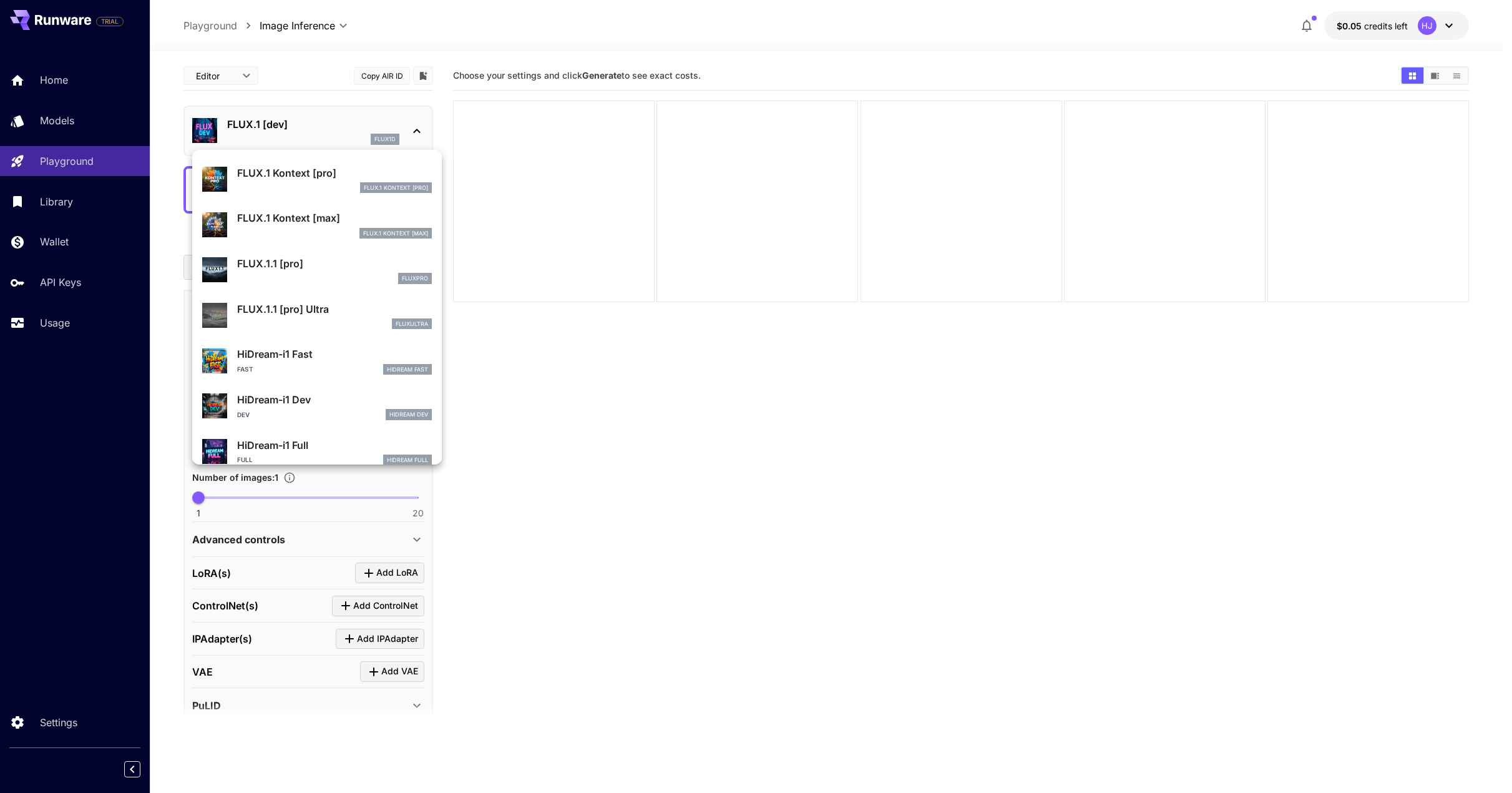
scroll to position [964, 0]
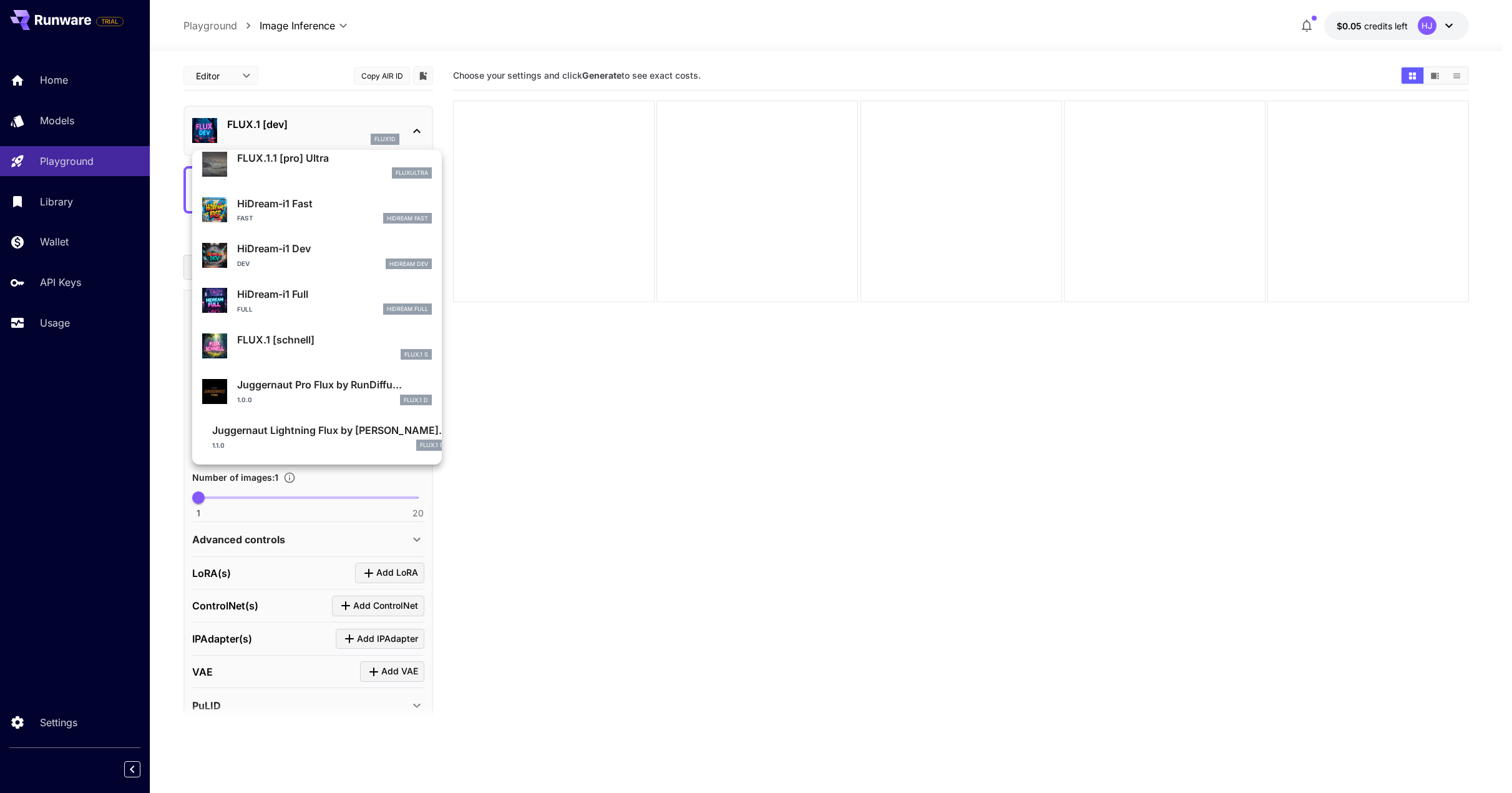
click at [1441, 33] on div at bounding box center [756, 396] width 1512 height 793
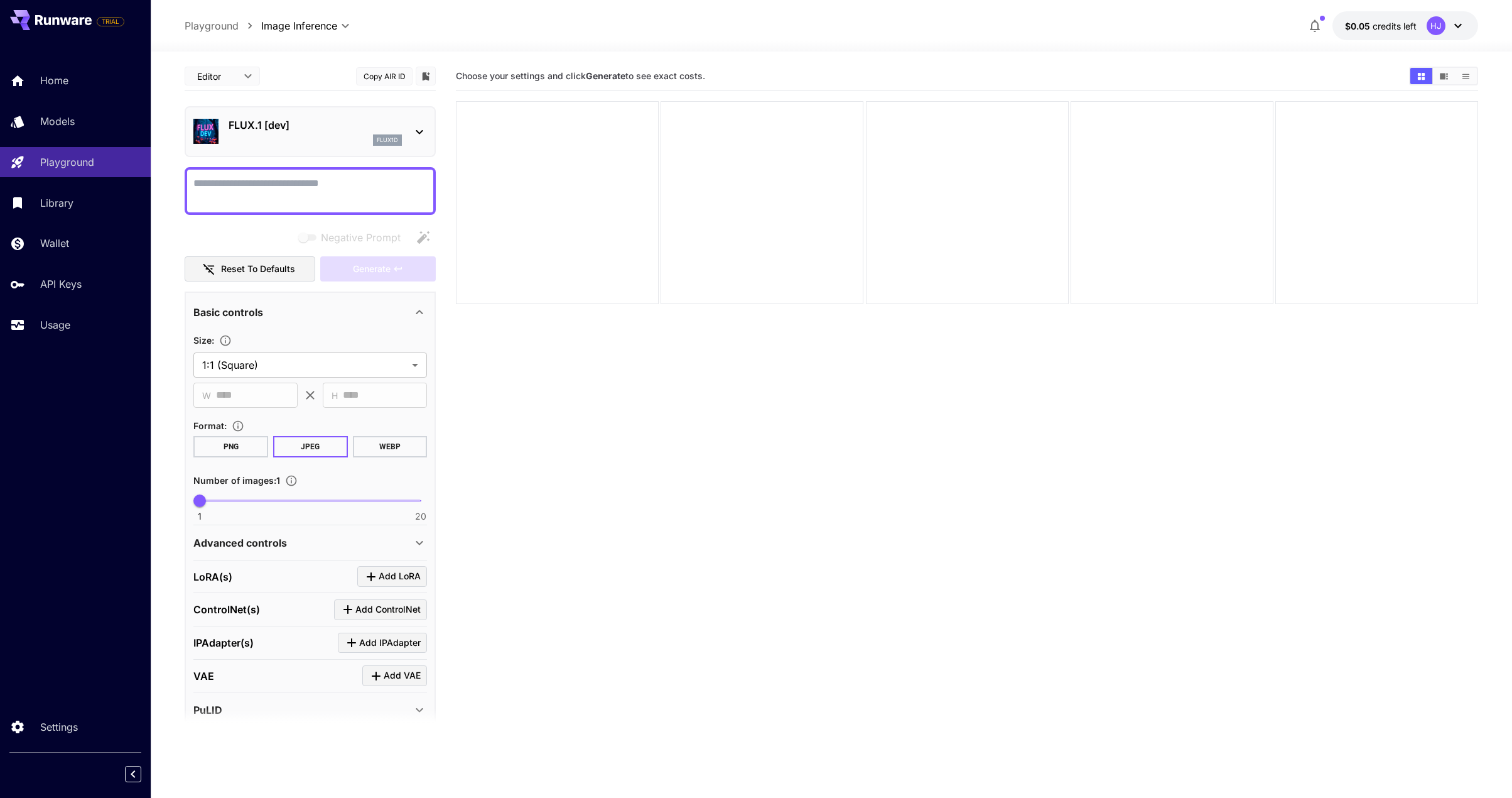
click at [1451, 24] on icon at bounding box center [1458, 26] width 16 height 16
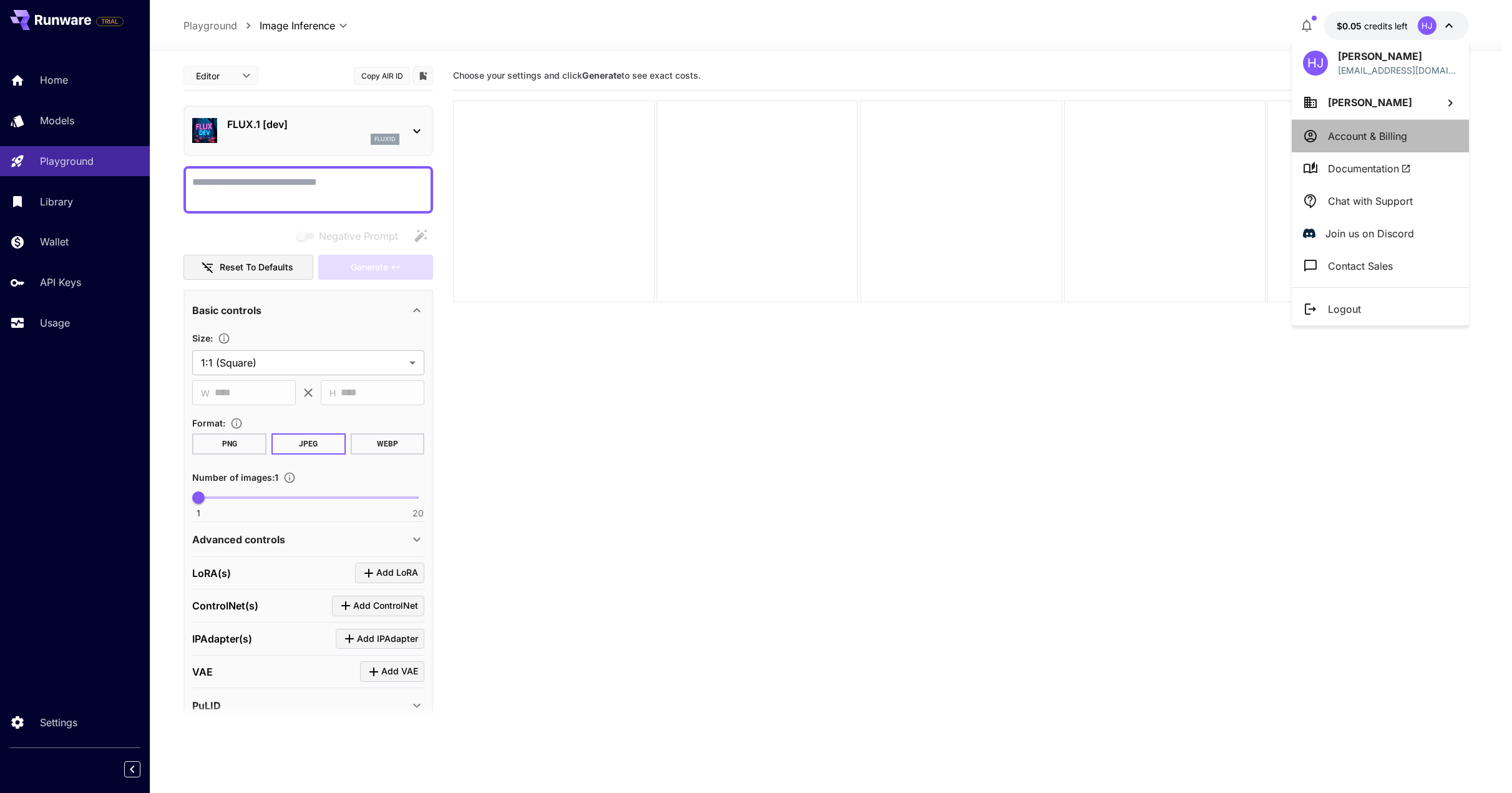
click at [1398, 134] on p "Account & Billing" at bounding box center [1366, 136] width 79 height 15
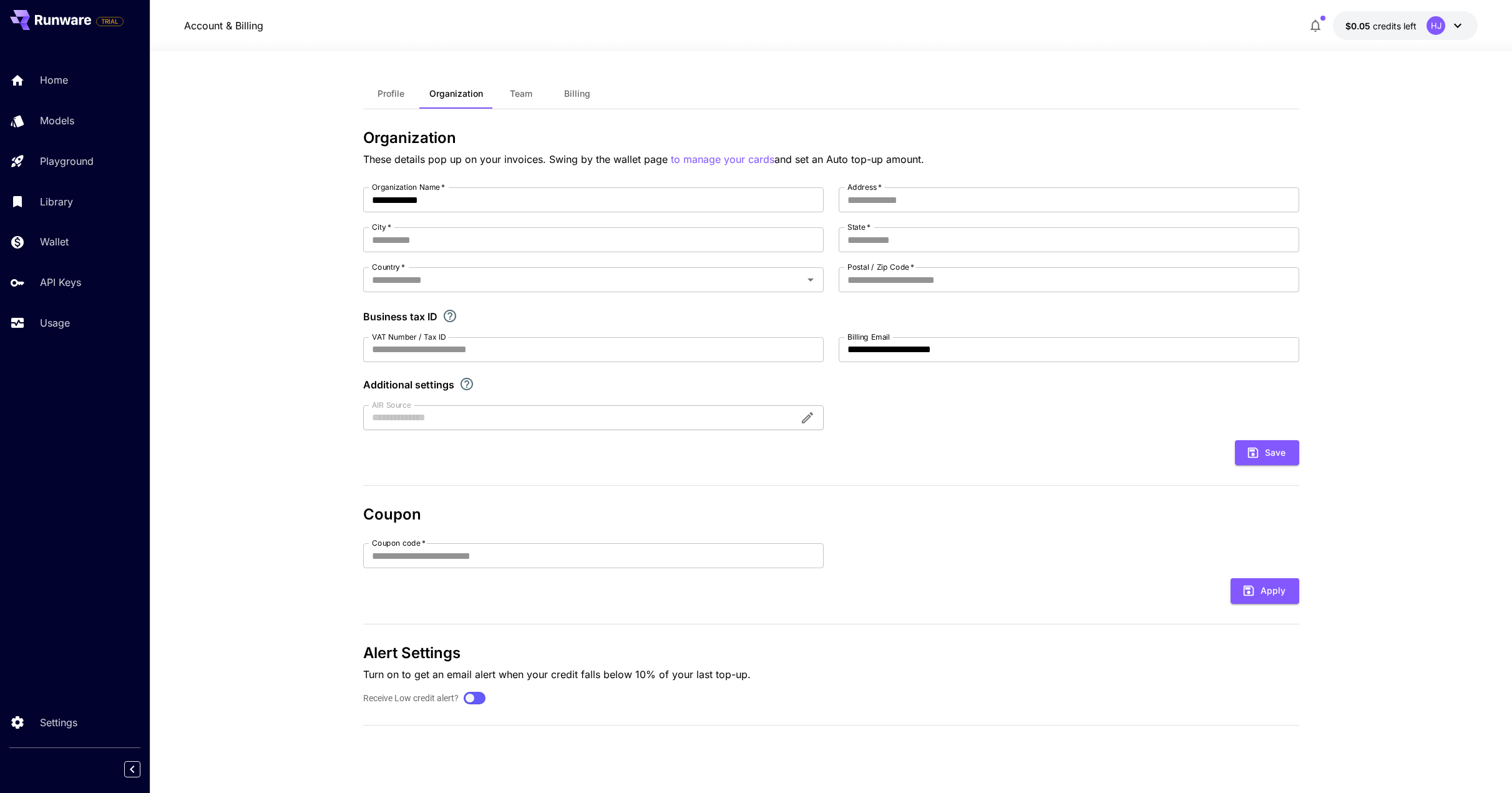
click at [385, 95] on span "Profile" at bounding box center [391, 93] width 27 height 11
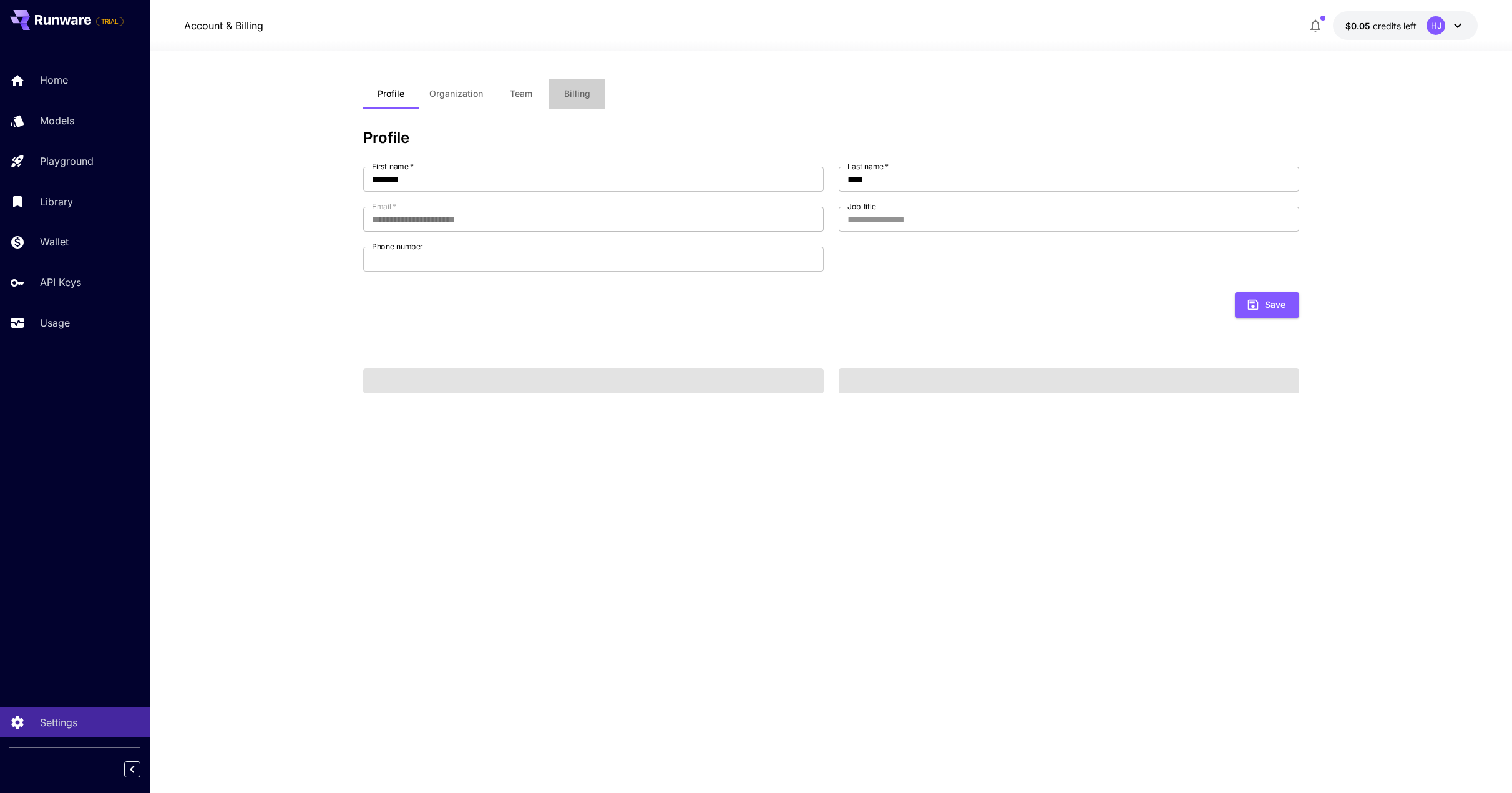
click at [578, 97] on span "Billing" at bounding box center [577, 93] width 26 height 11
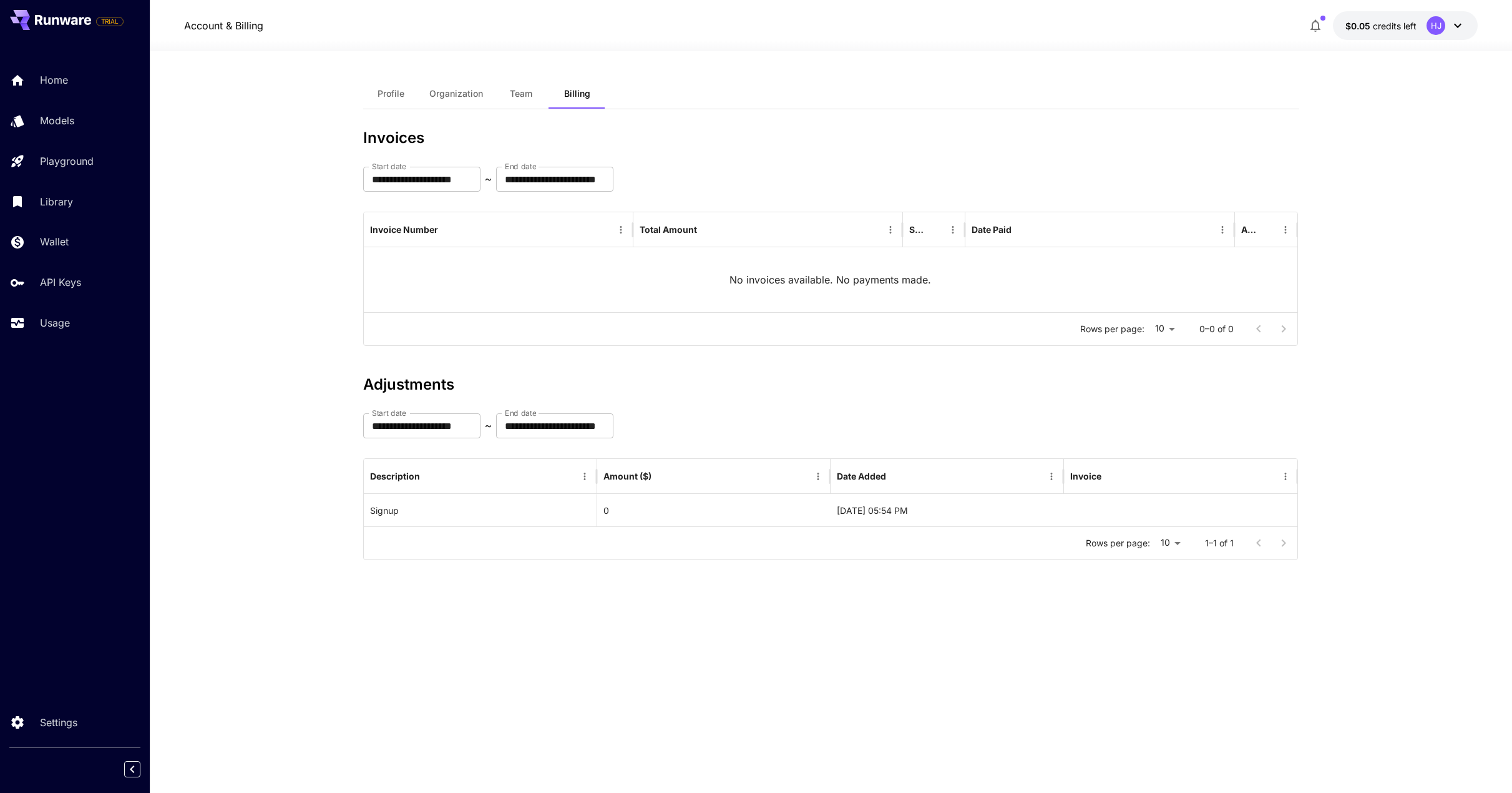
click at [490, 104] on button "Organization" at bounding box center [456, 93] width 73 height 30
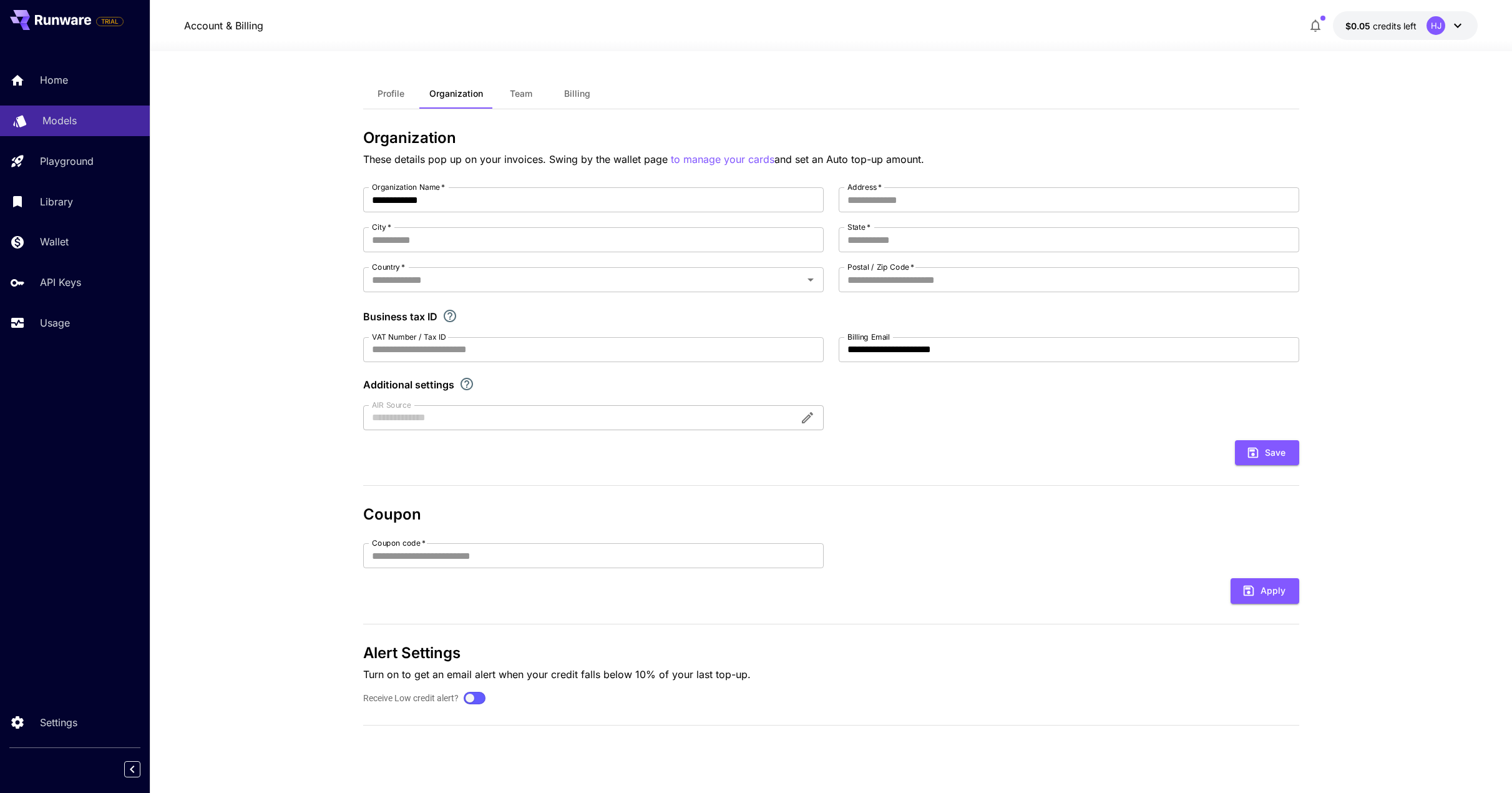
click at [82, 113] on div "Models" at bounding box center [91, 121] width 97 height 15
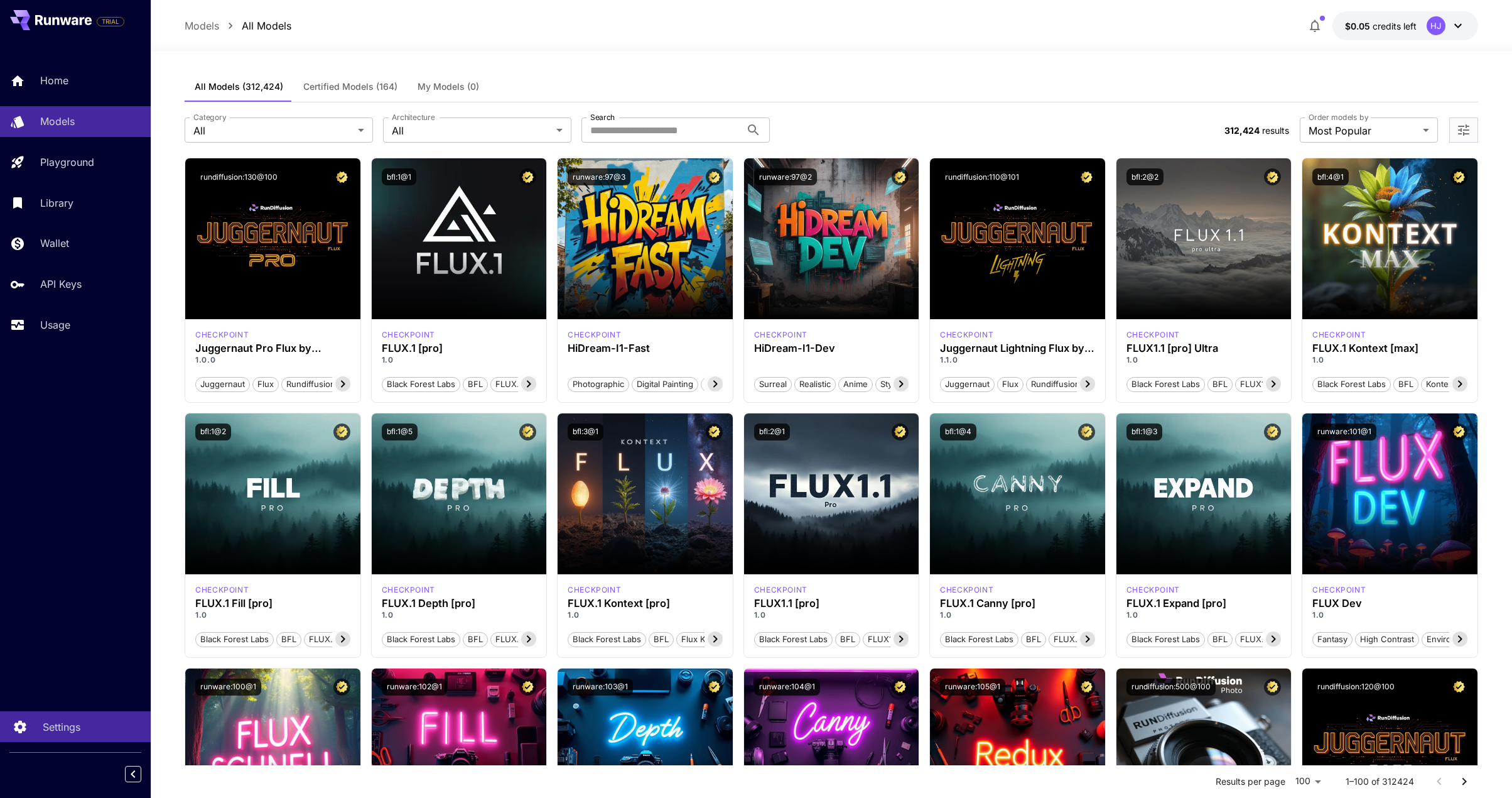
click at [49, 724] on p "Settings" at bounding box center [61, 726] width 37 height 16
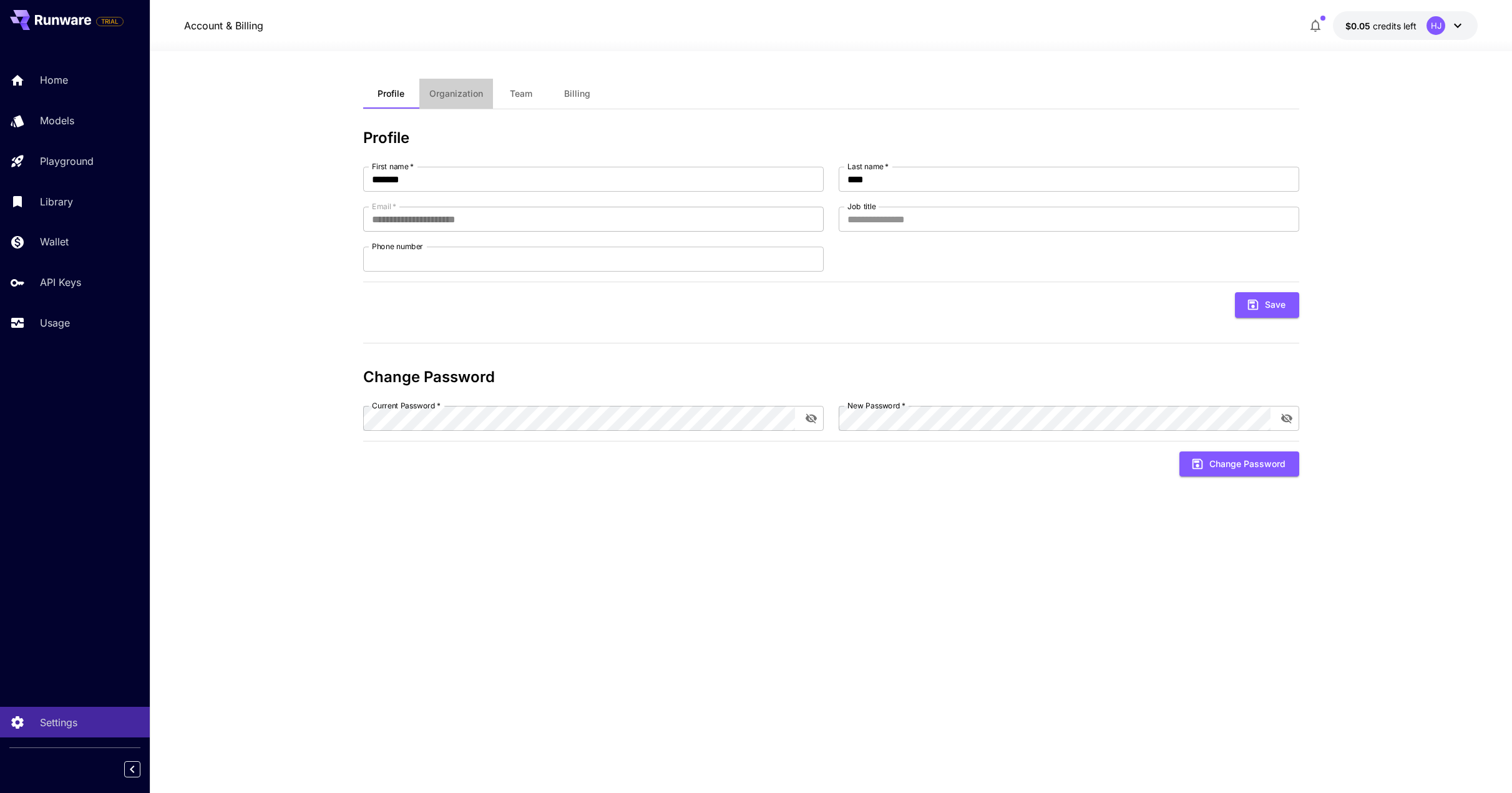
click at [443, 102] on button "Organization" at bounding box center [456, 93] width 73 height 30
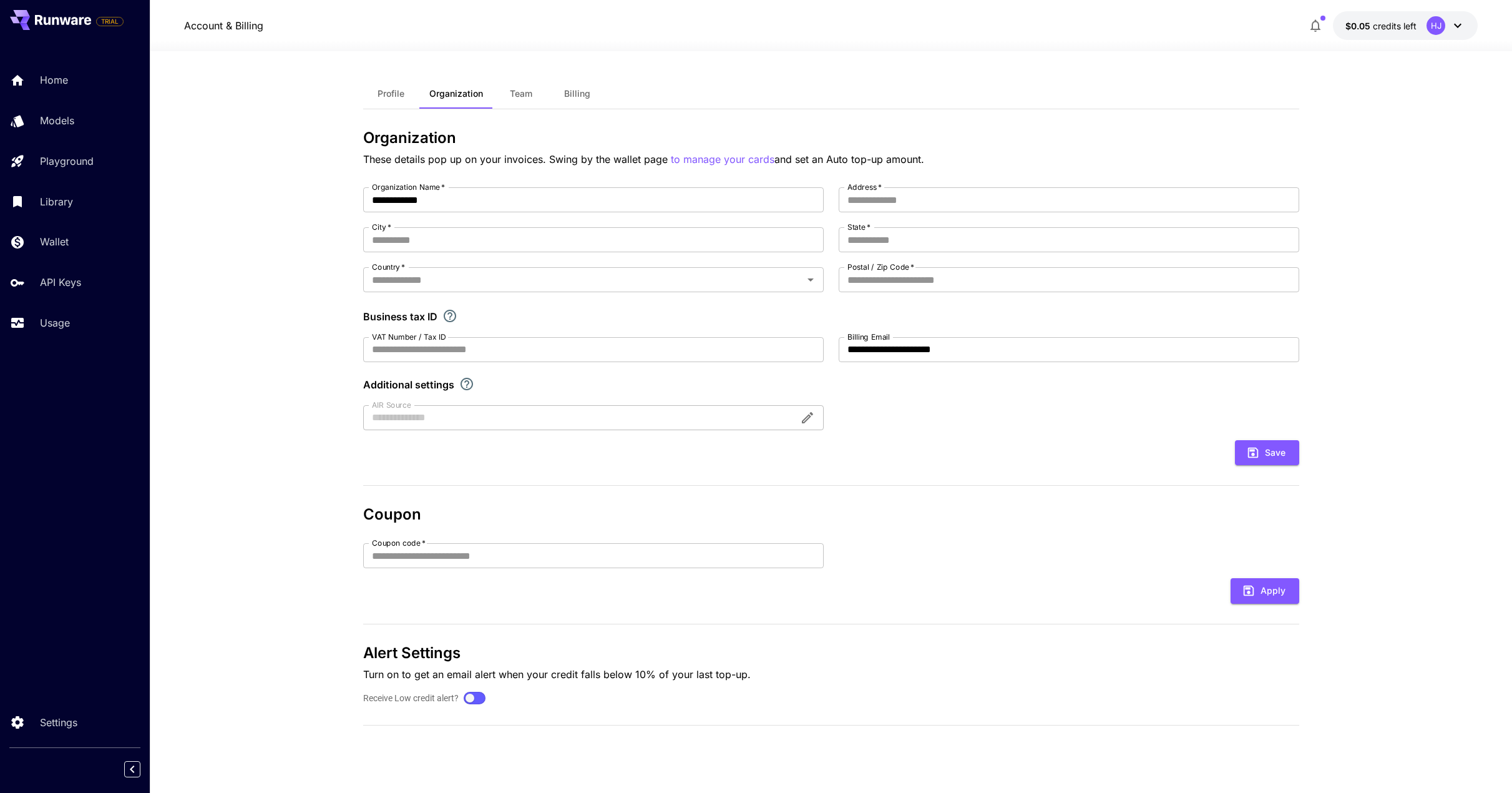
drag, startPoint x: 512, startPoint y: 95, endPoint x: 525, endPoint y: 569, distance: 474.2
click at [492, 542] on div "**********" at bounding box center [831, 421] width 936 height 686
drag, startPoint x: 766, startPoint y: 680, endPoint x: 369, endPoint y: 675, distance: 397.0
click at [369, 675] on p "Turn on to get an email alert when your credit falls below 10% of your last top…" at bounding box center [831, 673] width 936 height 15
click at [506, 676] on p "Turn on to get an email alert when your credit falls below 10% of your last top…" at bounding box center [831, 673] width 936 height 15
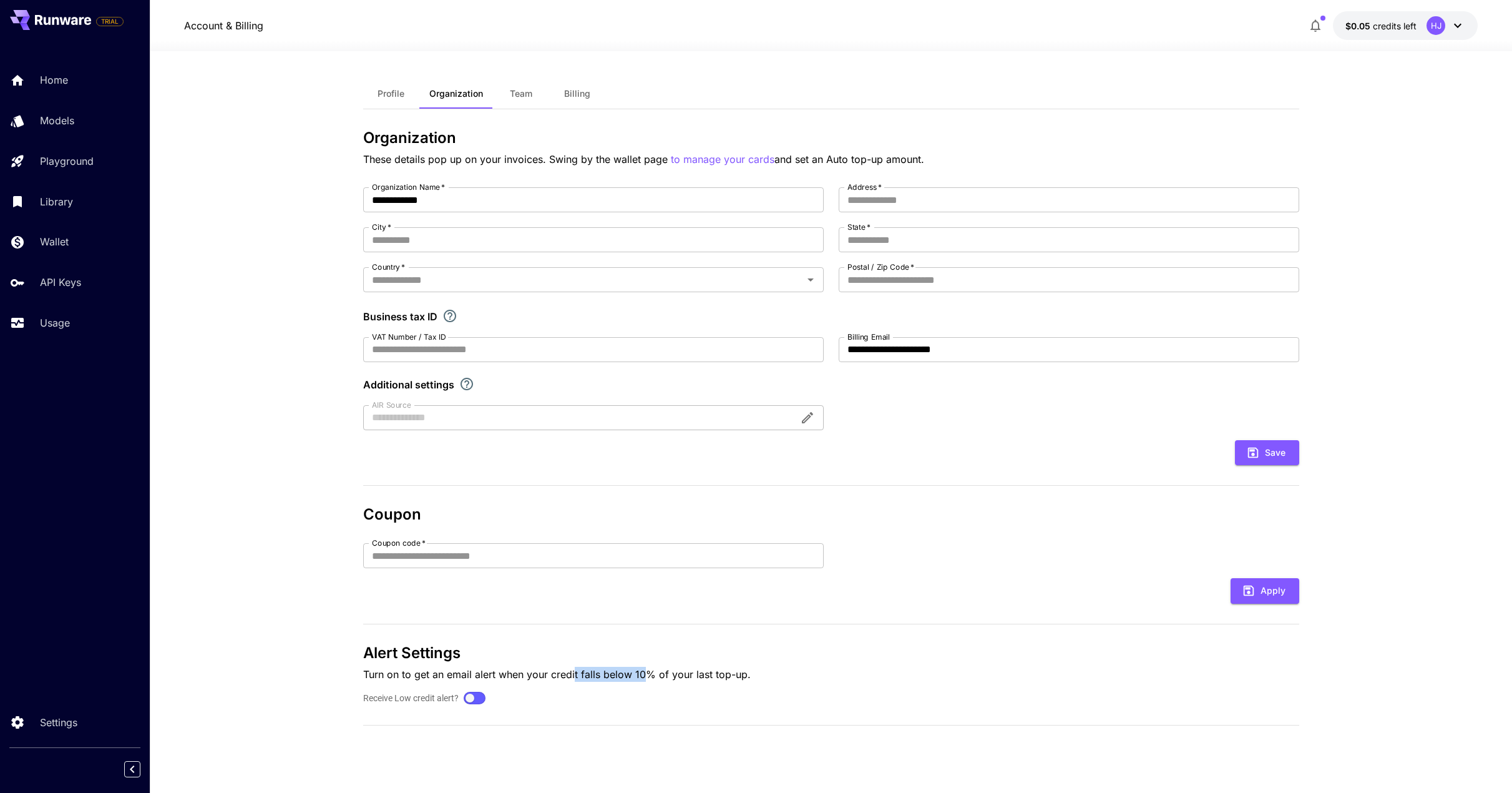
drag, startPoint x: 582, startPoint y: 672, endPoint x: 649, endPoint y: 674, distance: 67.0
click at [647, 674] on p "Turn on to get an email alert when your credit falls below 10% of your last top…" at bounding box center [831, 673] width 936 height 15
click at [657, 674] on p "Turn on to get an email alert when your credit falls below 10% of your last top…" at bounding box center [831, 673] width 936 height 15
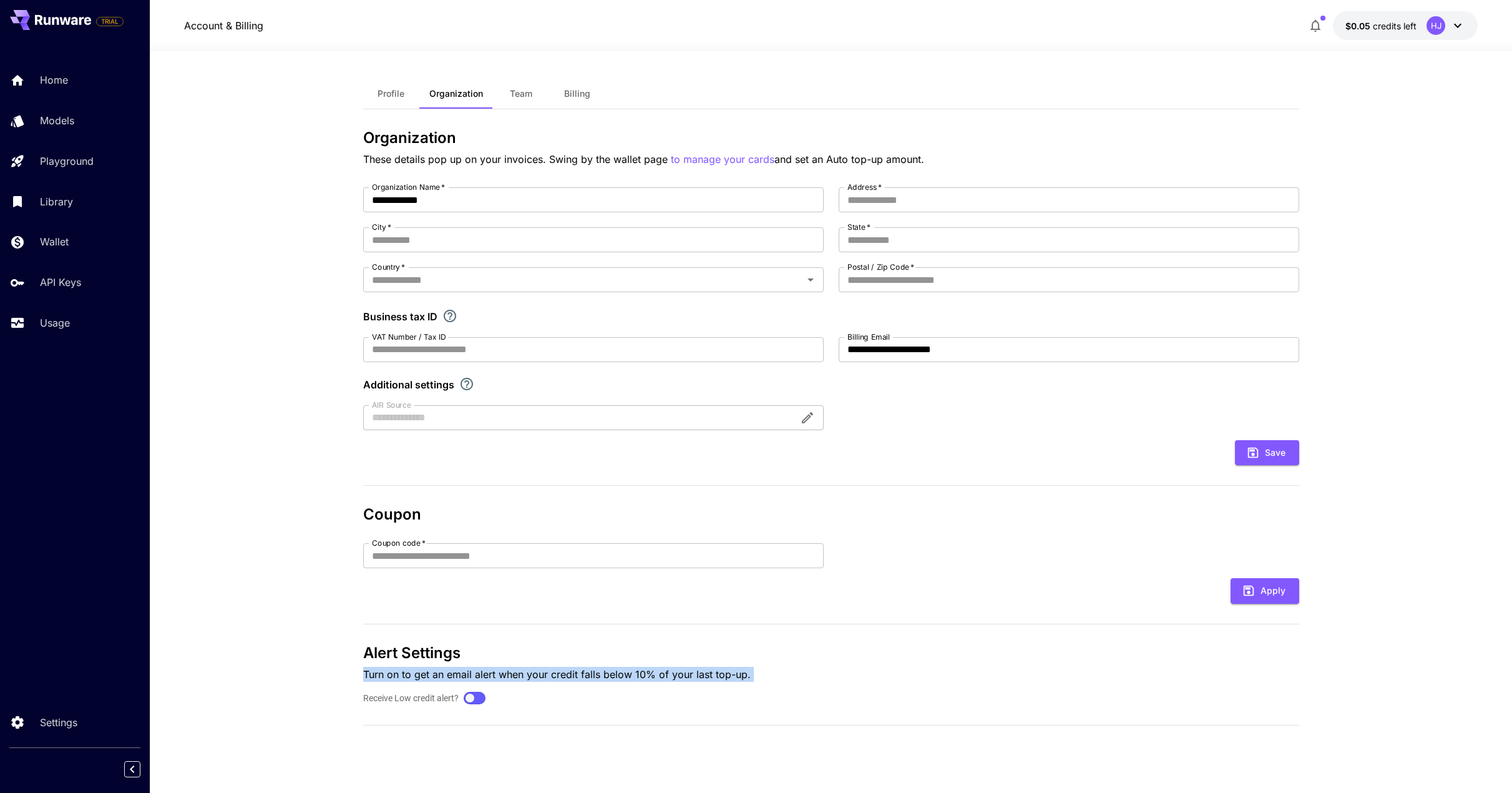
click at [528, 93] on span "Team" at bounding box center [521, 93] width 23 height 11
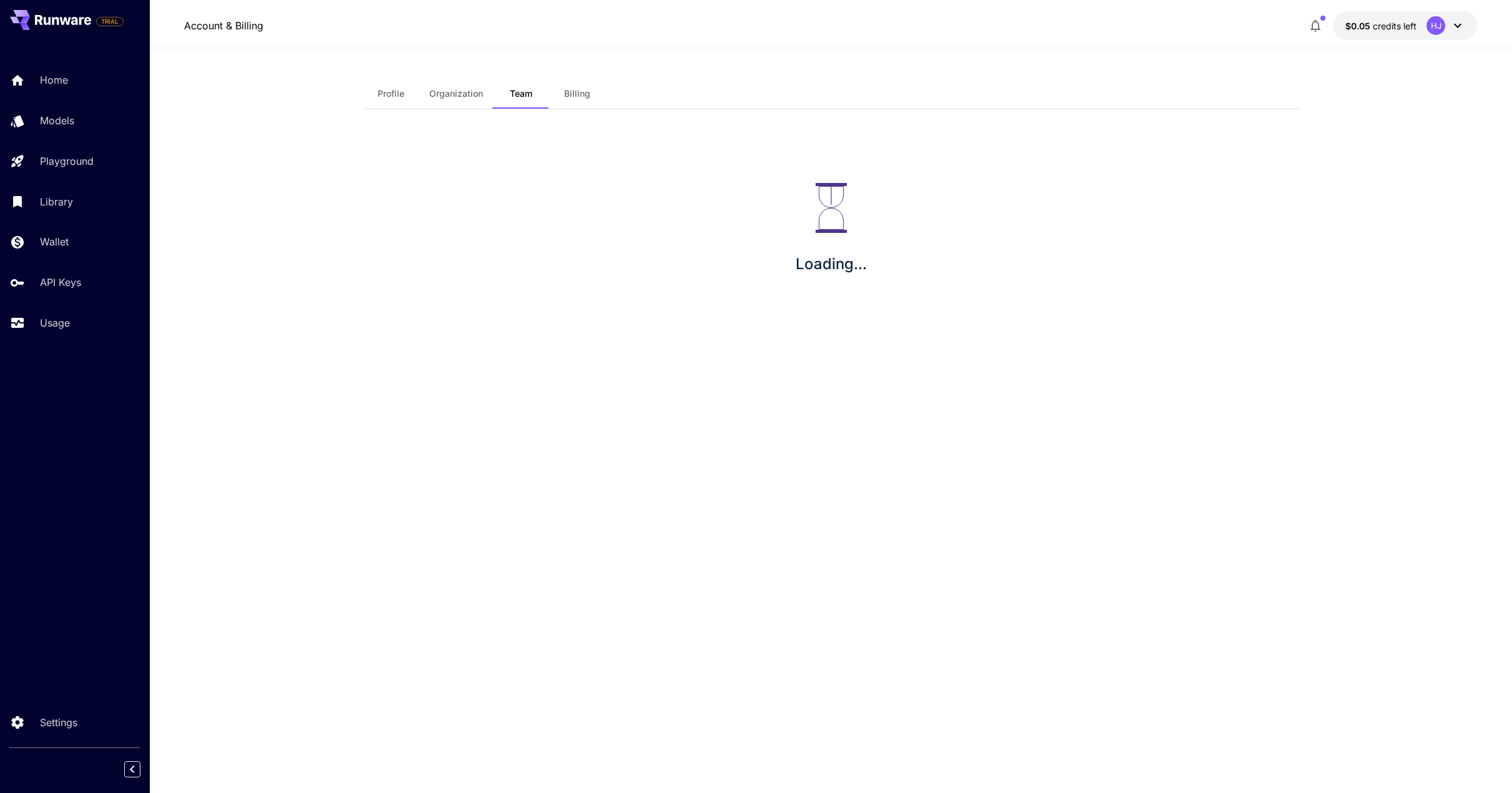
click at [565, 92] on span "Billing" at bounding box center [577, 93] width 26 height 11
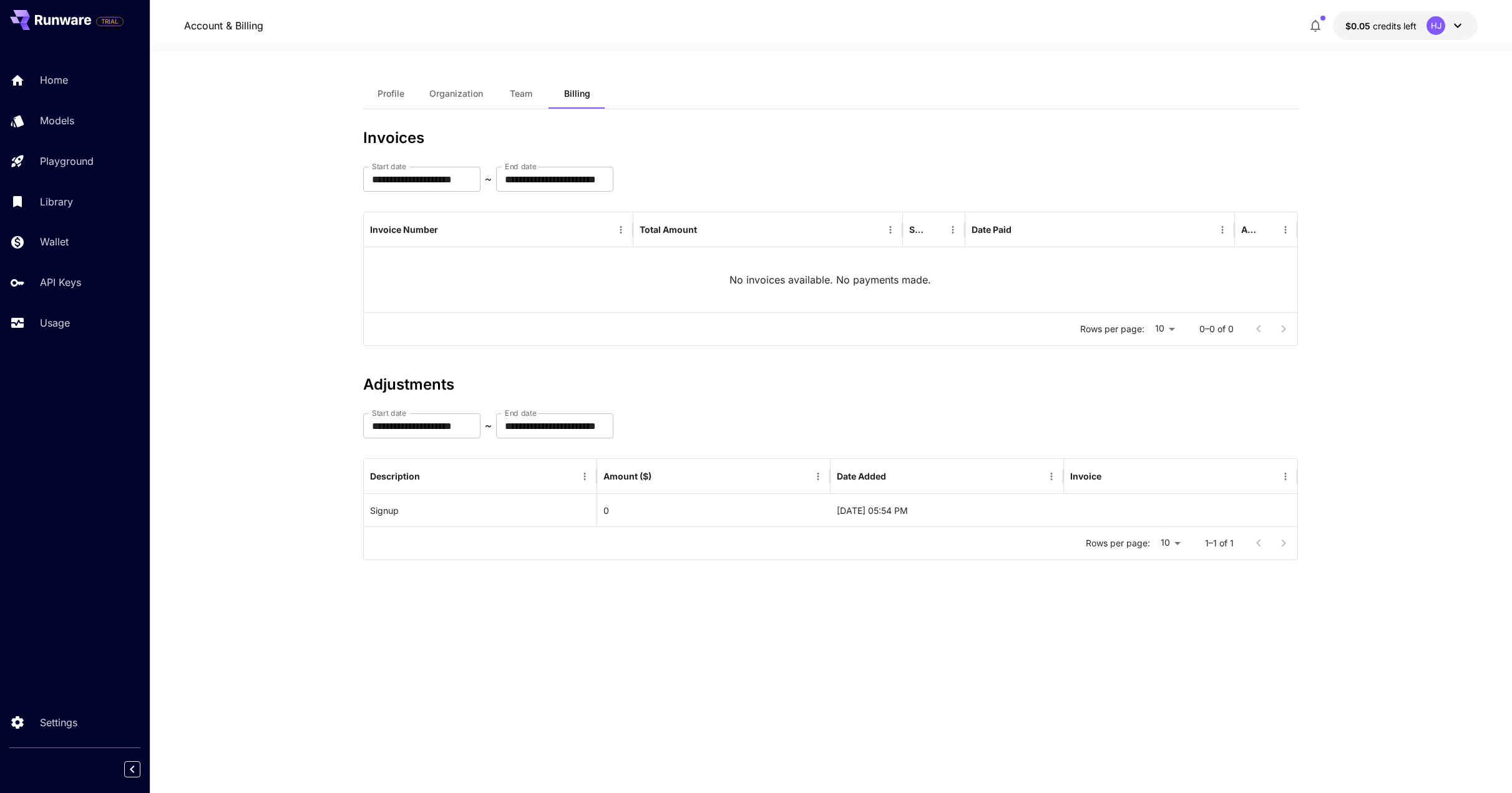
click at [1380, 17] on button "$0.05 credits left HJ" at bounding box center [1405, 25] width 145 height 29
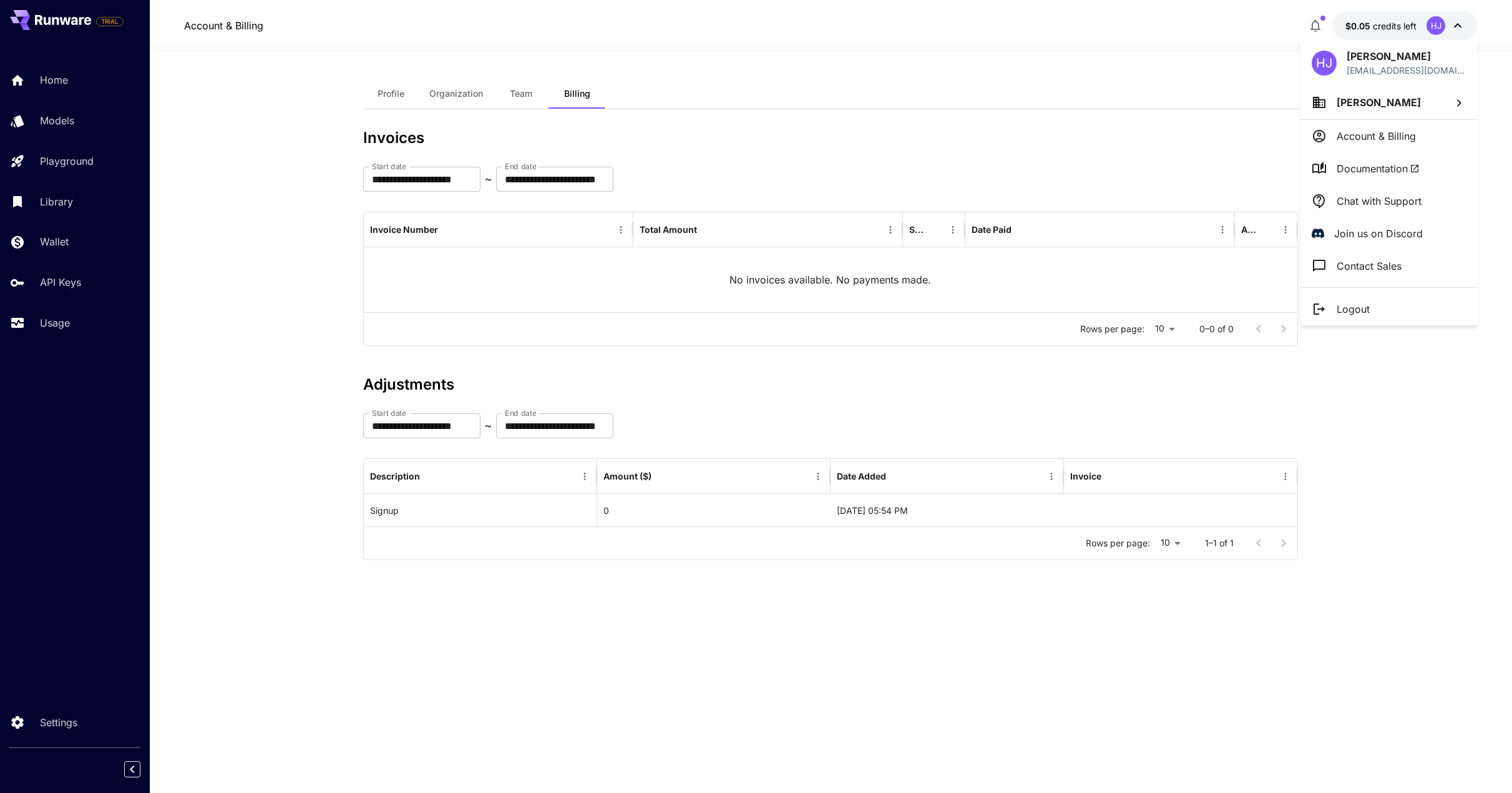
click at [1345, 21] on div at bounding box center [756, 396] width 1512 height 793
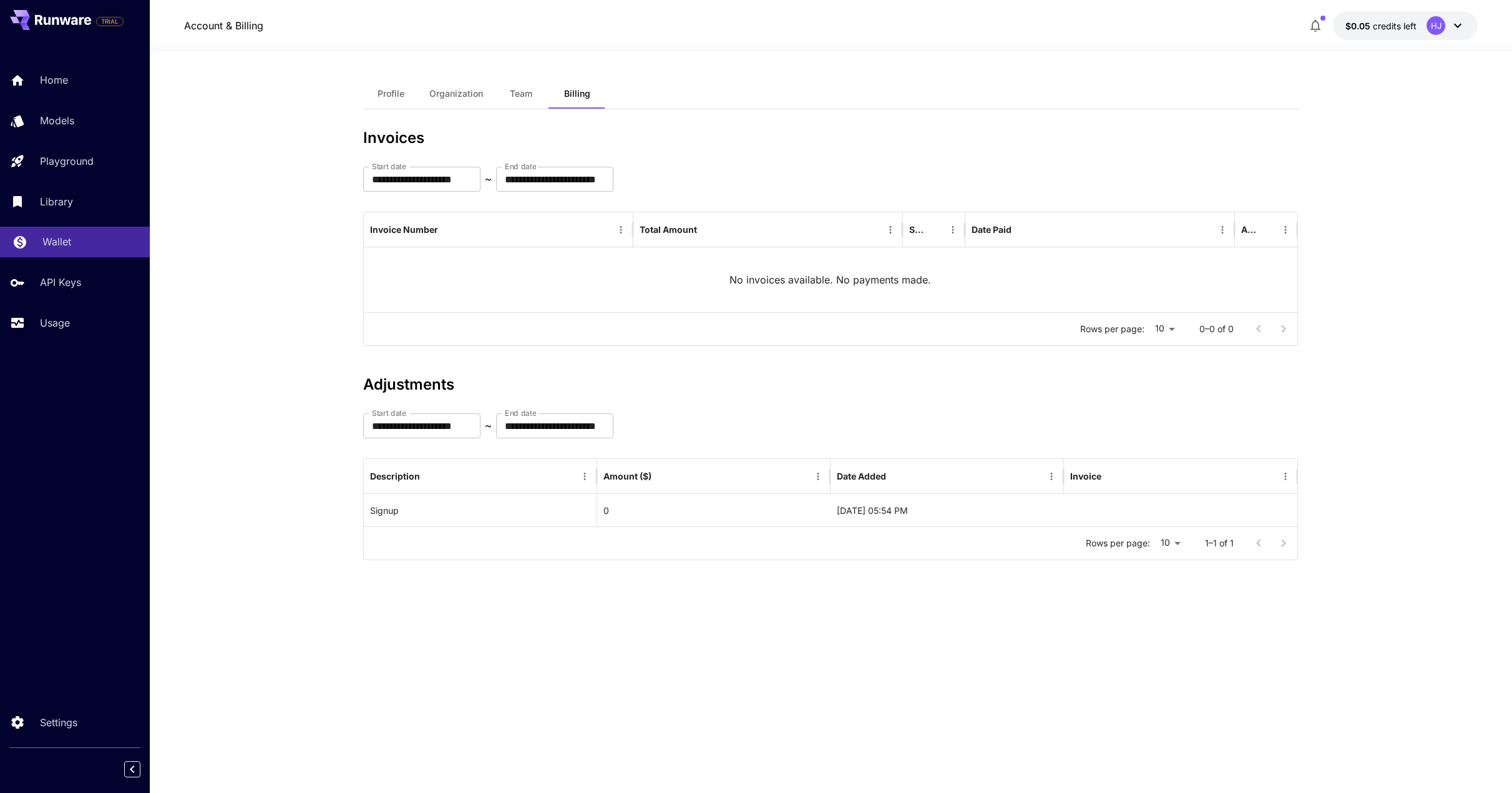
click at [72, 249] on div "Wallet" at bounding box center [91, 241] width 97 height 15
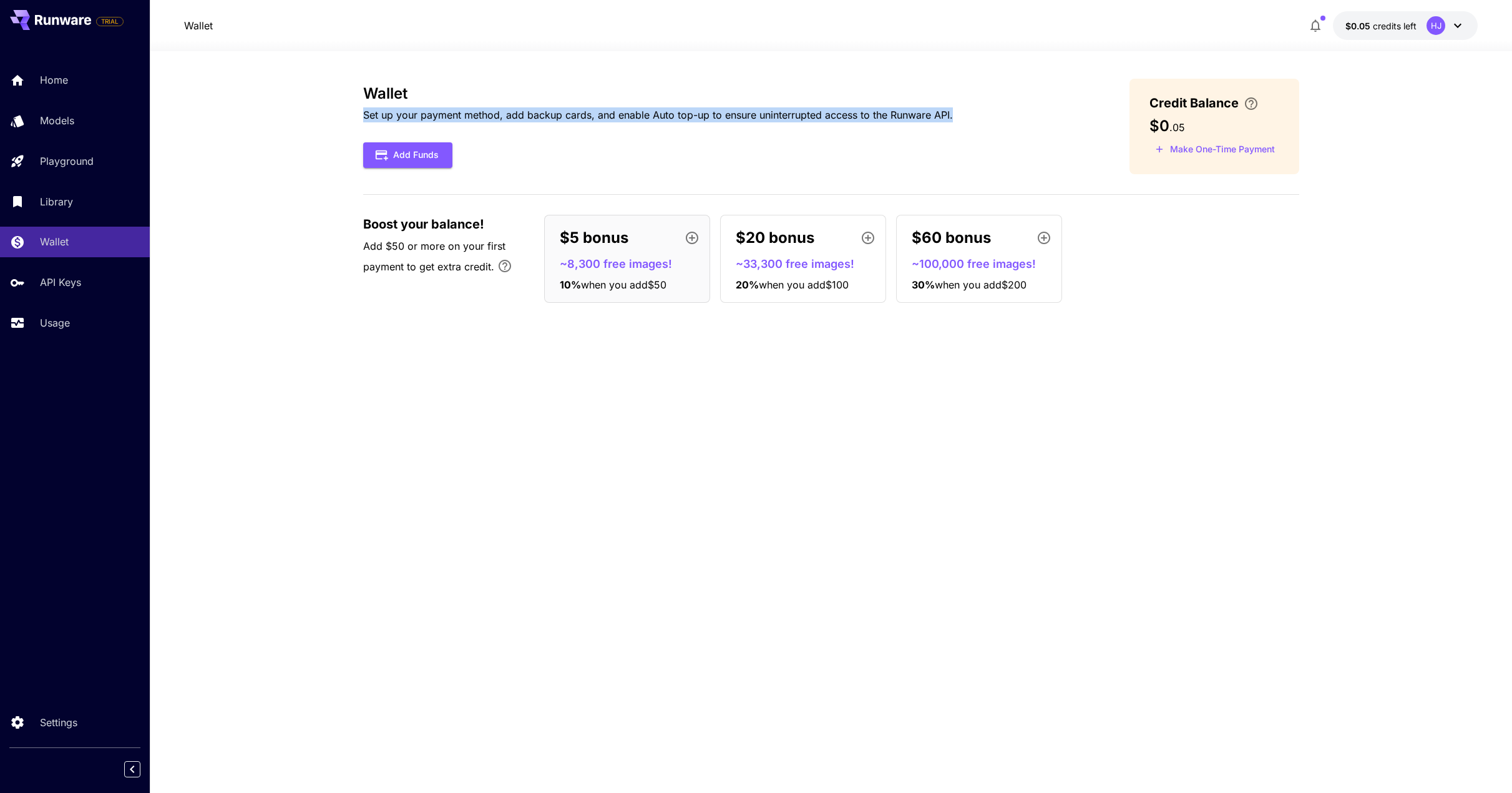
drag, startPoint x: 361, startPoint y: 118, endPoint x: 983, endPoint y: 120, distance: 622.0
click at [983, 120] on section "Wallet Set up your payment method, add backup cards, and enable Auto top-up to …" at bounding box center [830, 421] width 1362 height 741
click at [983, 120] on div "Wallet Set up your payment method, add backup cards, and enable Auto top-up to …" at bounding box center [831, 126] width 936 height 95
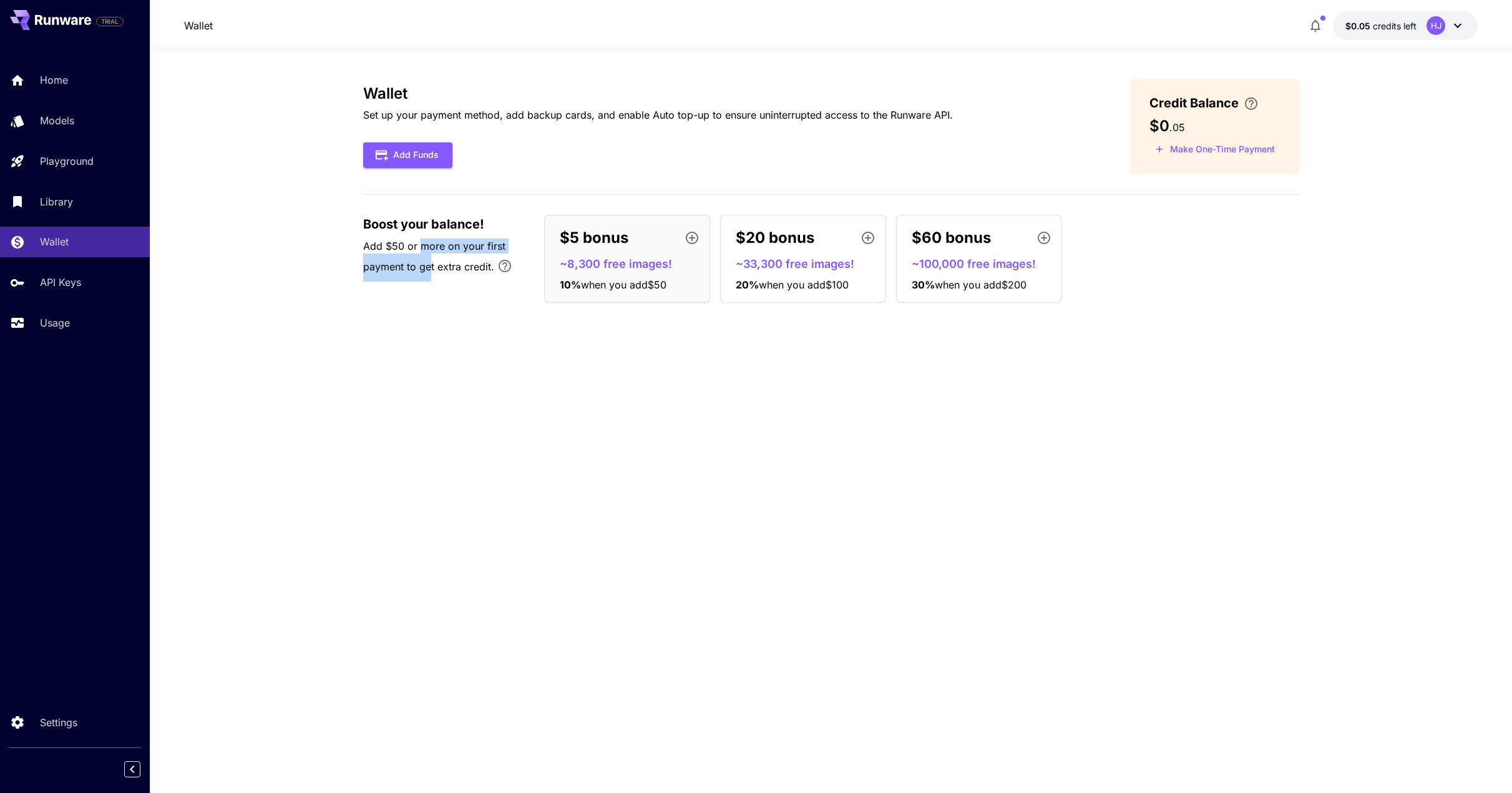
drag, startPoint x: 418, startPoint y: 249, endPoint x: 428, endPoint y: 280, distance: 32.6
click at [428, 280] on p "Add $50 or more on your first payment to get extra credit." at bounding box center [448, 260] width 169 height 44
drag, startPoint x: 434, startPoint y: 268, endPoint x: 482, endPoint y: 265, distance: 48.1
click at [482, 265] on span "Add $50 or more on your first payment to get extra credit." at bounding box center [434, 256] width 142 height 33
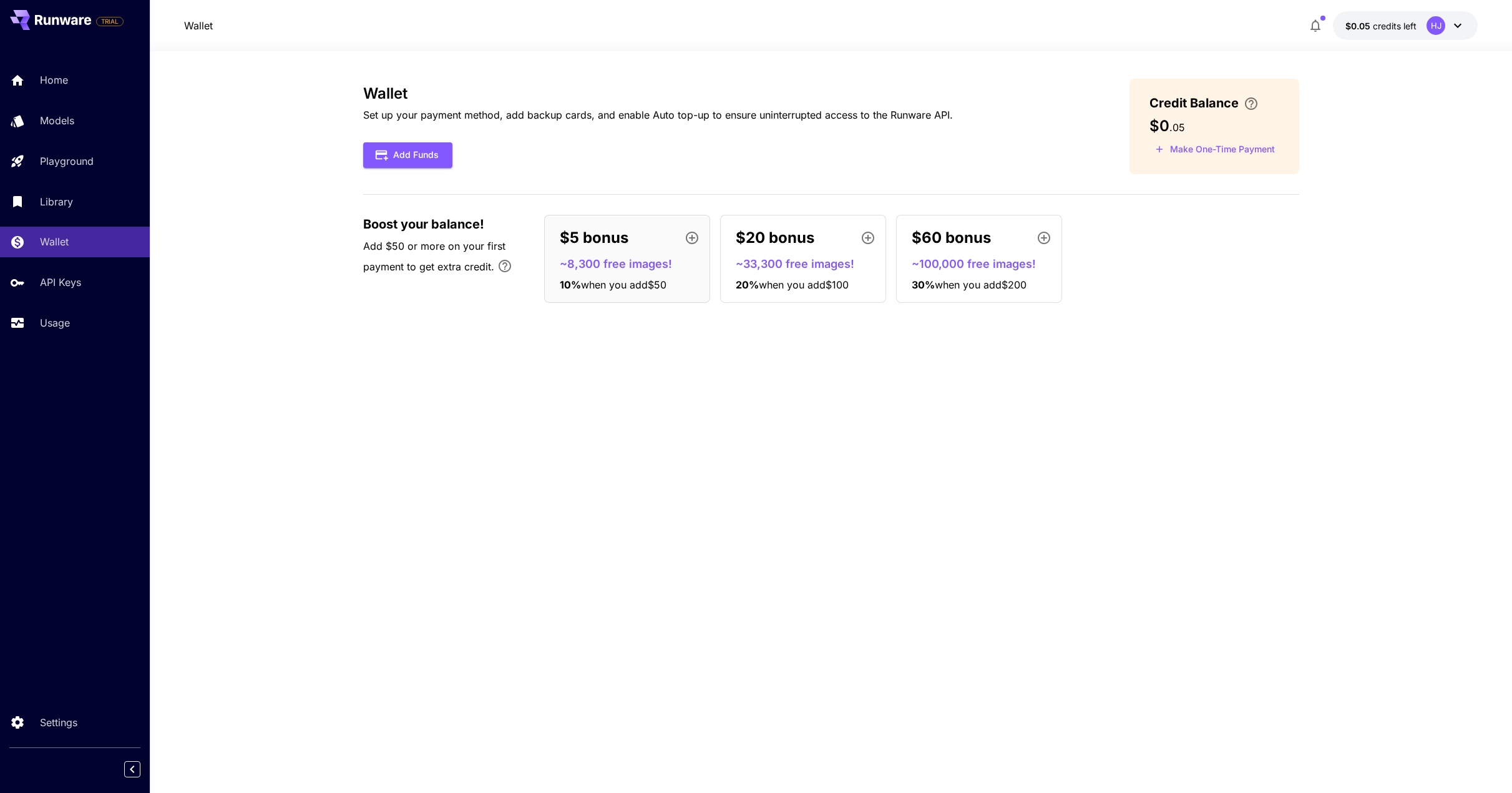
click at [1165, 347] on div "Wallet Set up your payment method, add backup cards, and enable Auto top-up to …" at bounding box center [831, 421] width 936 height 686
click at [477, 112] on p "Set up your payment method, add backup cards, and enable Auto top-up to ensure …" at bounding box center [658, 114] width 590 height 15
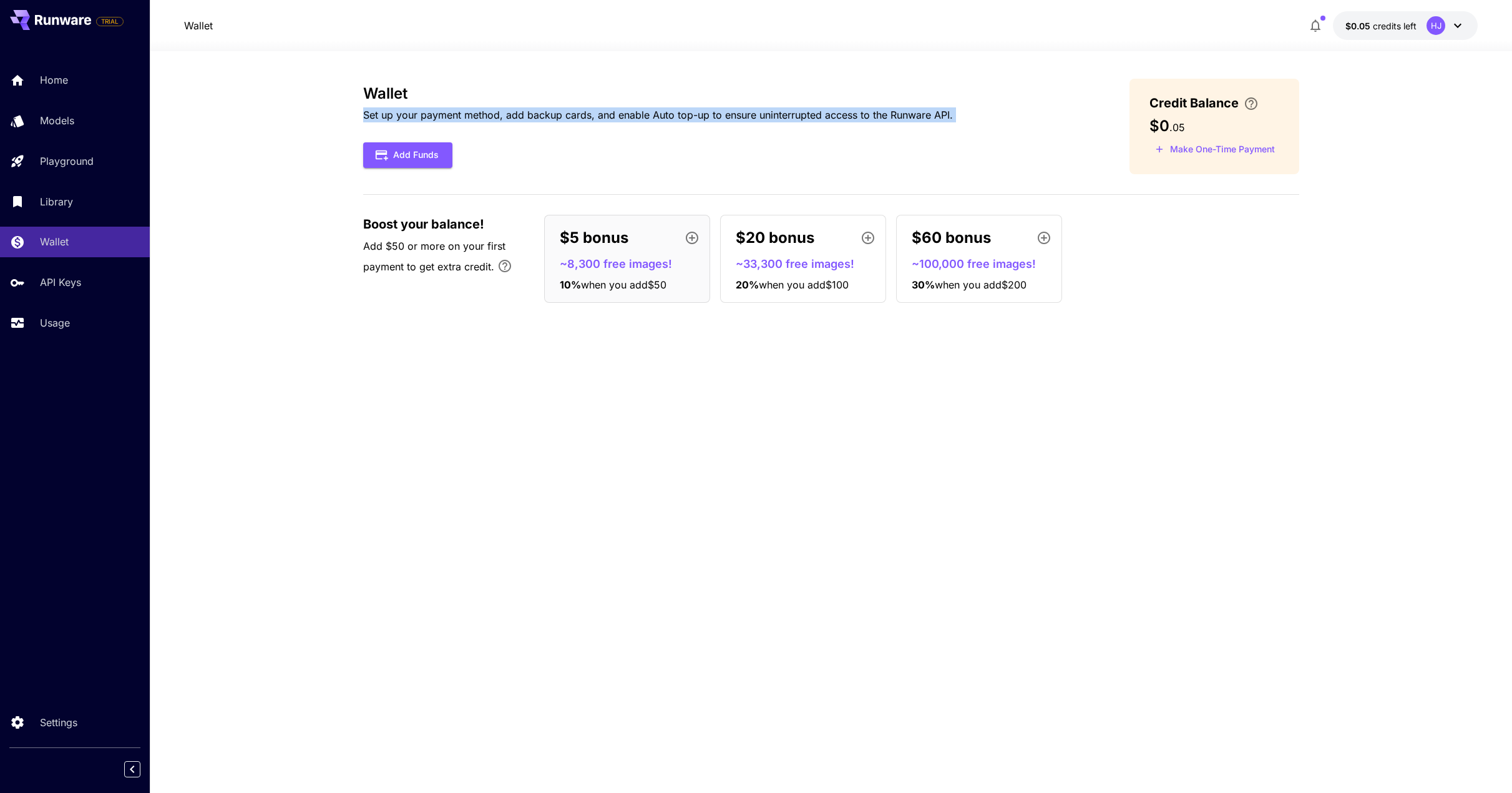
click at [477, 112] on p "Set up your payment method, add backup cards, and enable Auto top-up to ensure …" at bounding box center [658, 114] width 590 height 15
copy div "Set up your payment method, add backup cards, and enable Auto top-up to ensure …"
click at [648, 142] on div "Add Funds" at bounding box center [658, 155] width 590 height 25
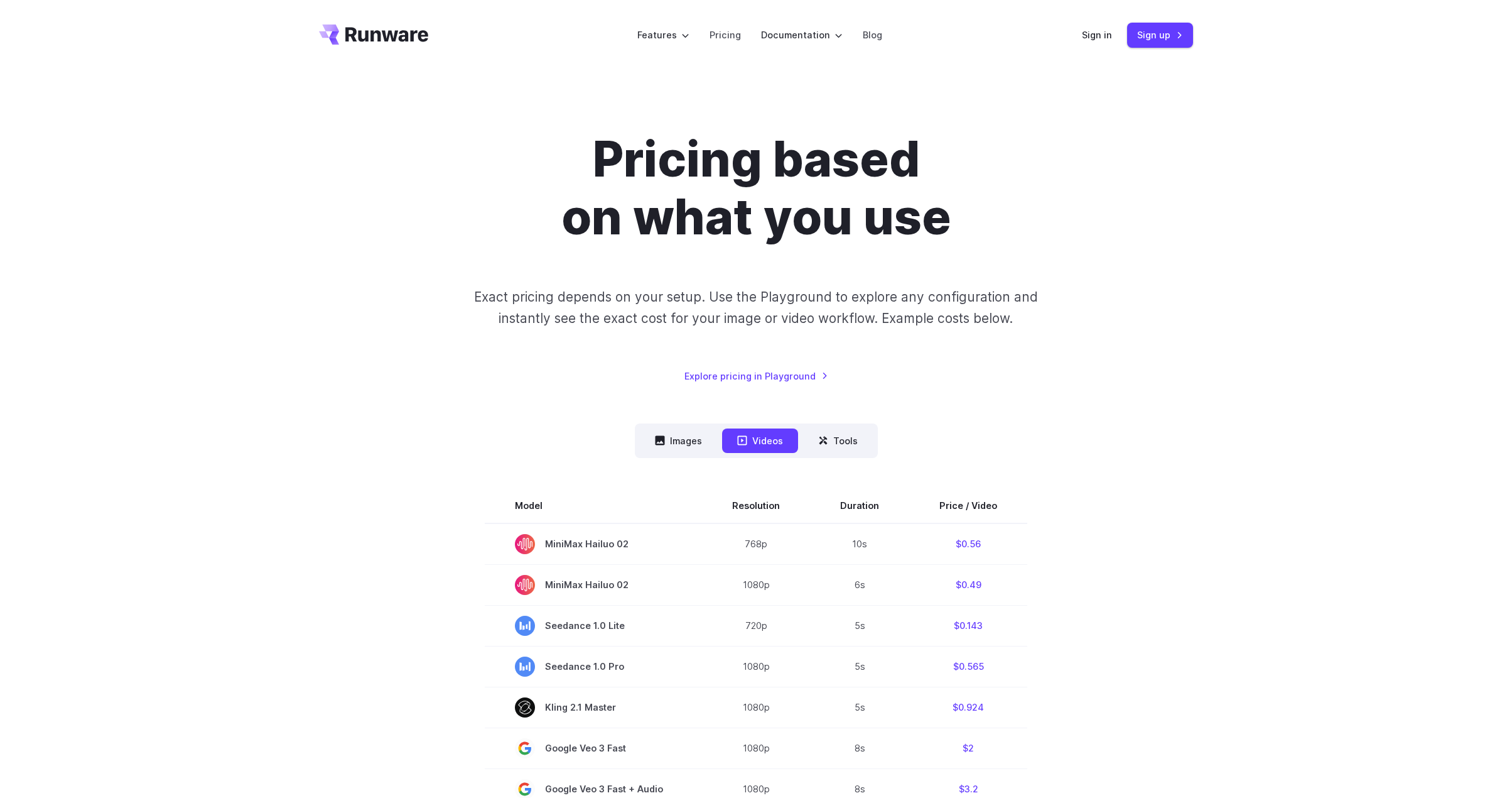
click at [492, 295] on p "Exact pricing depends on your setup. Use the Playground to explore any configur…" at bounding box center [756, 307] width 612 height 42
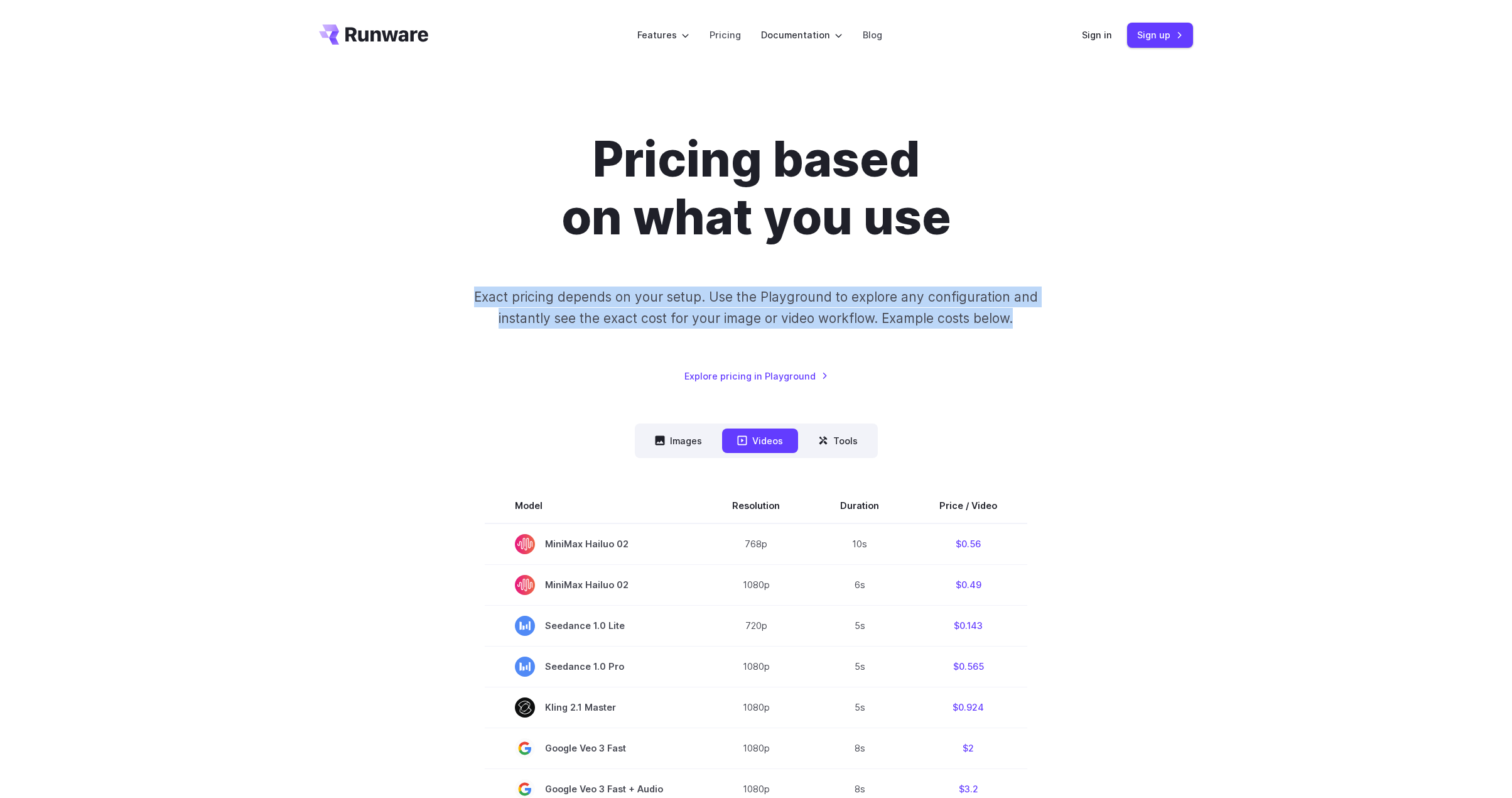
drag, startPoint x: 475, startPoint y: 297, endPoint x: 1048, endPoint y: 322, distance: 573.5
click at [1048, 322] on p "Exact pricing depends on your setup. Use the Playground to explore any configur…" at bounding box center [756, 307] width 612 height 42
copy p "Exact pricing depends on your setup. Use the Playground to explore any configur…"
